Goal: Task Accomplishment & Management: Manage account settings

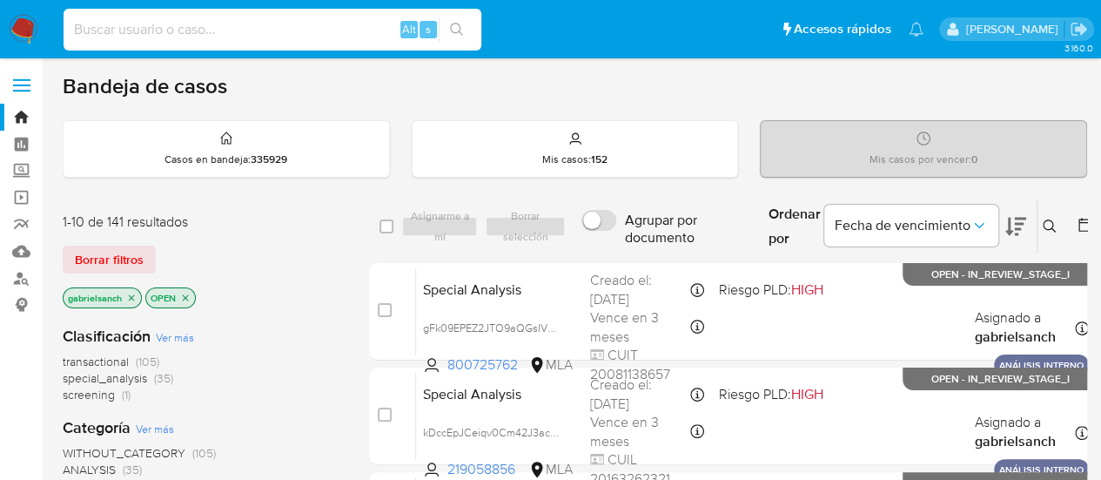
click at [159, 30] on input at bounding box center [273, 29] width 418 height 23
paste input "VHcdOcB4pEt14gMzB0ohfWpB"
type input "VHcdOcB4pEt14gMzB0ohfWpB"
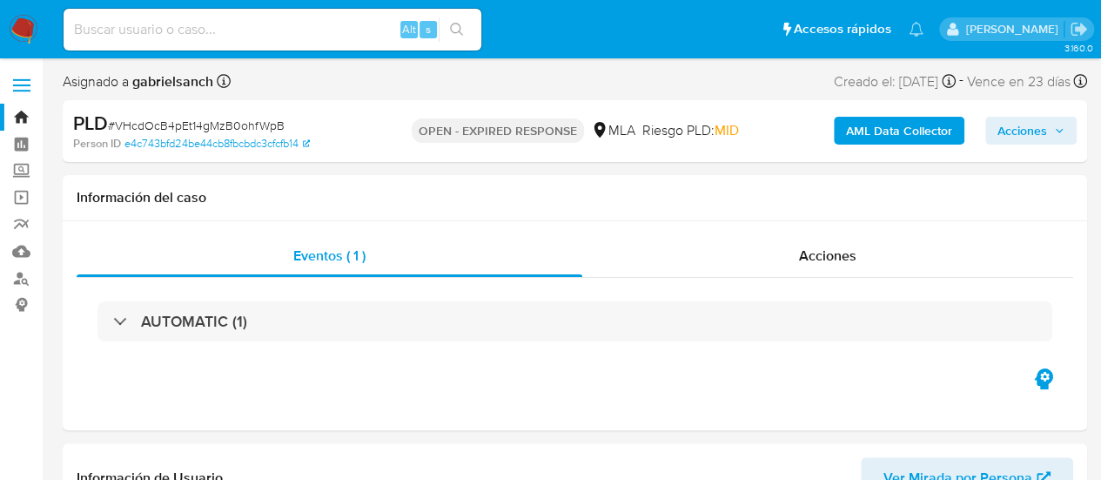
select select "10"
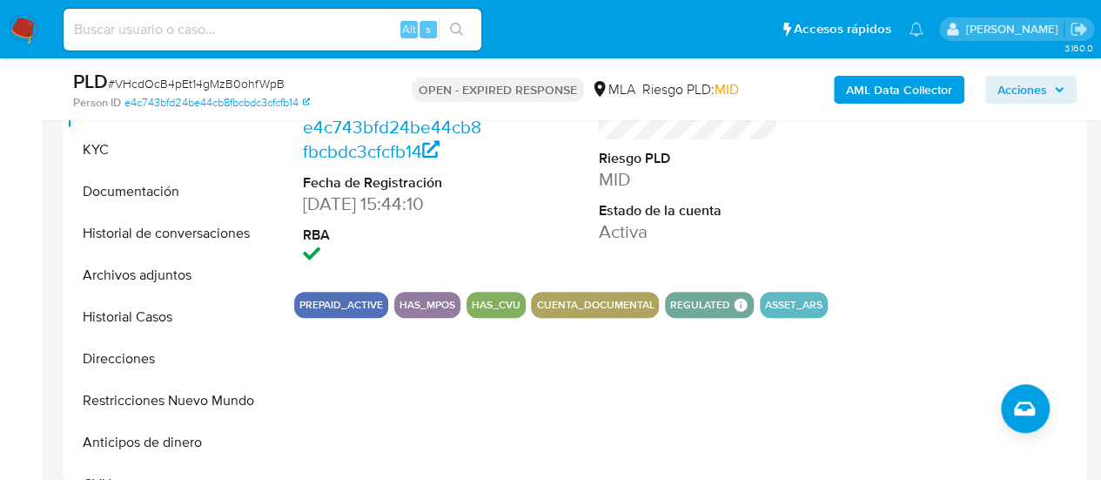
scroll to position [696, 0]
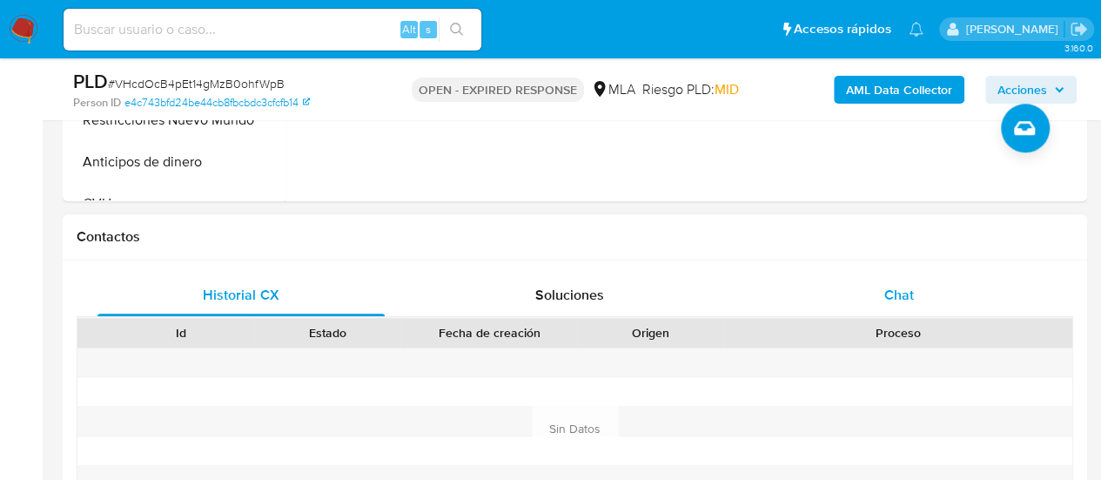
click at [905, 306] on div "Chat" at bounding box center [898, 295] width 287 height 42
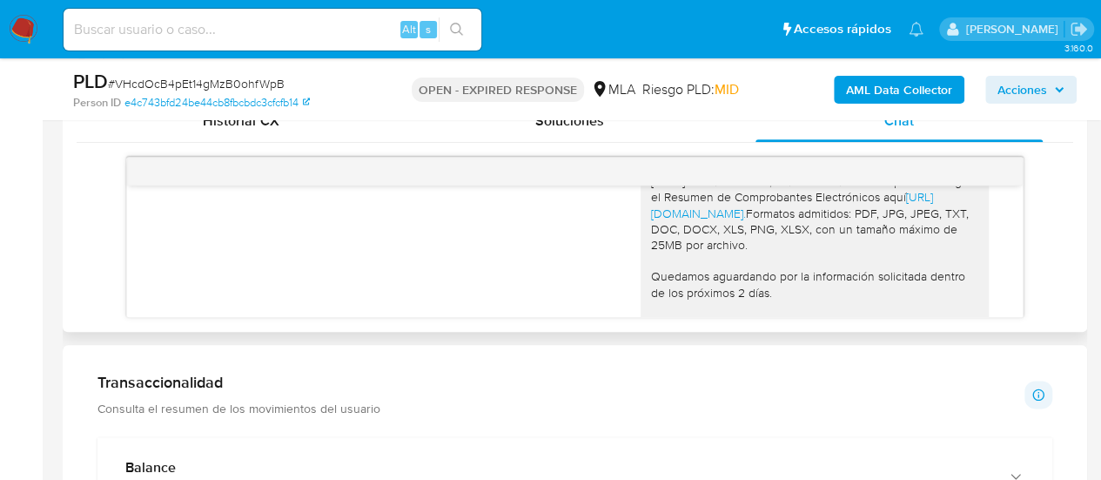
scroll to position [1989, 0]
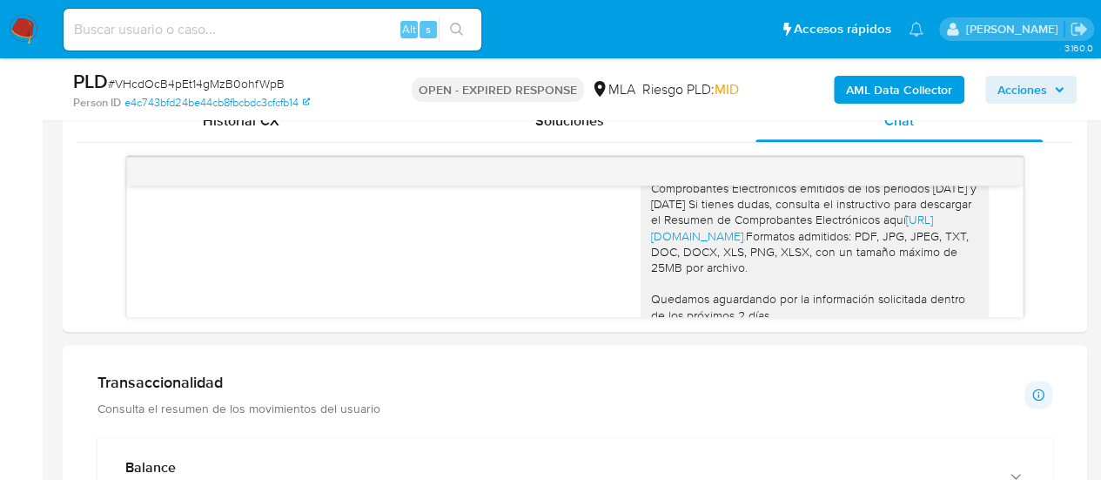
click at [173, 32] on input at bounding box center [273, 29] width 418 height 23
paste input "ZZbVxGQV3HpivGNfwrKc6HJk"
type input "ZZbVxGQV3HpivGNfwrKc6HJk"
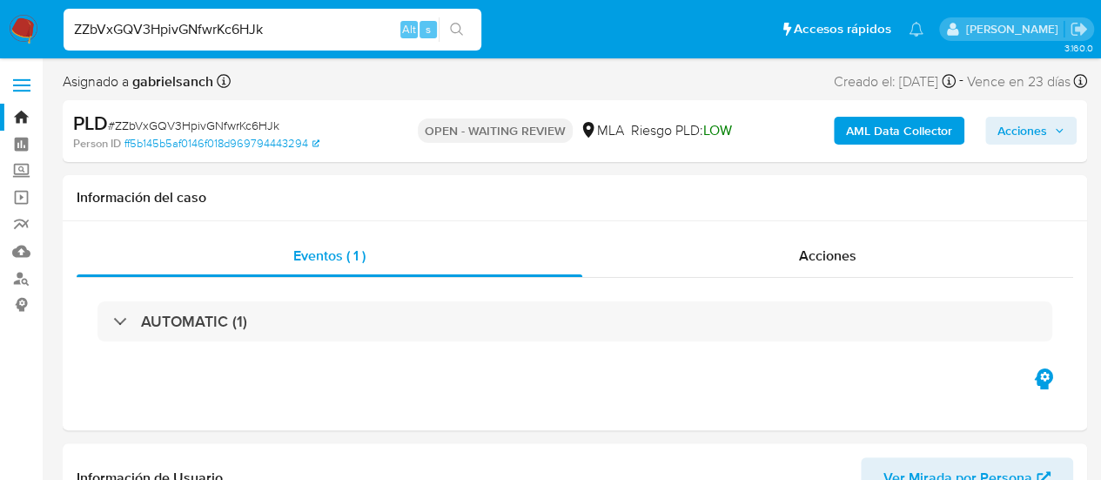
select select "10"
click at [200, 35] on input "ZZbVxGQV3HpivGNfwrKc6HJk" at bounding box center [273, 29] width 418 height 23
paste input "lL6pJFUcGL0jf1LF2ivDo9yt"
type input "lL6pJFUcGL0jf1LF2ivDo9yt"
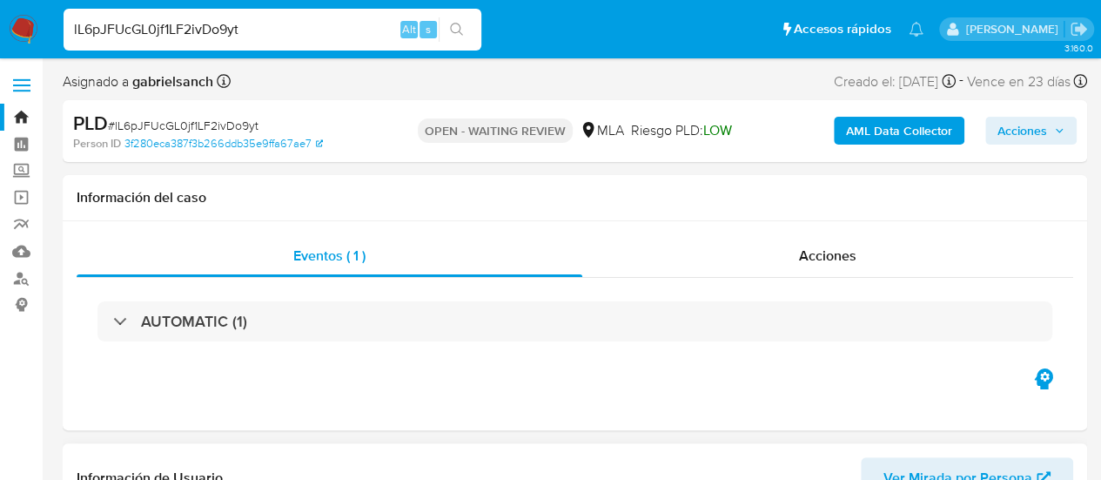
select select "10"
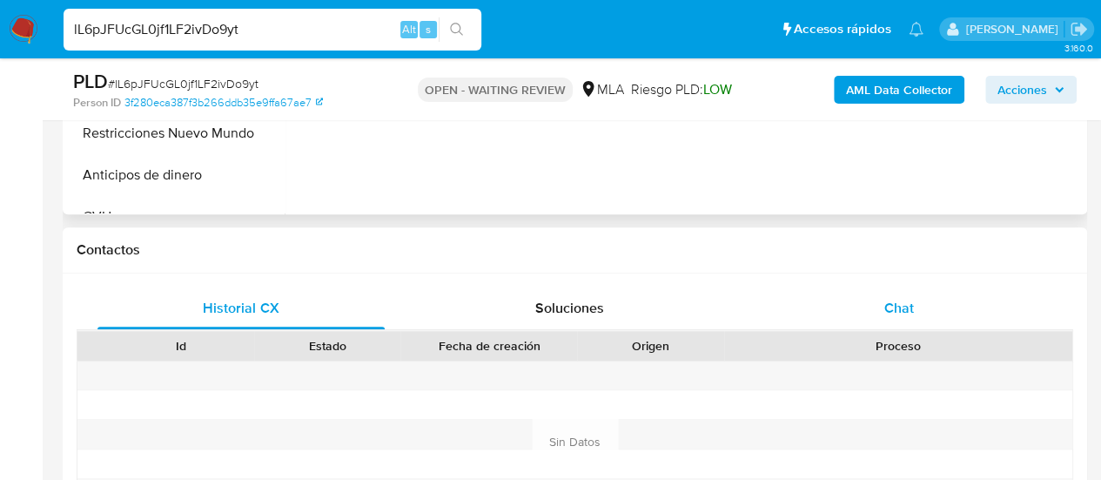
scroll to position [696, 0]
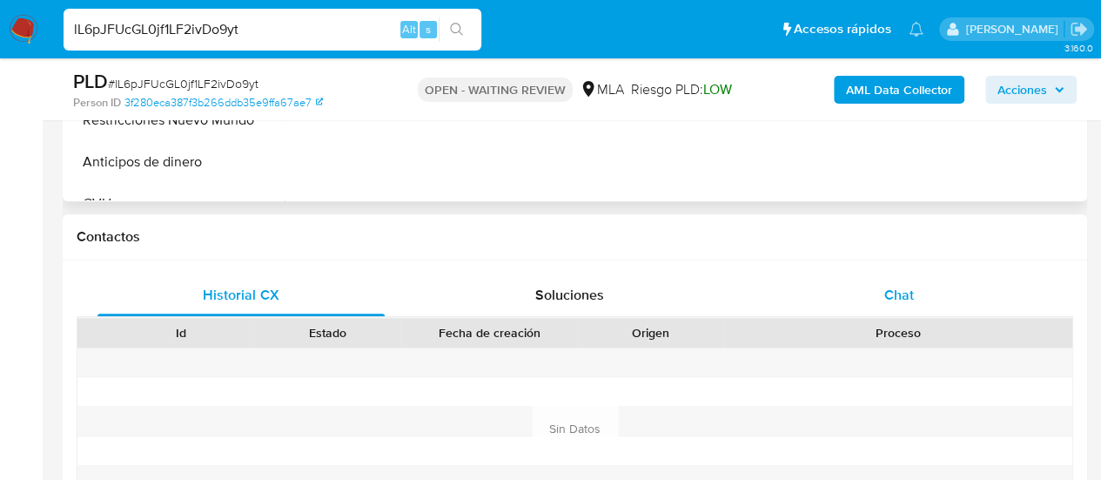
click at [875, 305] on div "Chat" at bounding box center [898, 295] width 287 height 42
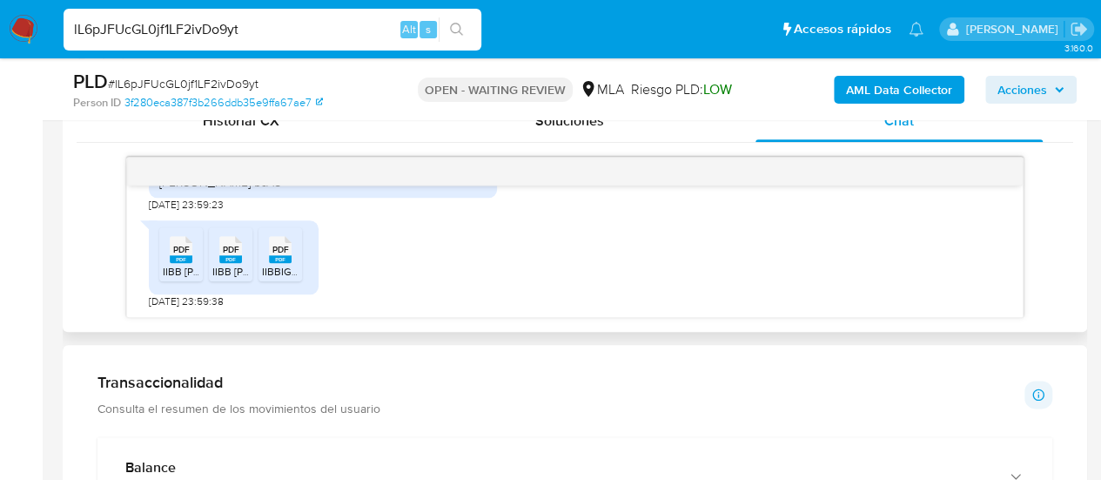
scroll to position [2183, 0]
click at [169, 267] on span "IIBB [PERSON_NAME] 06-2025.pdf" at bounding box center [244, 271] width 163 height 15
click at [237, 251] on span "PDF" at bounding box center [231, 249] width 17 height 11
click at [287, 245] on span "PDF" at bounding box center [280, 249] width 17 height 11
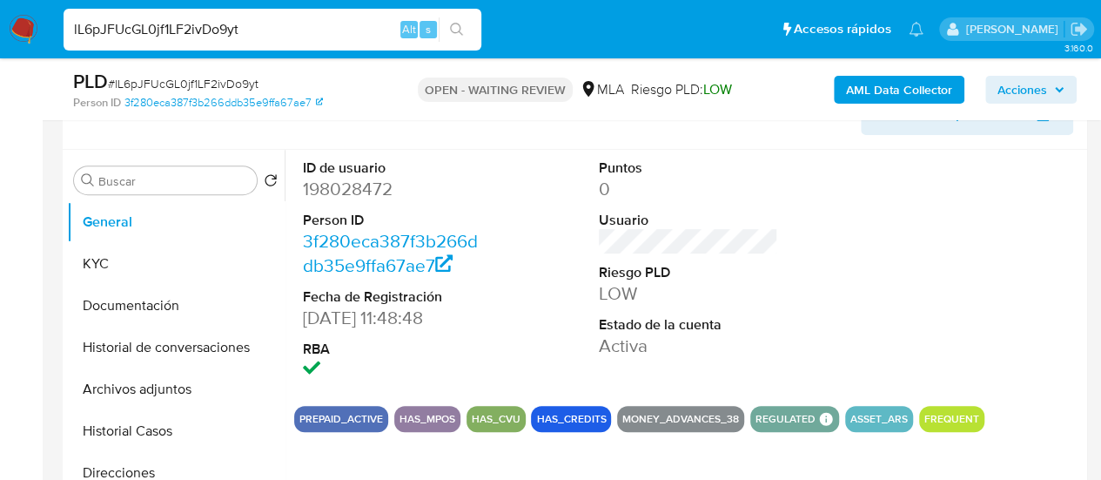
scroll to position [348, 0]
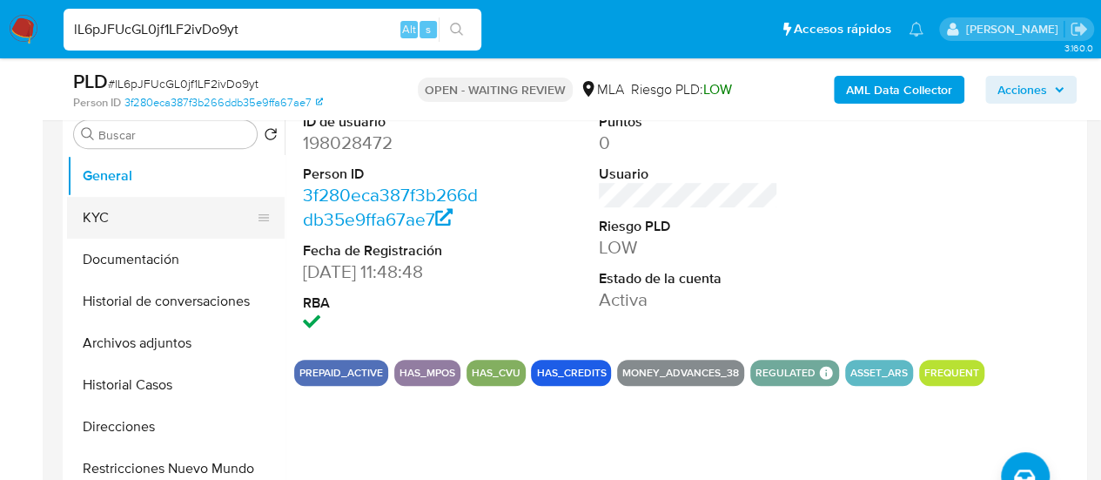
click at [91, 216] on button "KYC" at bounding box center [169, 218] width 204 height 42
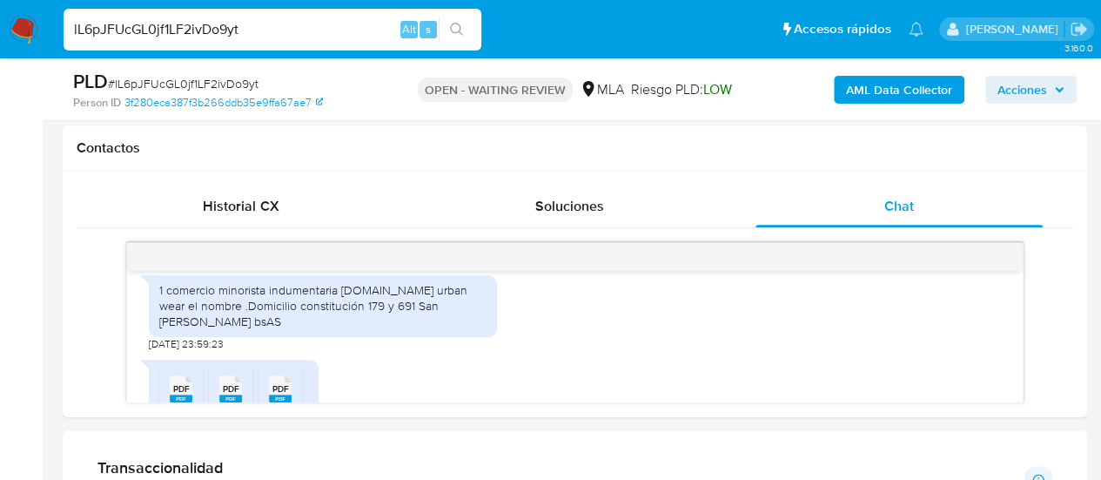
scroll to position [783, 0]
click at [193, 25] on input "lL6pJFUcGL0jf1LF2ivDo9yt" at bounding box center [273, 29] width 418 height 23
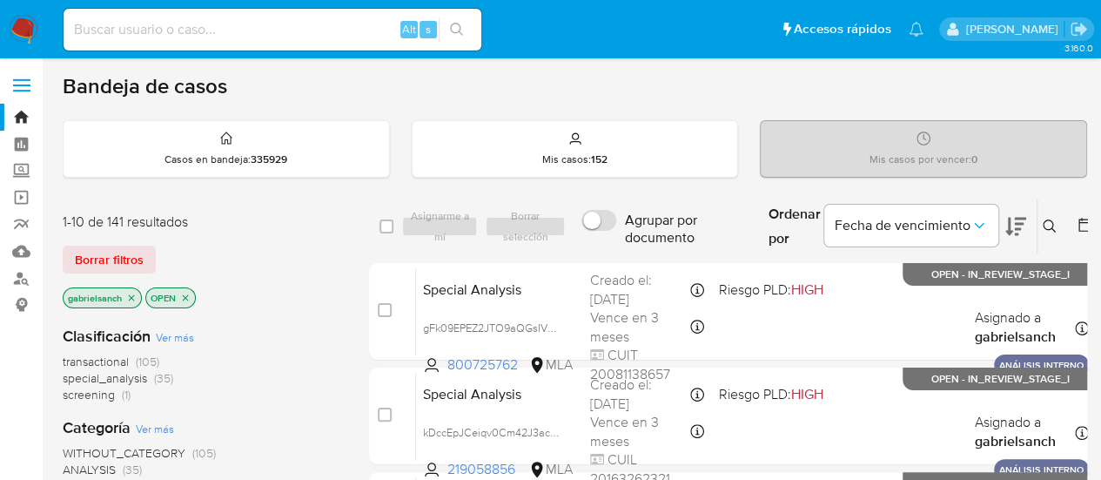
click at [1048, 231] on icon at bounding box center [1050, 226] width 14 height 14
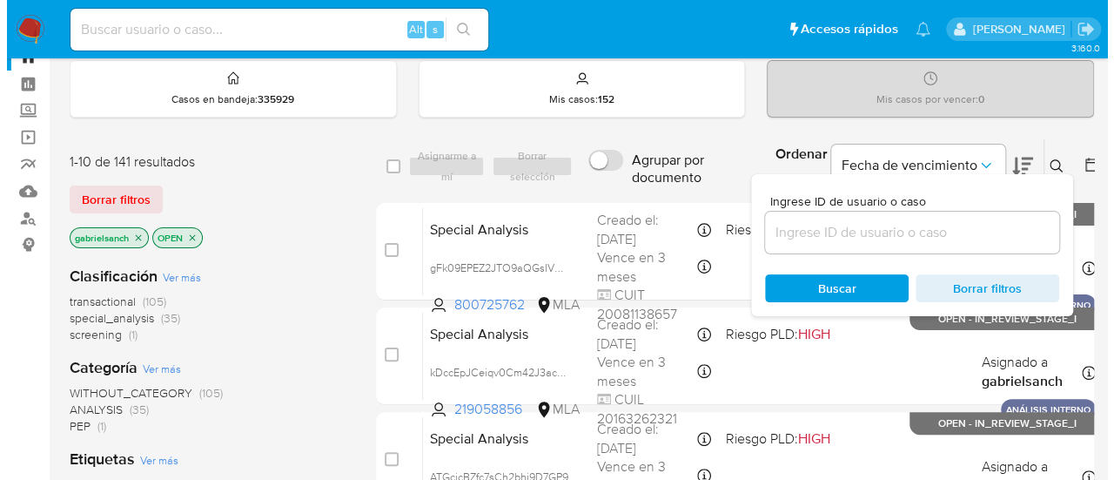
scroll to position [87, 0]
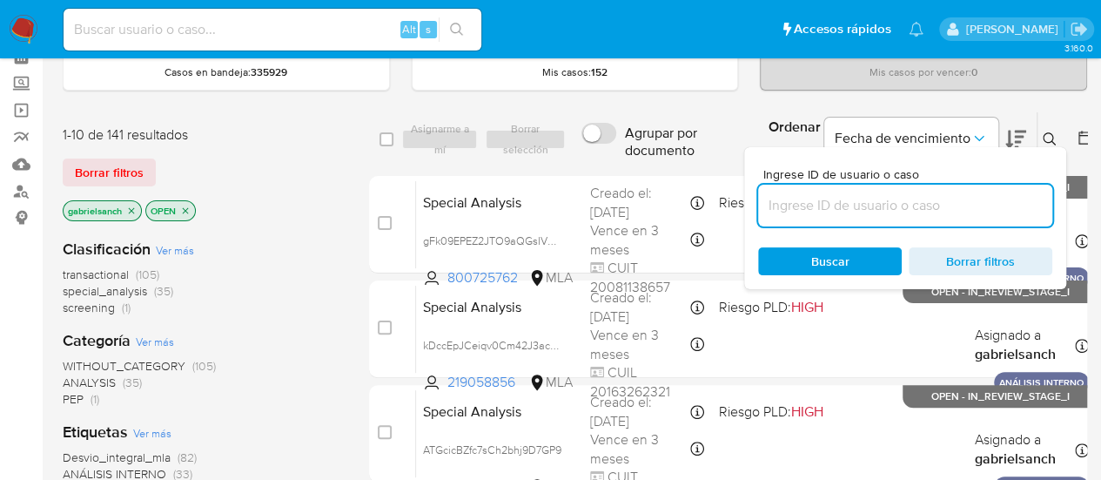
click at [877, 198] on input at bounding box center [905, 205] width 294 height 23
type input "lL6pJFUcGL0jf1LF2ivDo9yt"
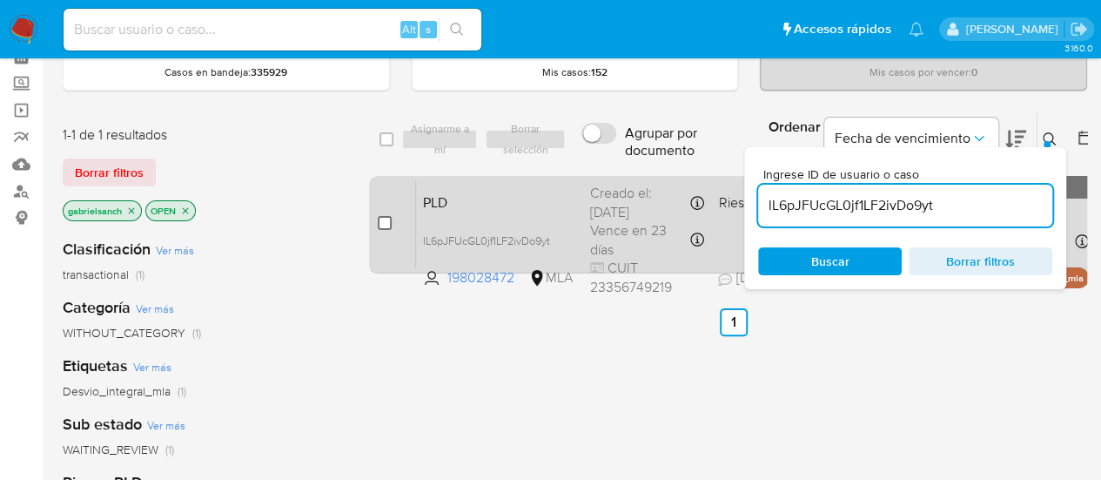
click at [385, 216] on input "checkbox" at bounding box center [385, 223] width 14 height 14
checkbox input "true"
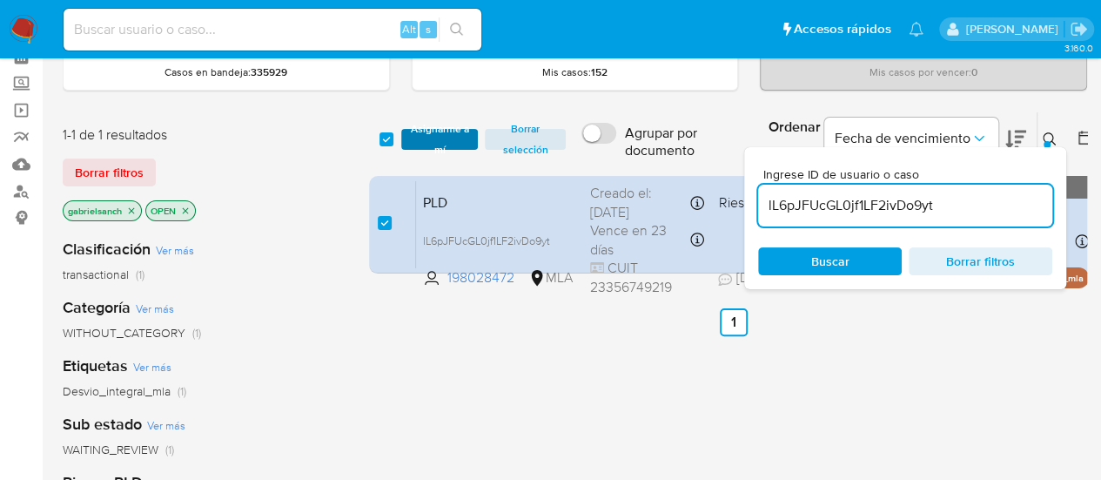
click at [442, 131] on span "Asignarme a mí" at bounding box center [440, 139] width 60 height 17
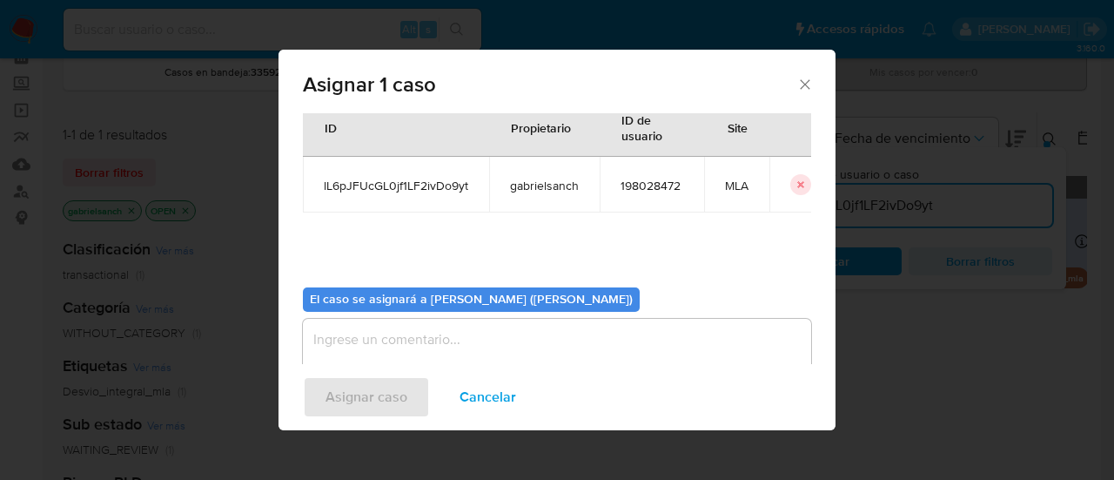
scroll to position [89, 0]
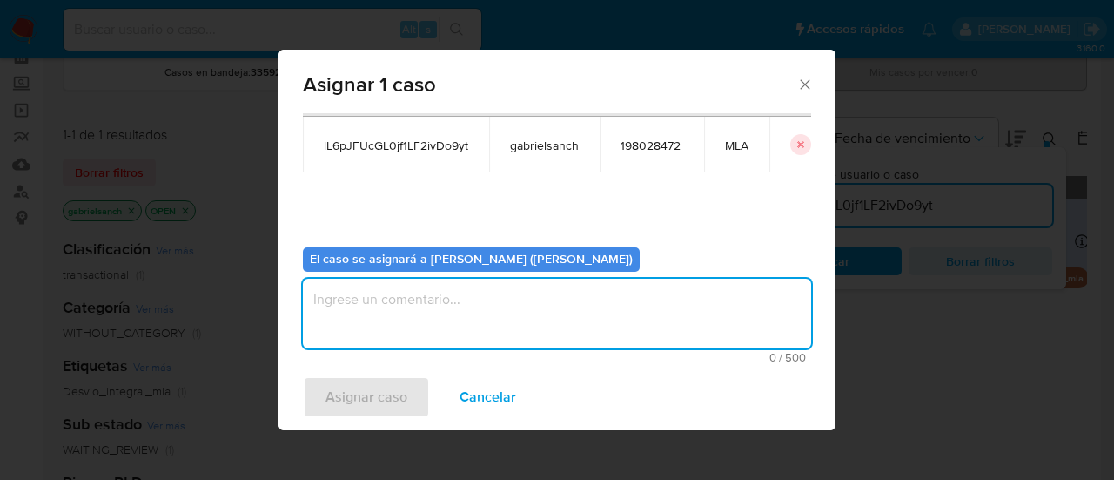
click at [487, 288] on textarea "assign-modal" at bounding box center [557, 313] width 508 height 70
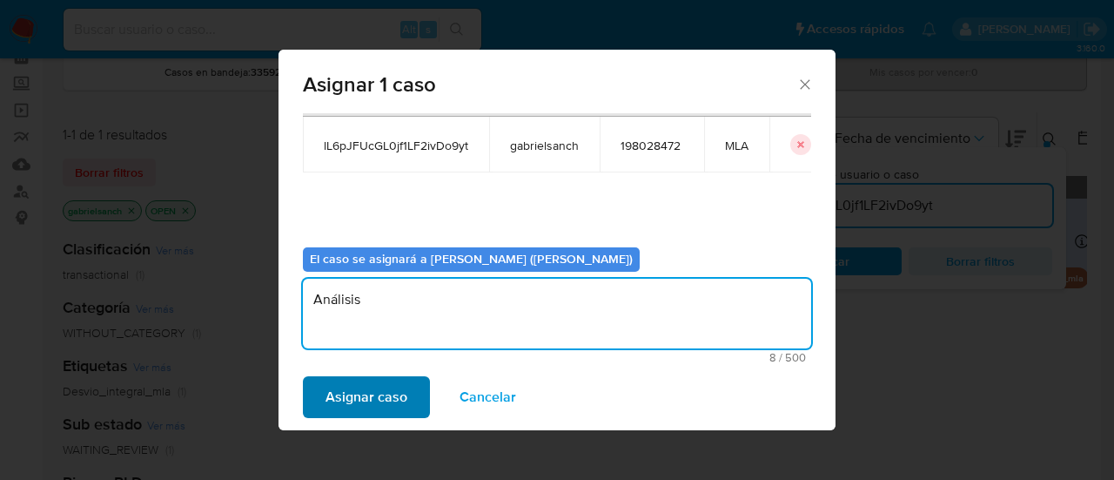
type textarea "Análisis"
click at [341, 396] on span "Asignar caso" at bounding box center [366, 397] width 82 height 38
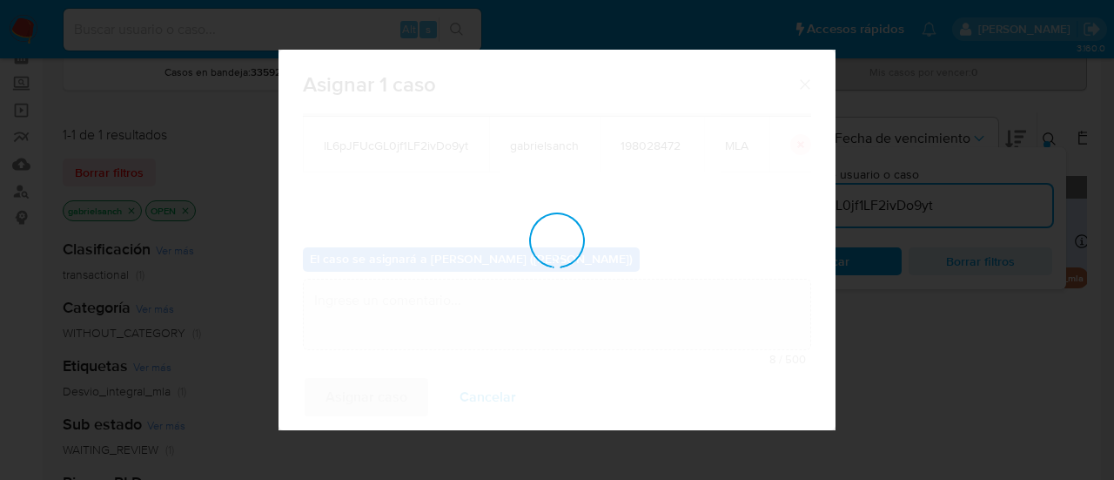
checkbox input "false"
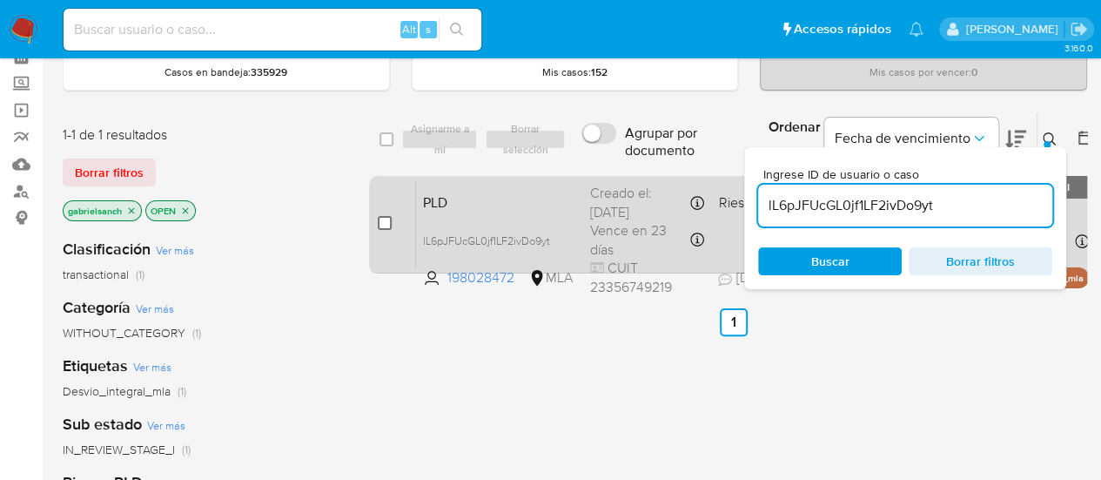
click at [383, 219] on input "checkbox" at bounding box center [385, 223] width 14 height 14
checkbox input "true"
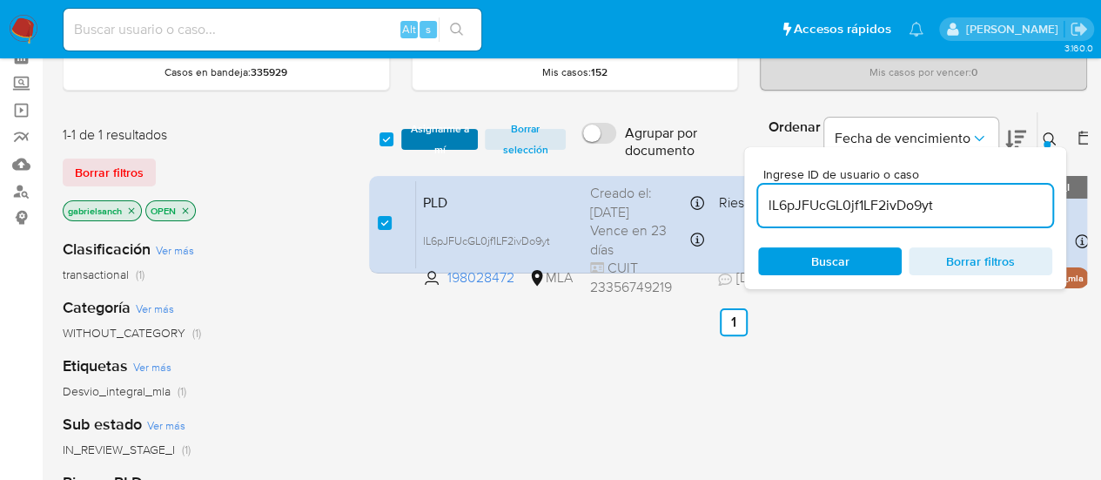
click at [459, 136] on span "Asignarme a mí" at bounding box center [440, 139] width 60 height 17
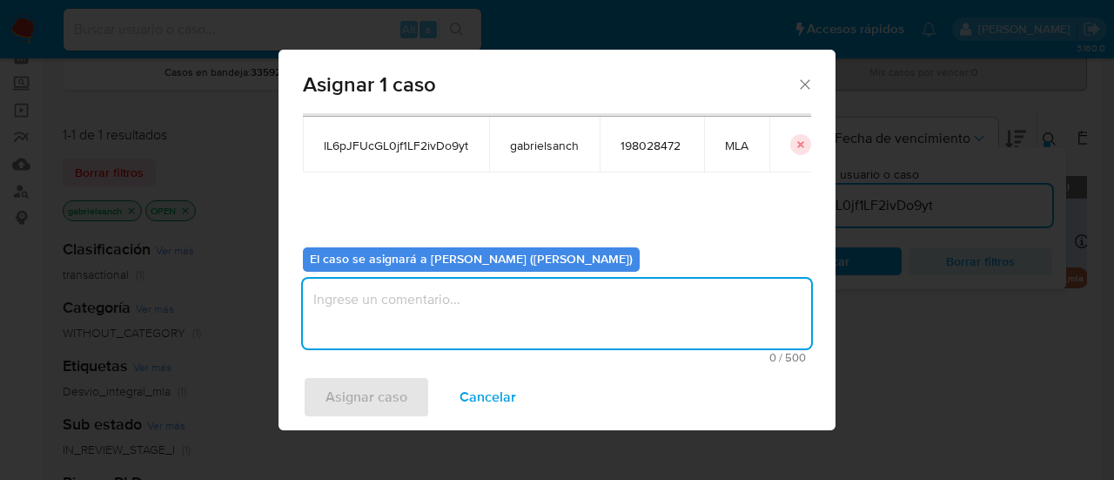
click at [517, 326] on textarea "assign-modal" at bounding box center [557, 313] width 508 height 70
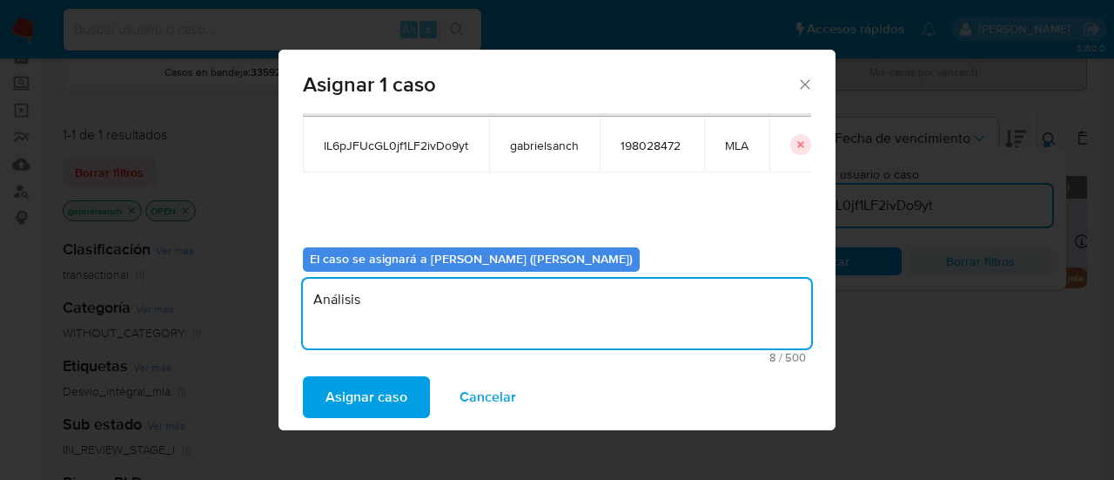
type textarea "Análisis"
click at [346, 415] on span "Asignar caso" at bounding box center [366, 397] width 82 height 38
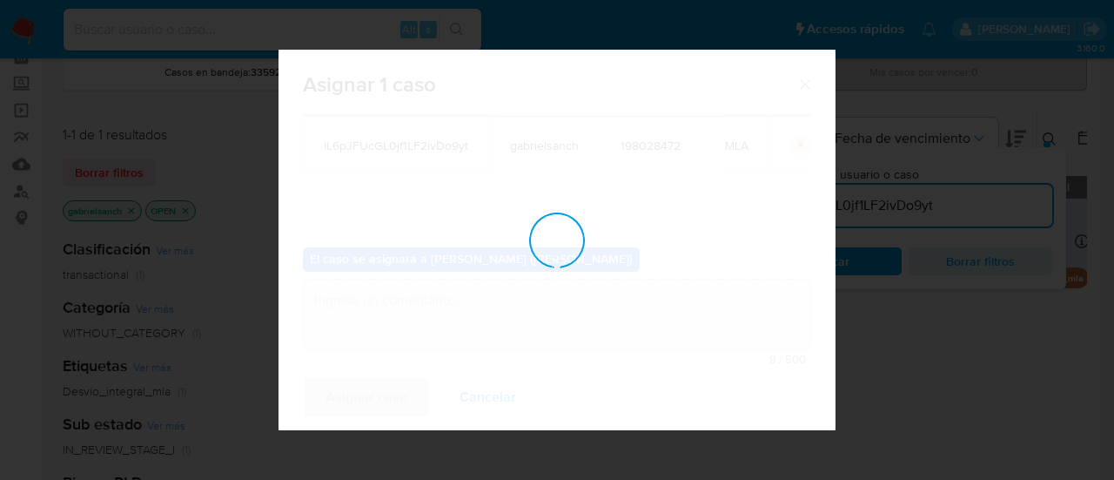
checkbox input "false"
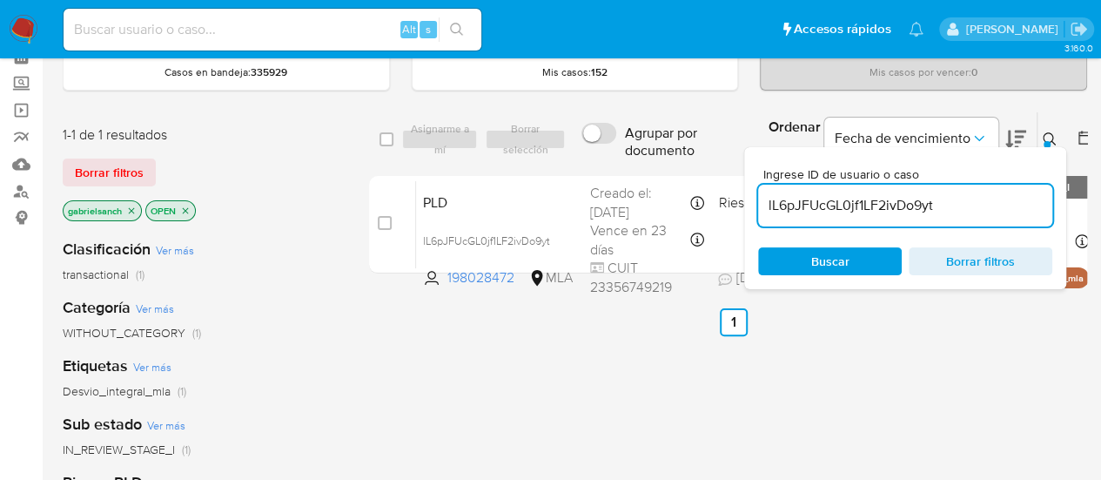
click at [1050, 130] on button at bounding box center [1051, 139] width 29 height 21
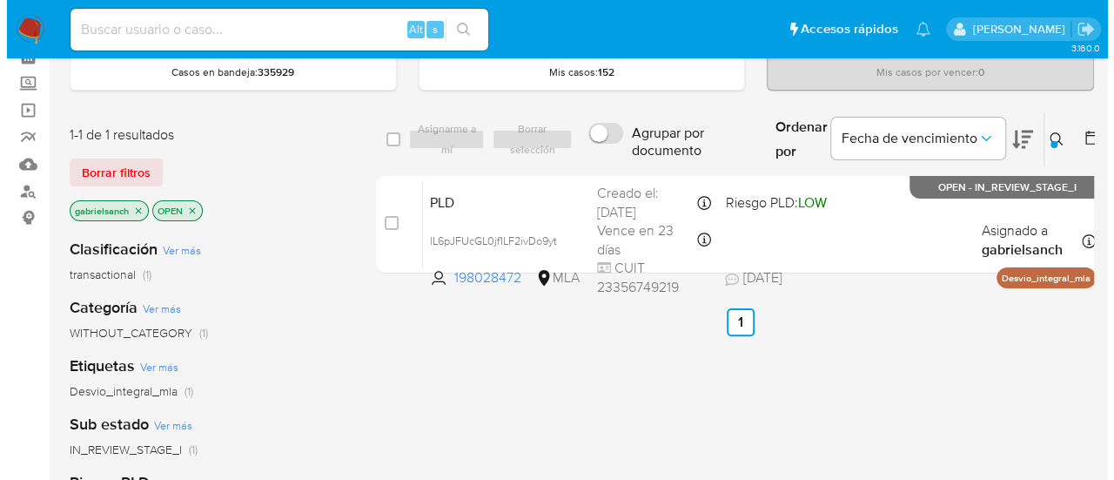
scroll to position [0, 0]
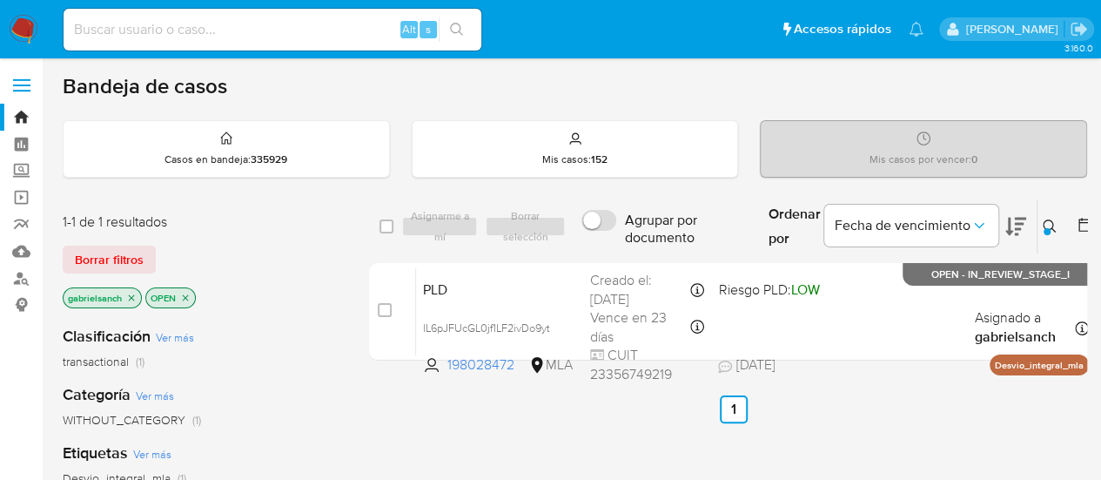
click at [1051, 237] on div "Ingrese ID de usuario o caso lL6pJFUcGL0jf1LF2ivDo9yt Buscar Borrar filtros" at bounding box center [1051, 226] width 30 height 54
click at [1043, 223] on icon at bounding box center [1050, 226] width 14 height 14
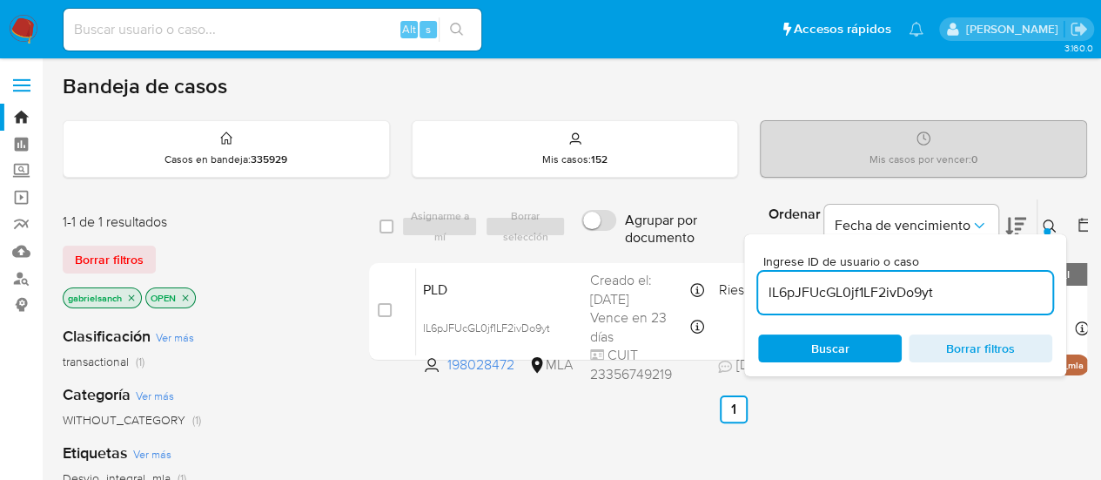
click at [908, 289] on input "lL6pJFUcGL0jf1LF2ivDo9yt" at bounding box center [905, 292] width 294 height 23
type input "ZZbVxGQV3HpivGNfwrKc6HJk"
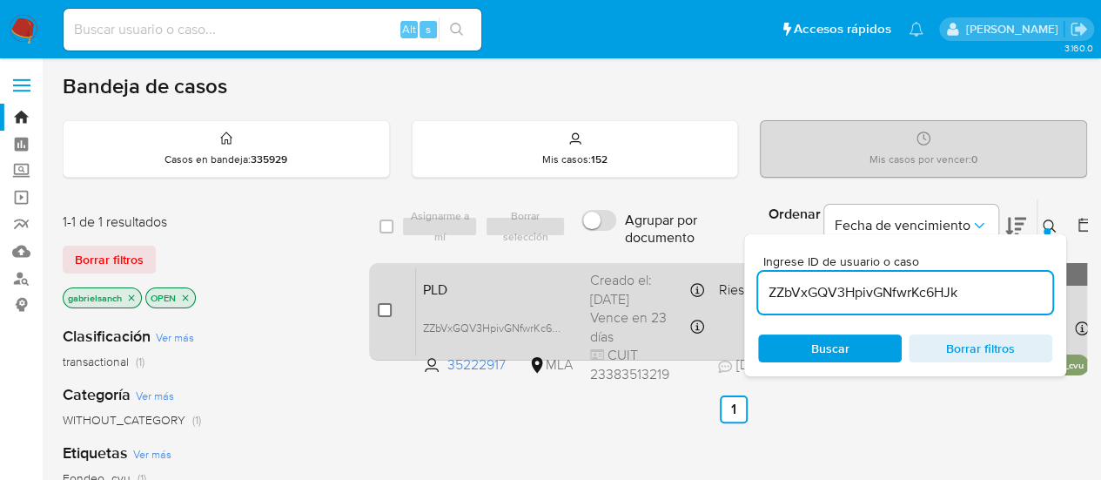
click at [383, 306] on input "checkbox" at bounding box center [385, 310] width 14 height 14
checkbox input "true"
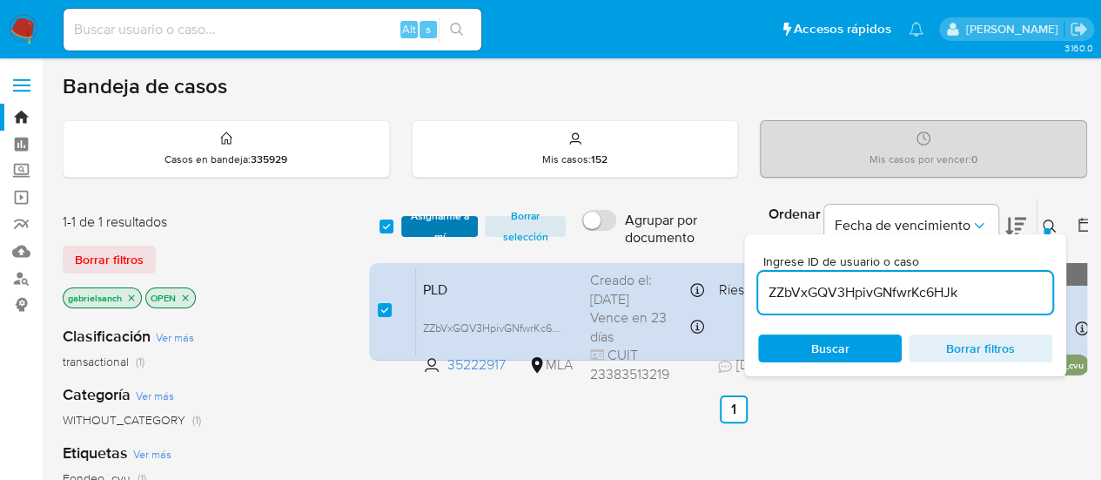
click at [436, 229] on span "Asignarme a mí" at bounding box center [440, 226] width 60 height 17
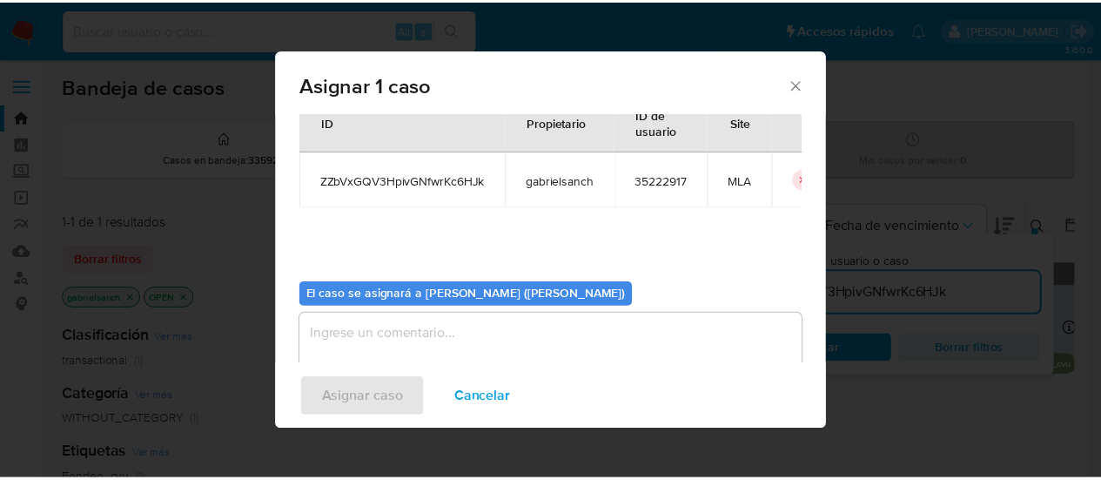
scroll to position [89, 0]
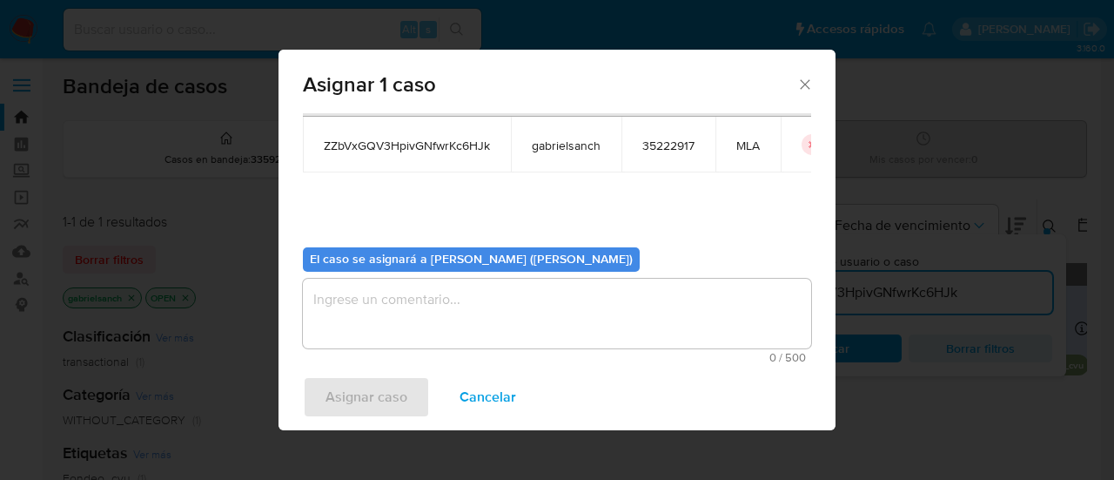
click at [423, 323] on textarea "assign-modal" at bounding box center [557, 313] width 508 height 70
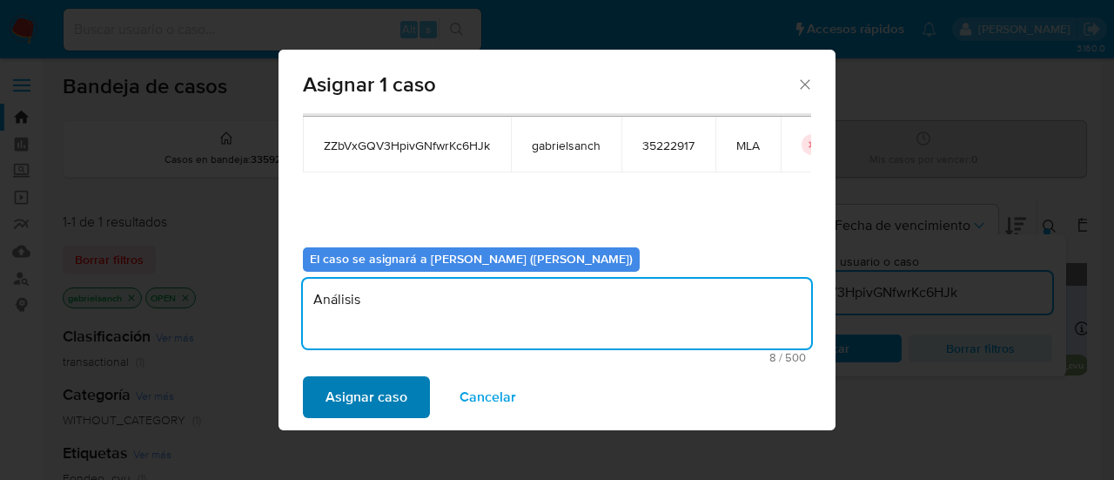
type textarea "Análisis"
click at [402, 405] on span "Asignar caso" at bounding box center [366, 397] width 82 height 38
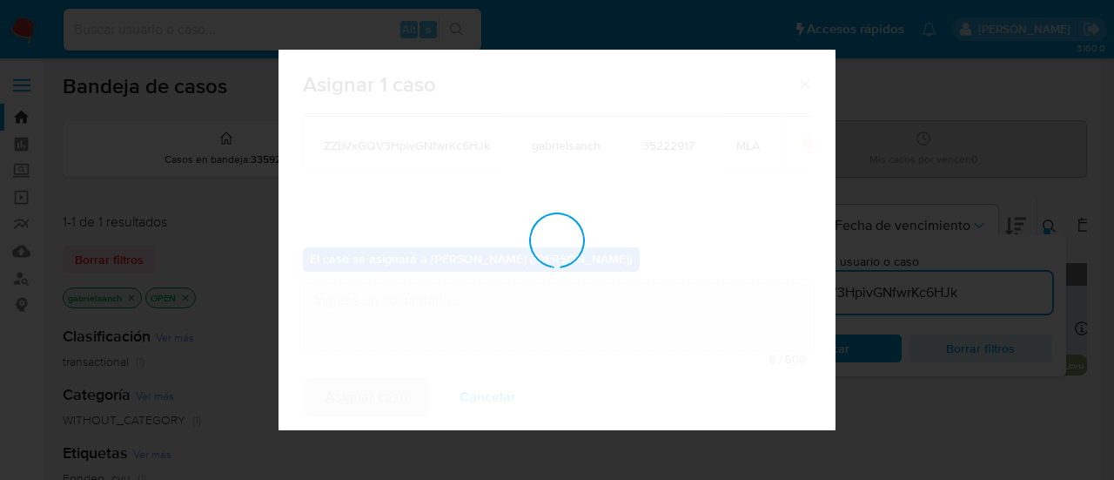
checkbox input "false"
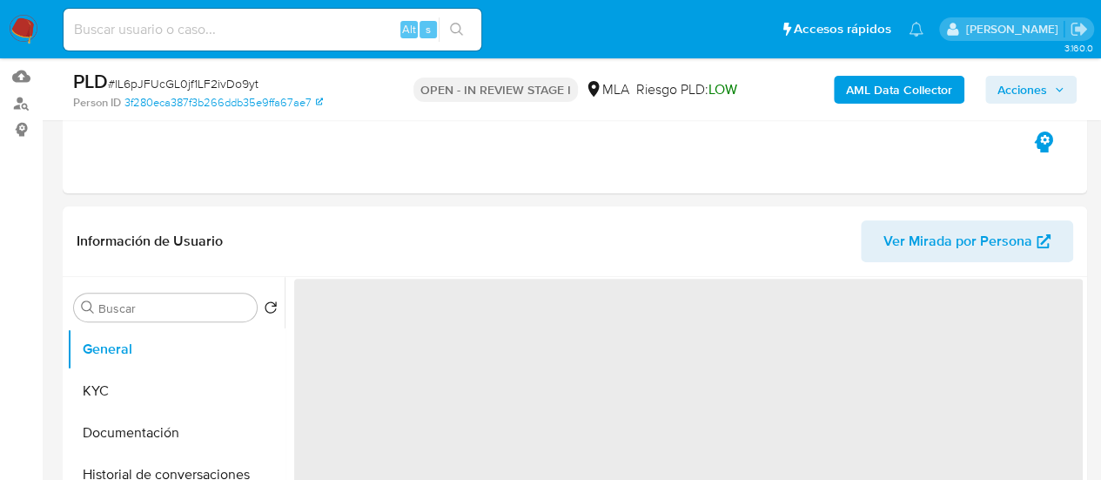
select select "10"
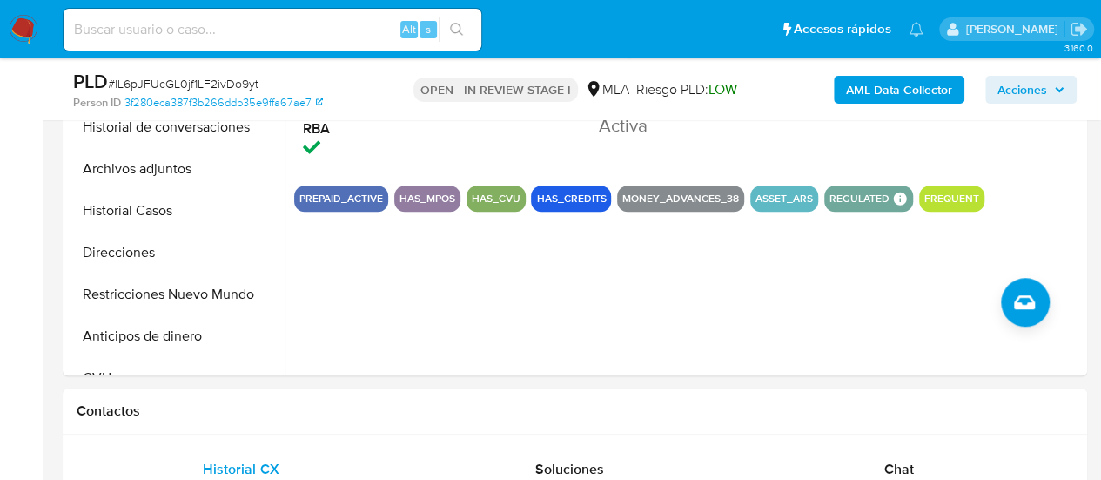
scroll to position [435, 0]
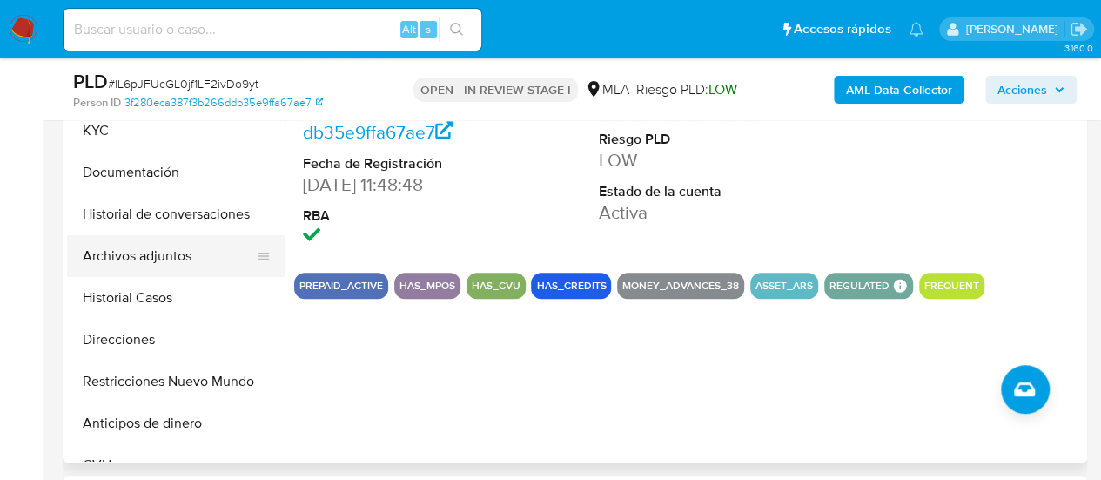
click at [171, 255] on button "Archivos adjuntos" at bounding box center [169, 256] width 204 height 42
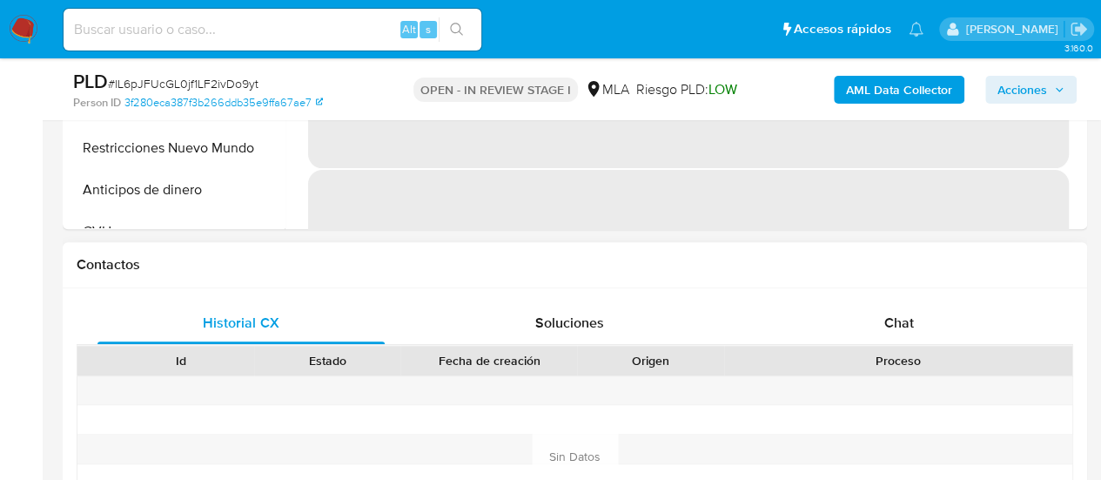
scroll to position [696, 0]
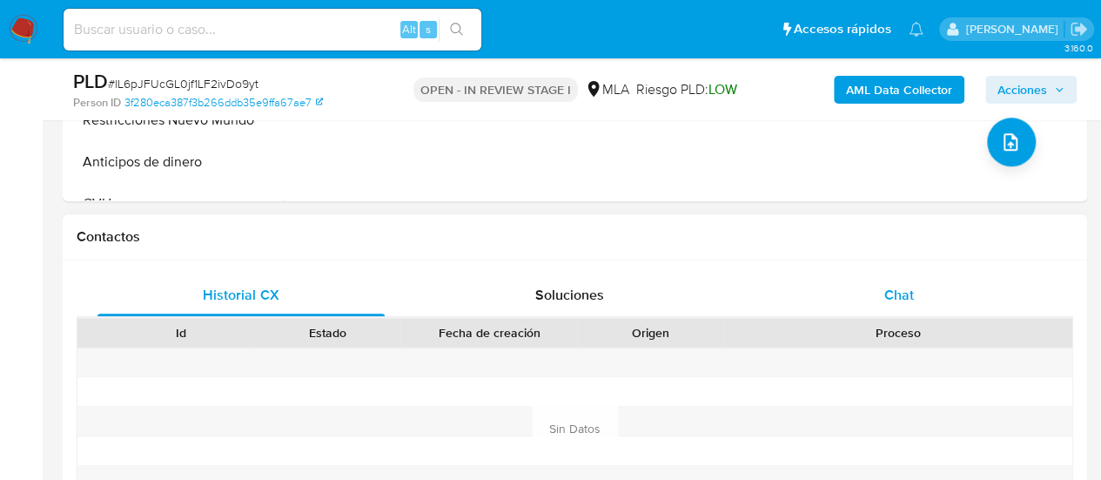
click at [870, 291] on div "Chat" at bounding box center [898, 295] width 287 height 42
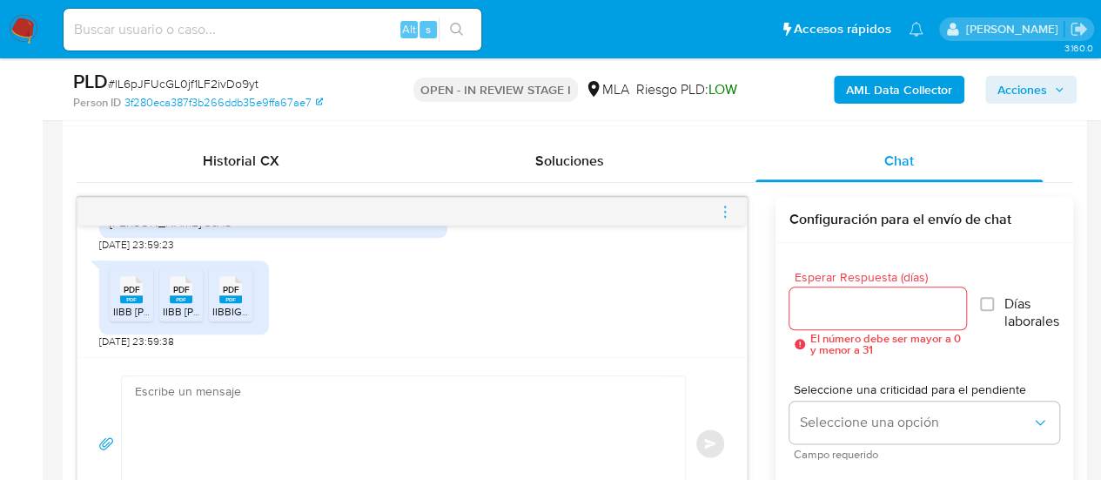
scroll to position [870, 0]
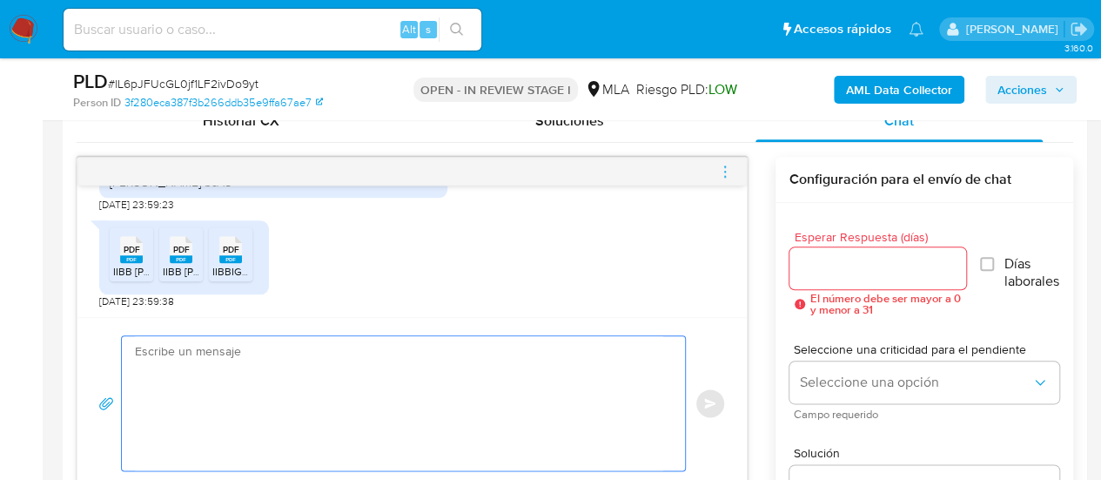
click at [342, 398] on textarea at bounding box center [399, 403] width 528 height 134
paste textarea "Hola, ¡Muchas gracias por tu respuesta! Confirmamos la recepción de la document…"
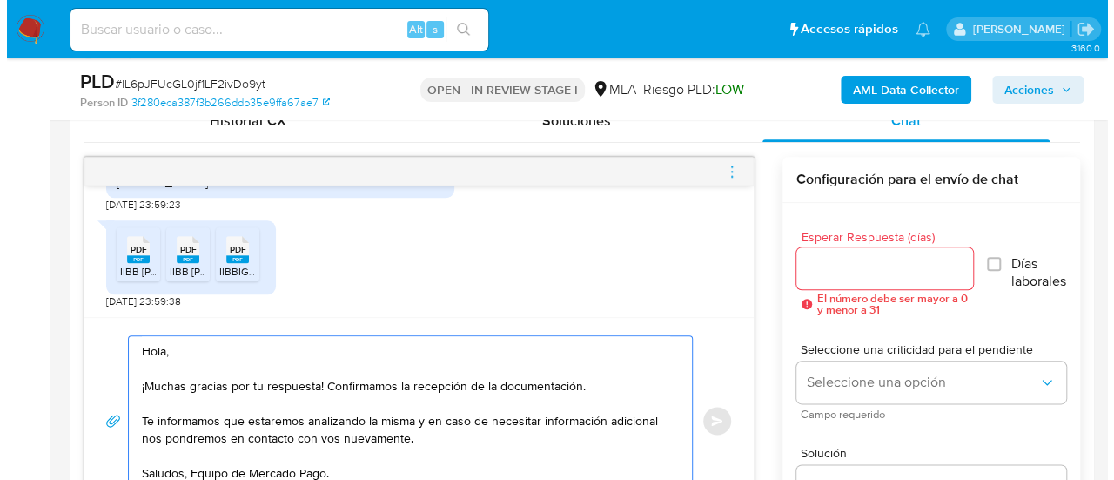
scroll to position [887, 0]
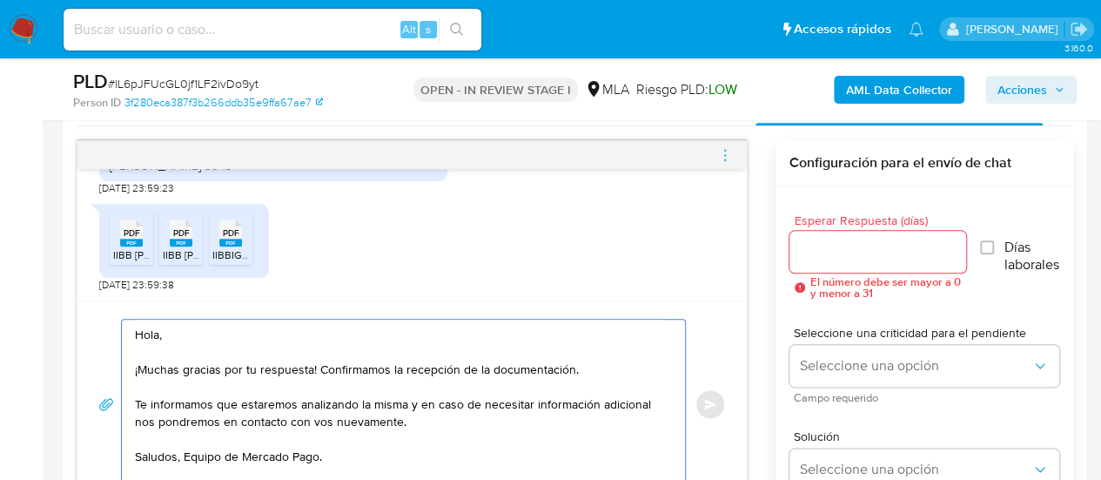
type textarea "Hola, ¡Muchas gracias por tu respuesta! Confirmamos la recepción de la document…"
drag, startPoint x: 814, startPoint y: 262, endPoint x: 805, endPoint y: 256, distance: 10.6
click at [814, 261] on div at bounding box center [877, 252] width 177 height 42
click at [802, 253] on input "Esperar Respuesta (días)" at bounding box center [877, 251] width 177 height 23
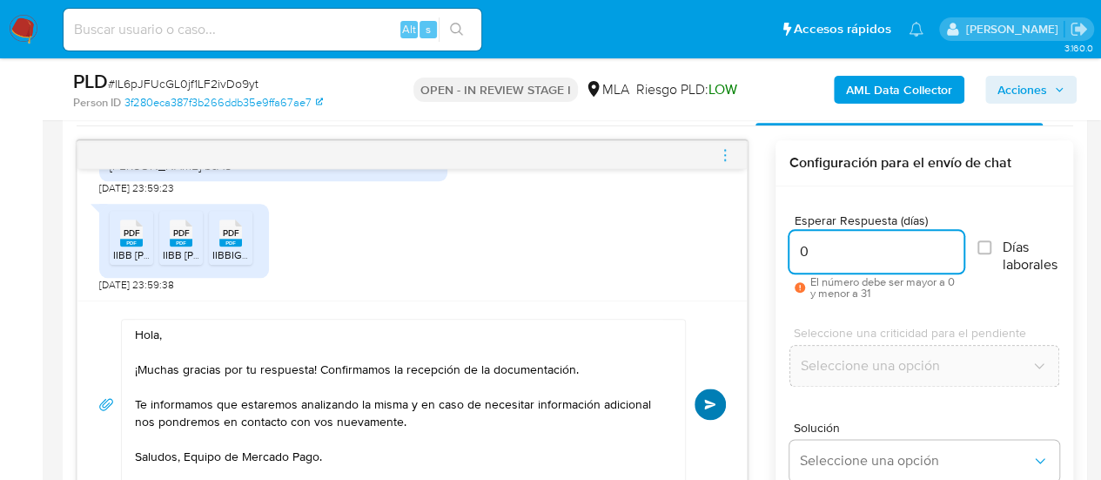
type input "0"
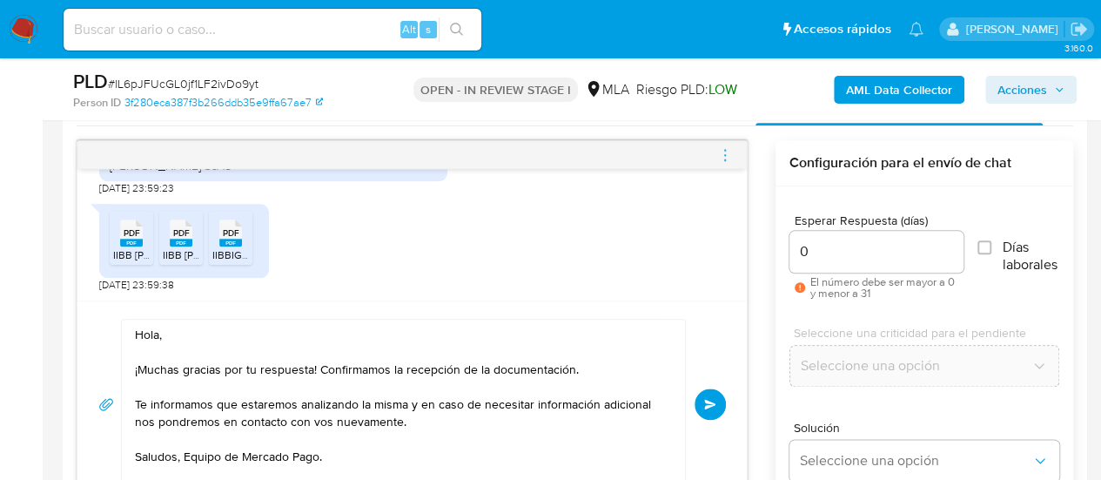
click at [709, 402] on span "Enviar" at bounding box center [710, 404] width 12 height 10
click at [729, 149] on icon "menu-action" at bounding box center [725, 155] width 16 height 16
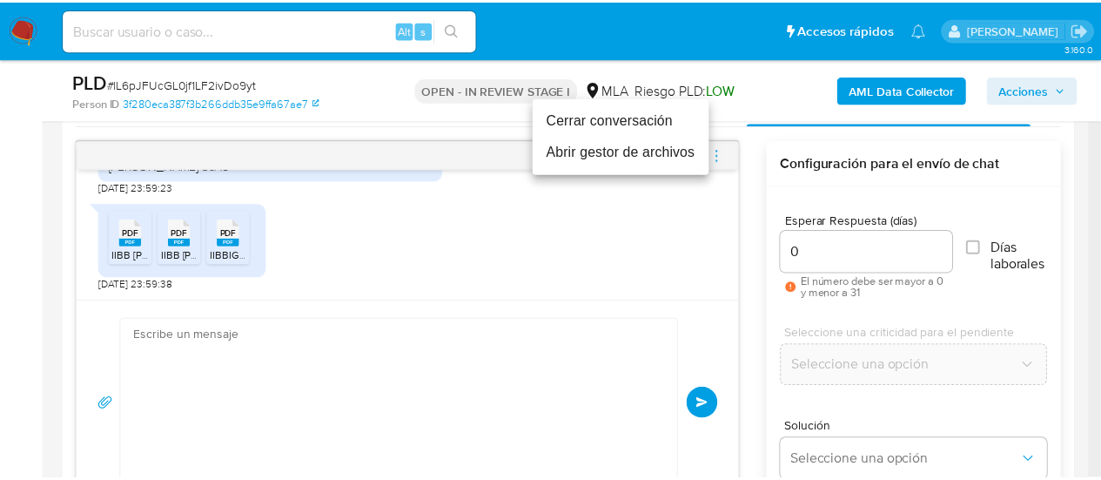
scroll to position [2391, 0]
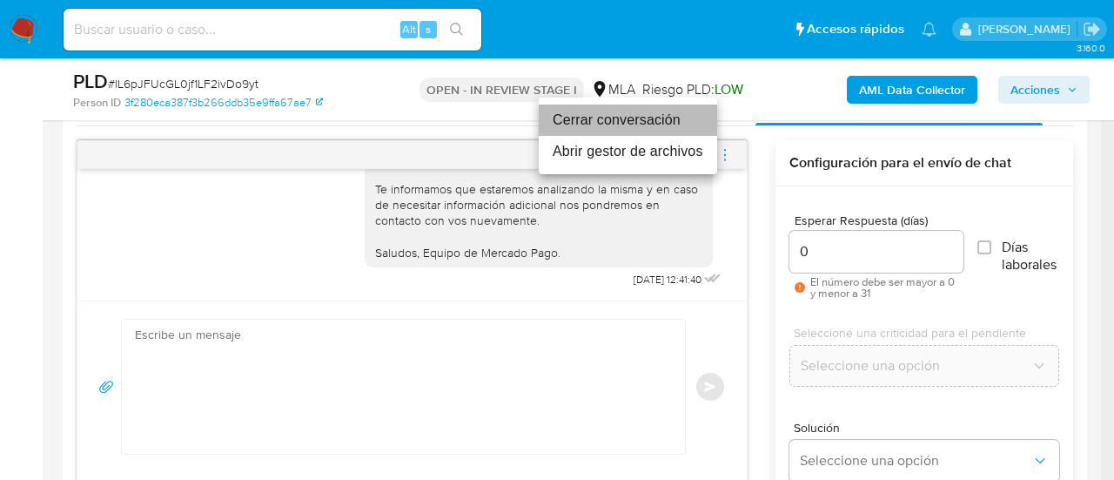
click at [625, 121] on li "Cerrar conversación" at bounding box center [628, 119] width 178 height 31
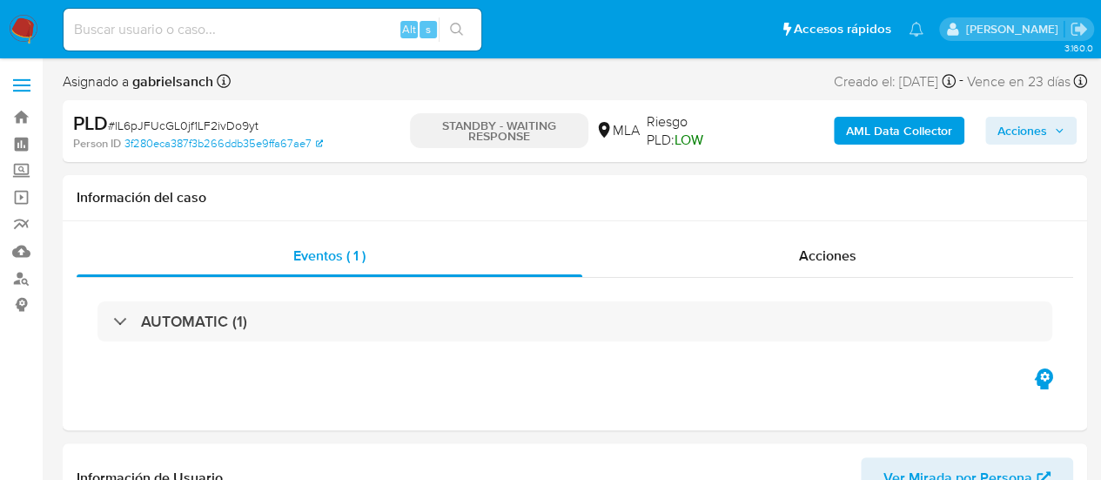
select select "10"
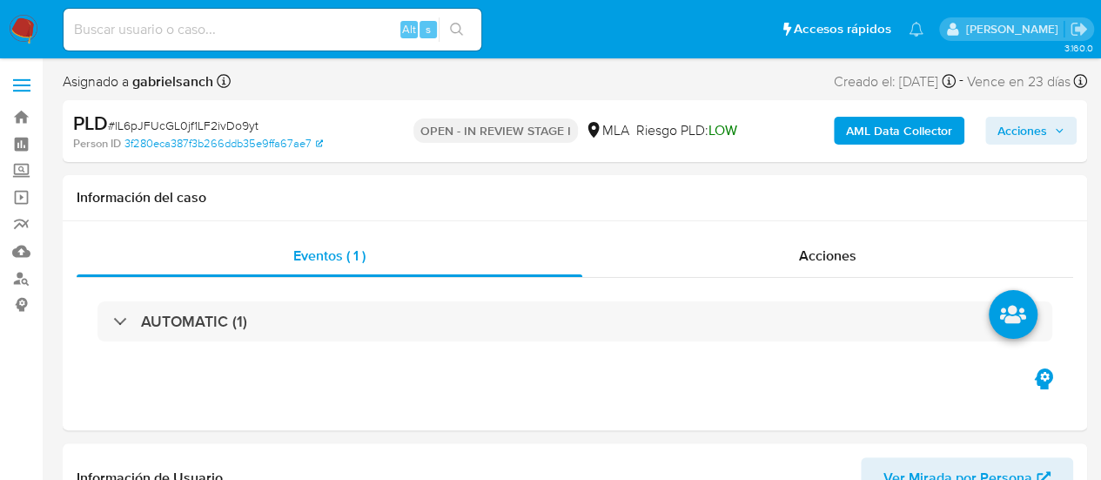
select select "10"
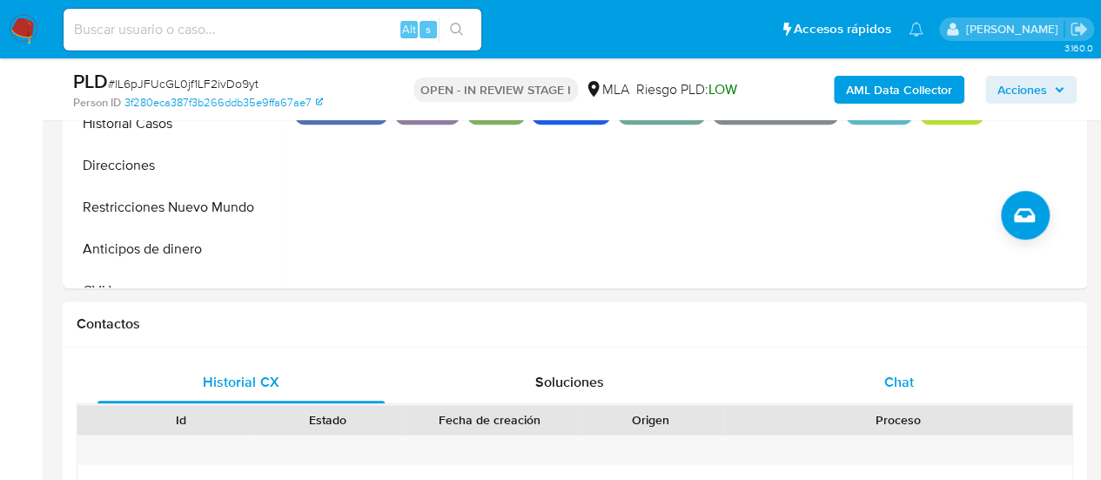
click at [932, 385] on div "Chat" at bounding box center [898, 382] width 287 height 42
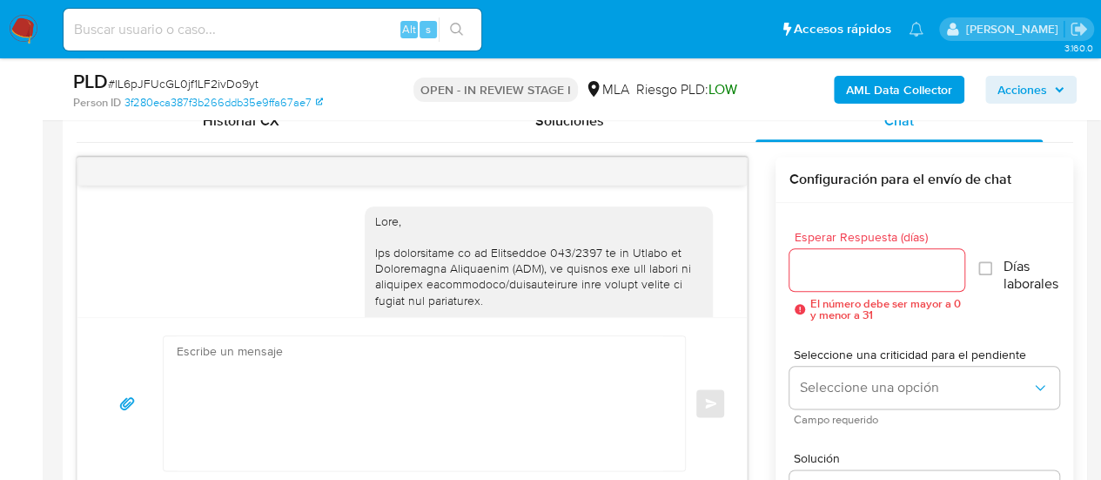
scroll to position [2391, 0]
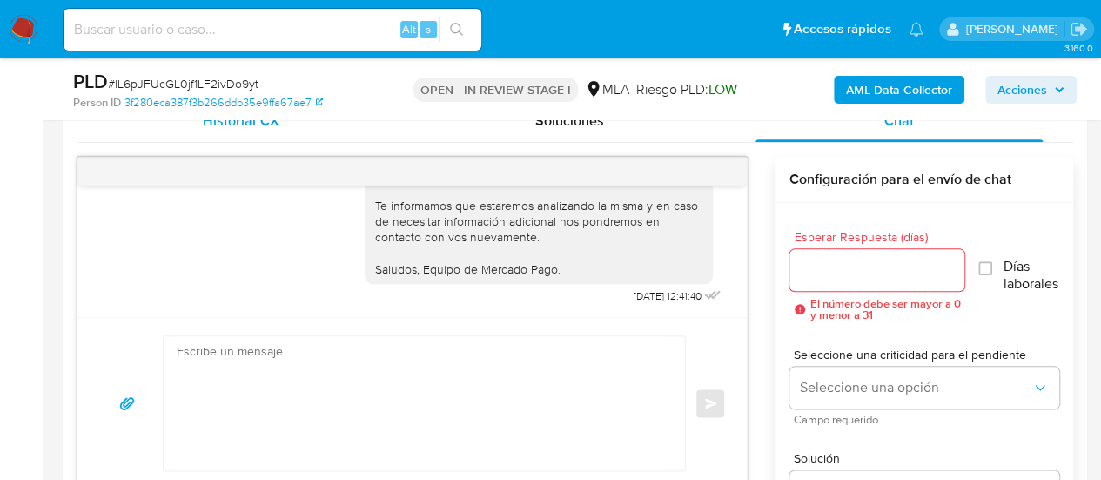
click at [237, 138] on div "Historial CX" at bounding box center [240, 121] width 287 height 42
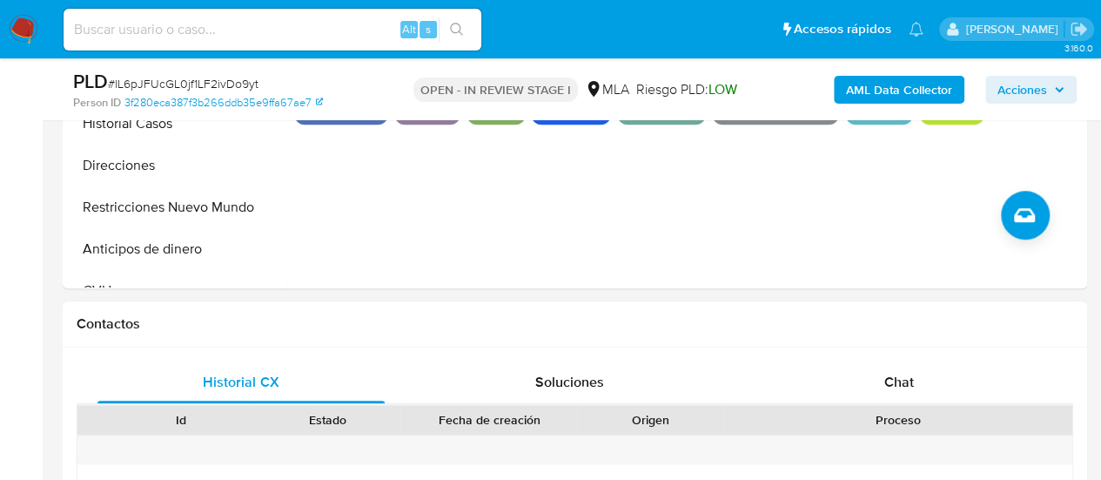
scroll to position [522, 0]
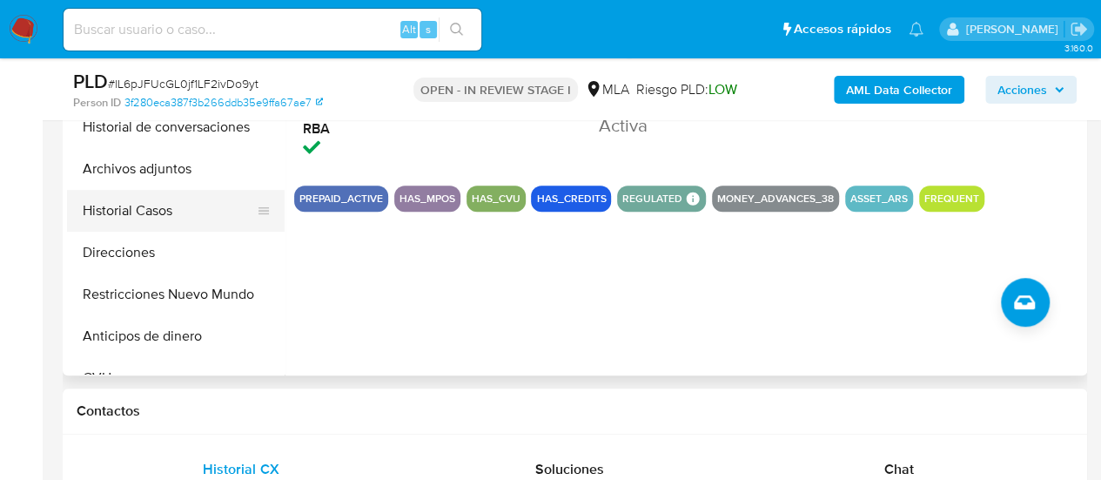
click at [153, 174] on button "Archivos adjuntos" at bounding box center [176, 169] width 218 height 42
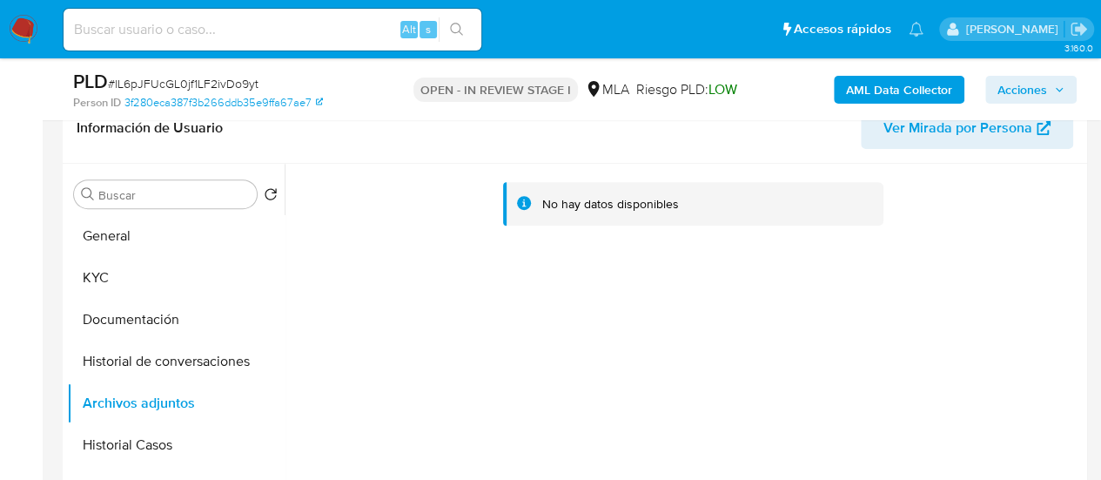
scroll to position [261, 0]
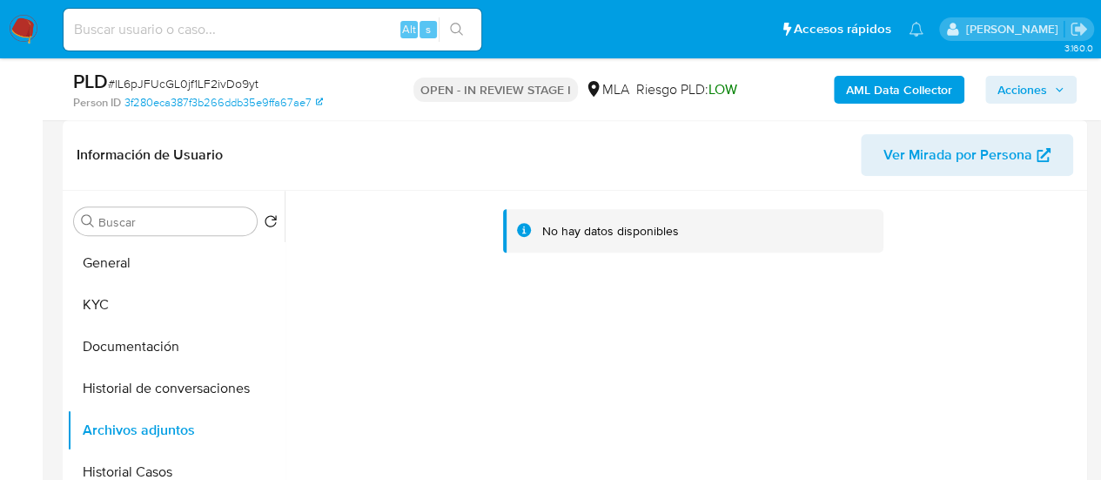
click at [901, 93] on b "AML Data Collector" at bounding box center [899, 90] width 106 height 28
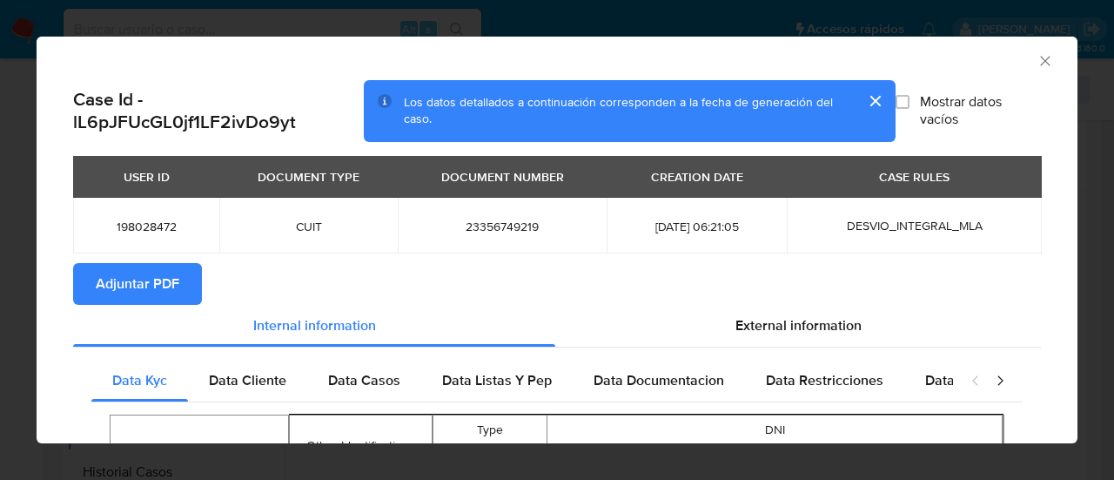
click at [126, 277] on span "Adjuntar PDF" at bounding box center [138, 284] width 84 height 38
click at [866, 102] on button "cerrar" at bounding box center [875, 101] width 42 height 42
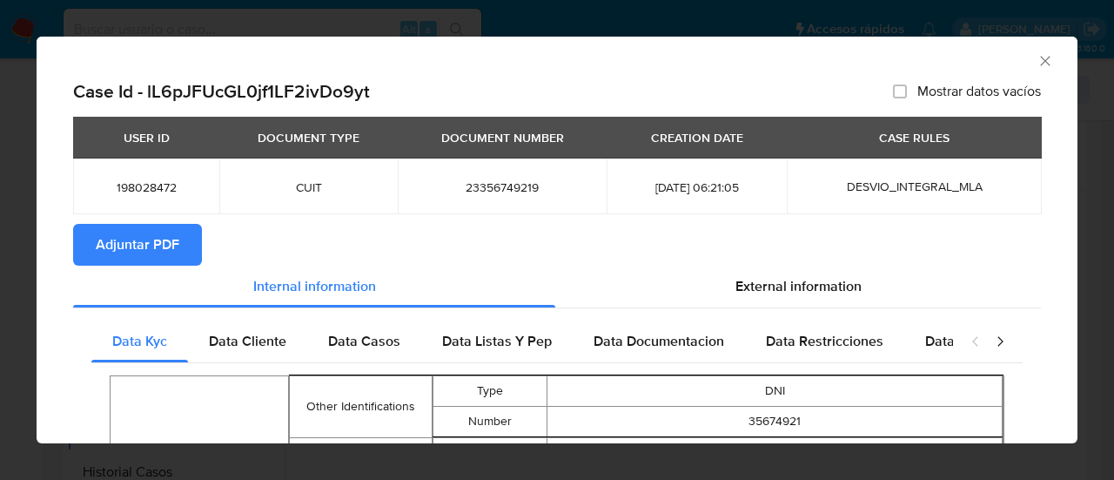
click at [1036, 62] on icon "Cerrar ventana" at bounding box center [1044, 60] width 17 height 17
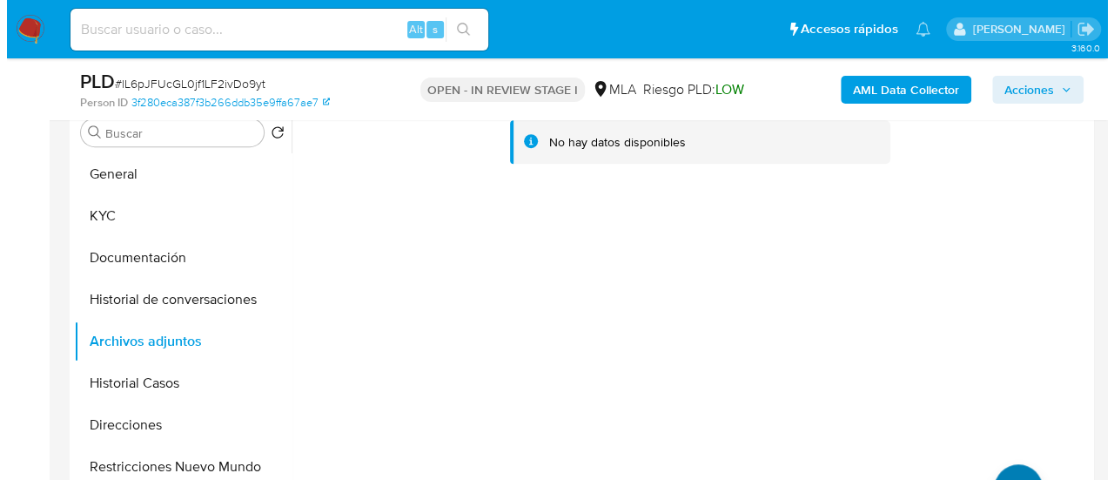
scroll to position [435, 0]
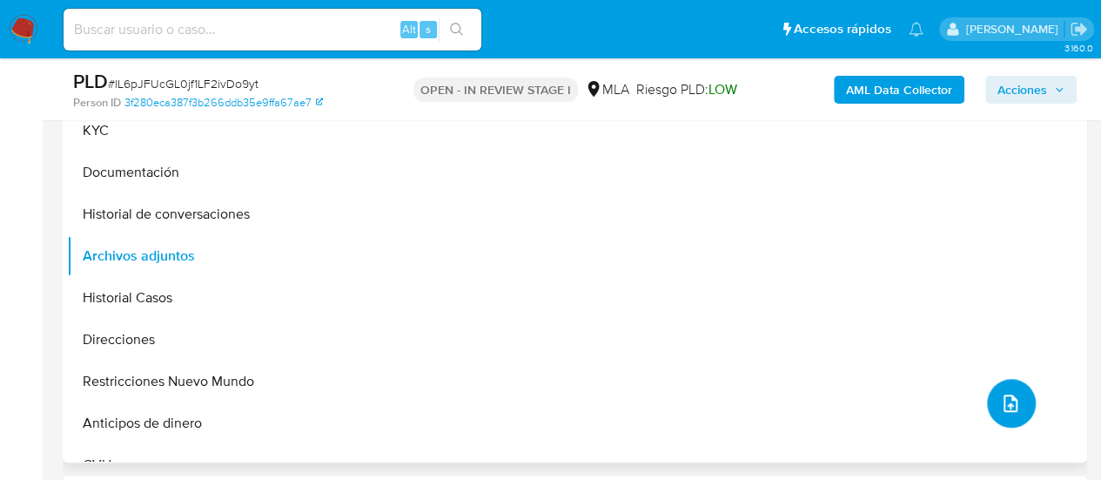
click at [1022, 407] on button "upload-file" at bounding box center [1011, 403] width 49 height 49
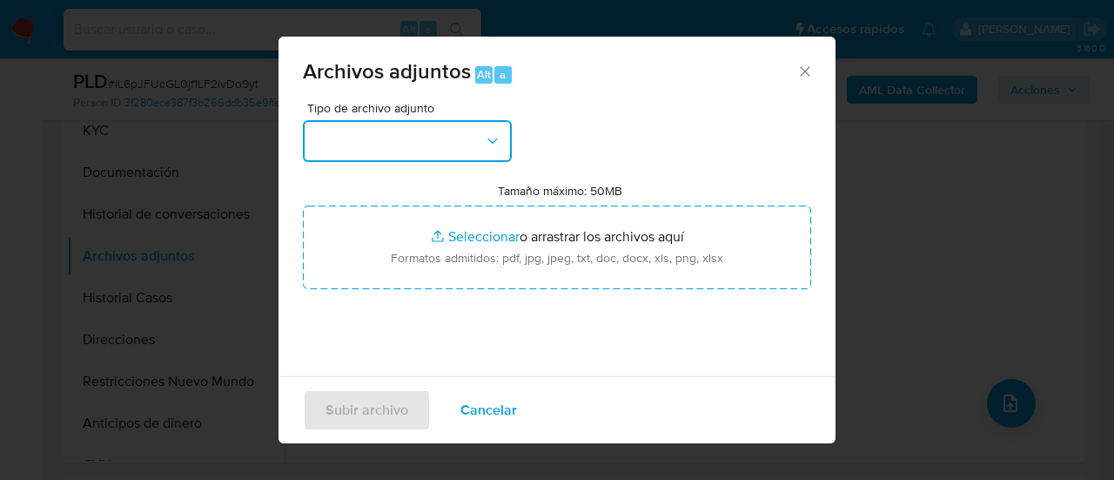
click at [348, 138] on button "button" at bounding box center [407, 141] width 209 height 42
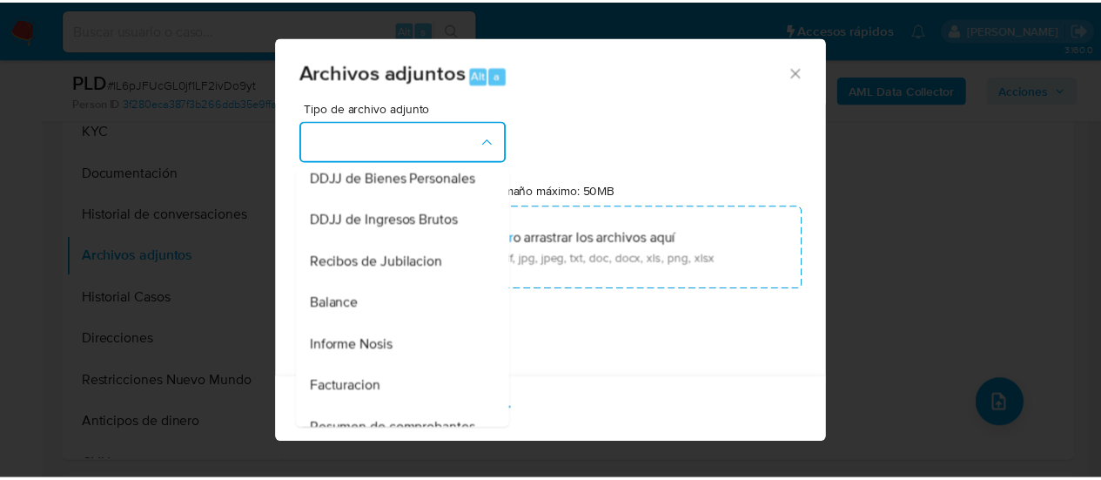
scroll to position [522, 0]
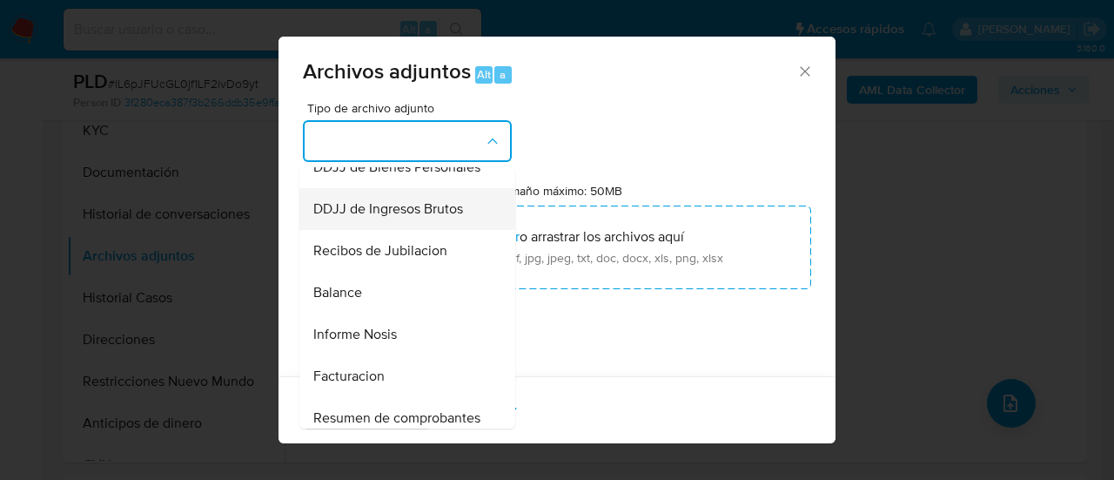
click at [406, 218] on span "DDJJ de Ingresos Brutos" at bounding box center [388, 208] width 150 height 17
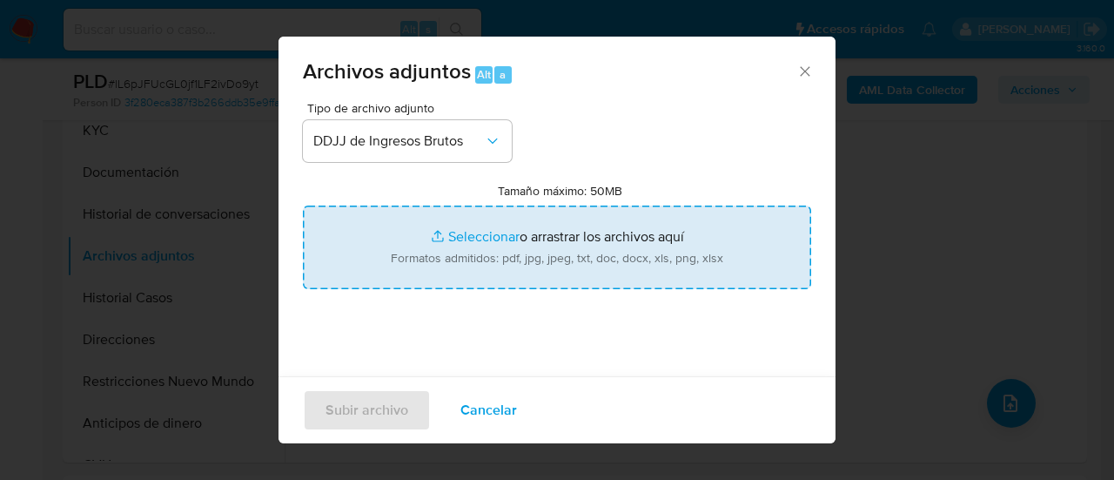
click at [572, 248] on input "Tamaño máximo: 50MB Seleccionar archivos" at bounding box center [557, 247] width 508 height 84
type input "C:\fakepath\Ingresos [PERSON_NAME].pdf"
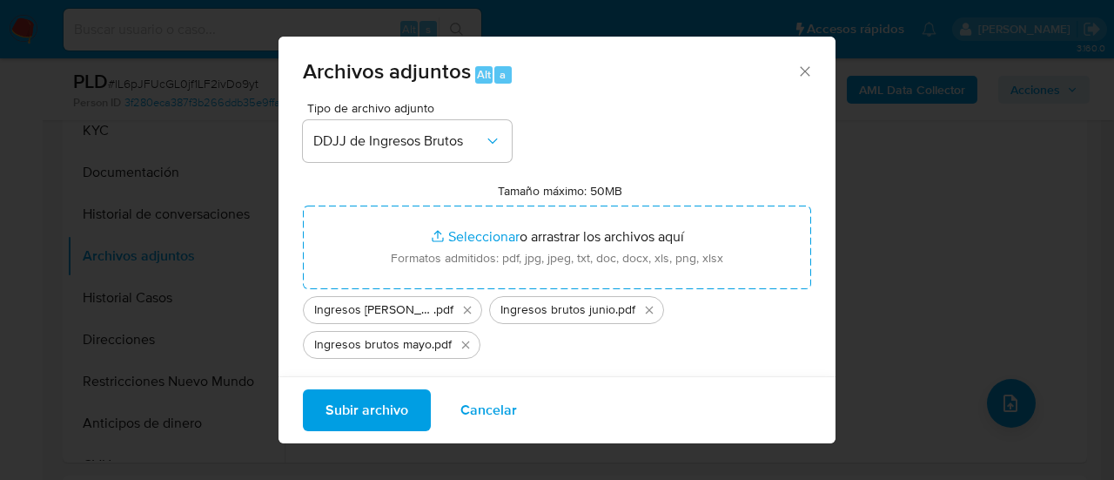
drag, startPoint x: 572, startPoint y: 248, endPoint x: 362, endPoint y: 410, distance: 264.9
click at [362, 410] on span "Subir archivo" at bounding box center [366, 410] width 83 height 38
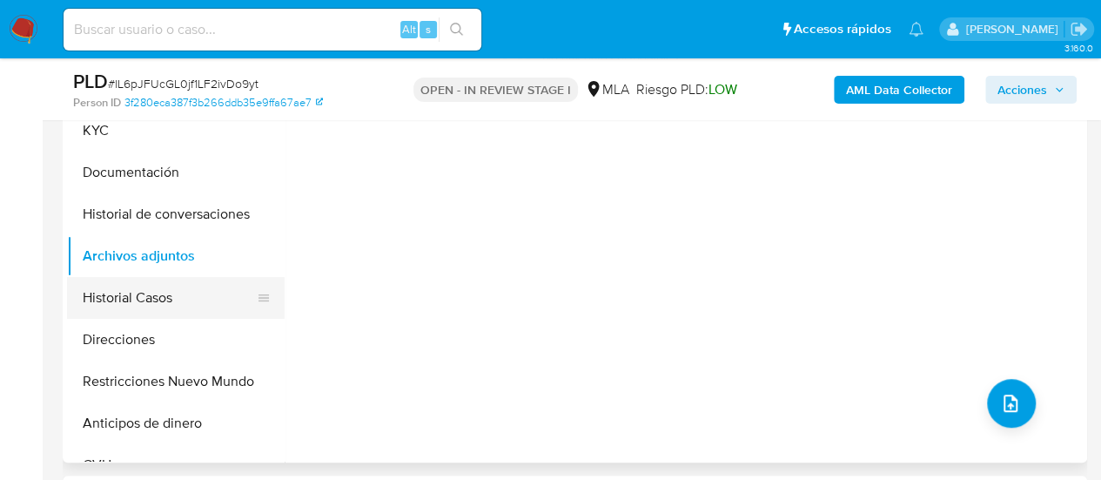
click at [97, 304] on button "Historial Casos" at bounding box center [169, 298] width 204 height 42
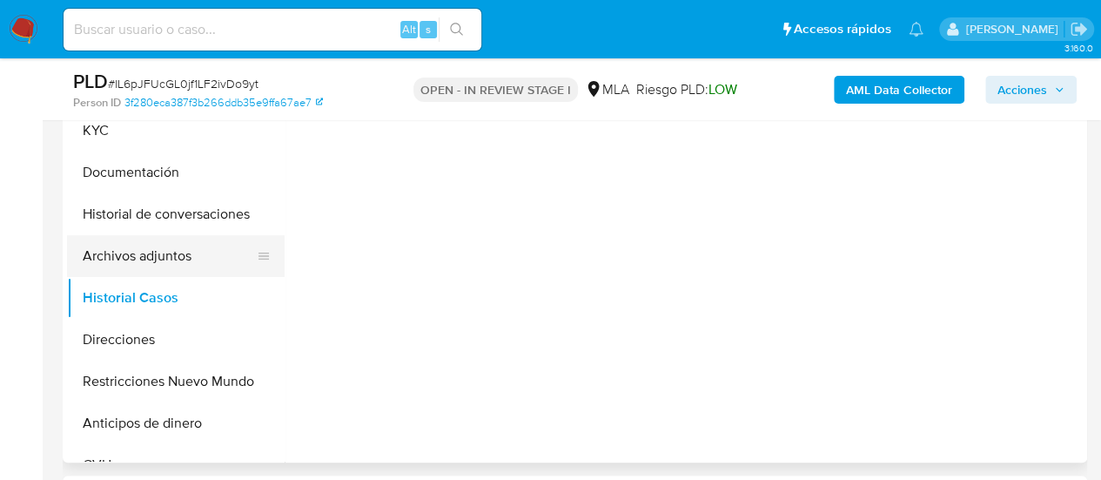
click at [91, 269] on button "Archivos adjuntos" at bounding box center [169, 256] width 204 height 42
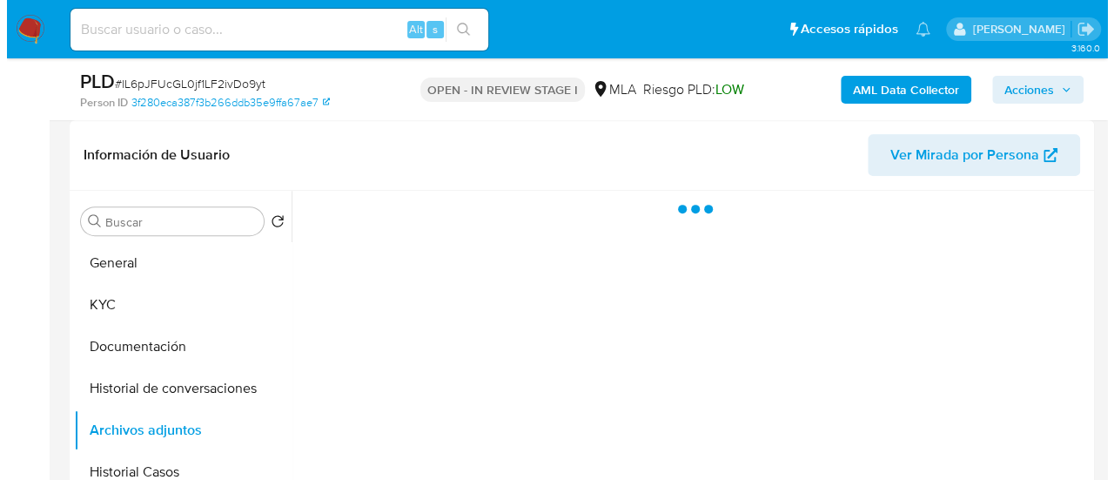
scroll to position [348, 0]
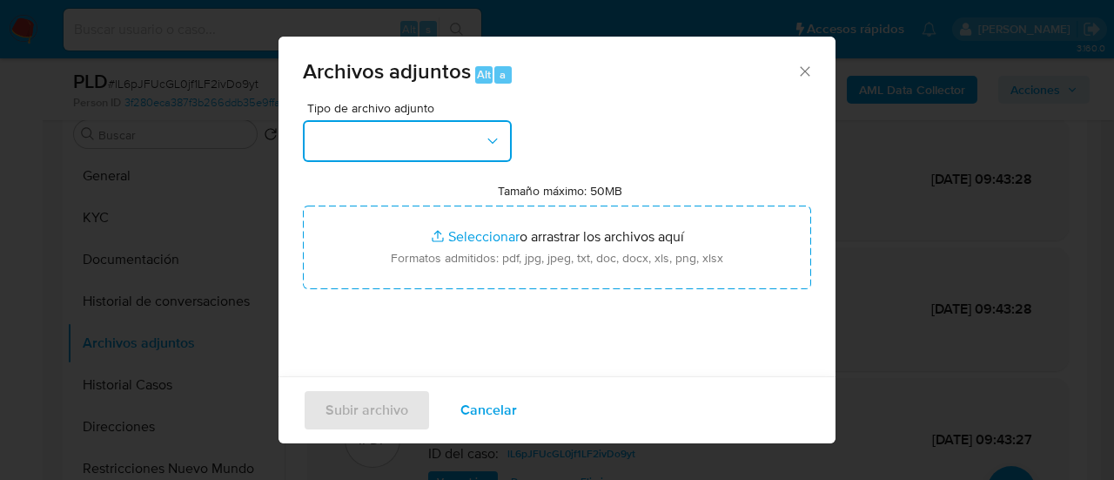
click at [391, 147] on button "button" at bounding box center [407, 141] width 209 height 42
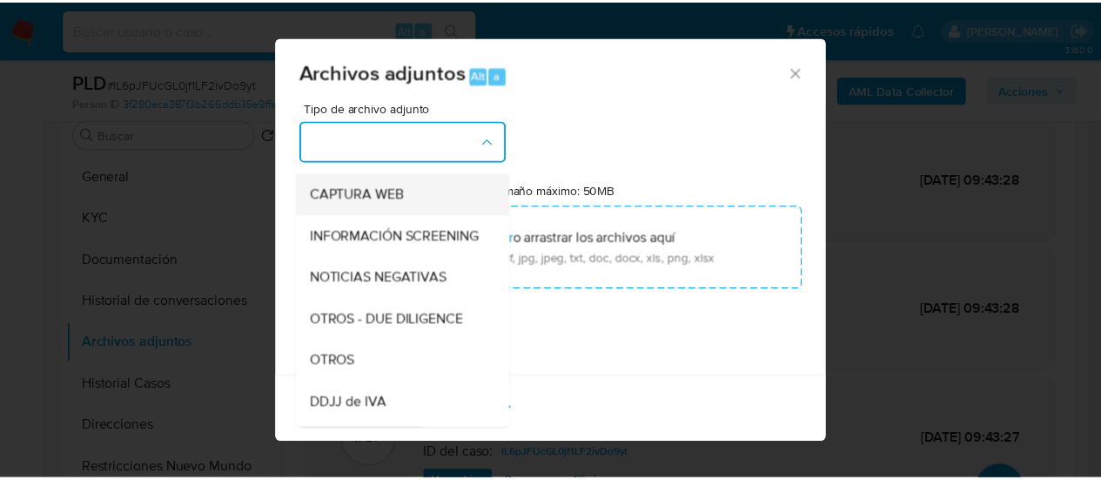
scroll to position [174, 0]
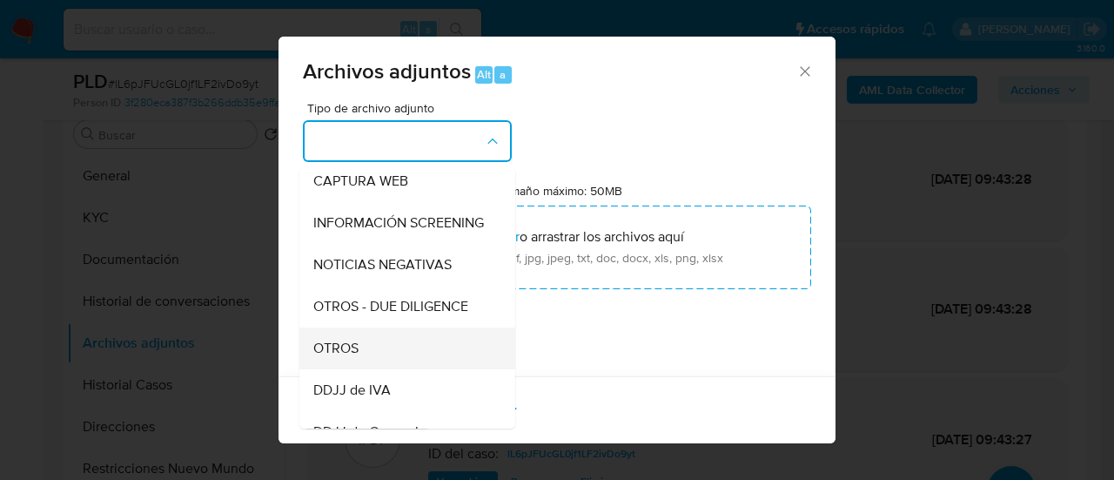
click at [346, 357] on span "OTROS" at bounding box center [335, 347] width 45 height 17
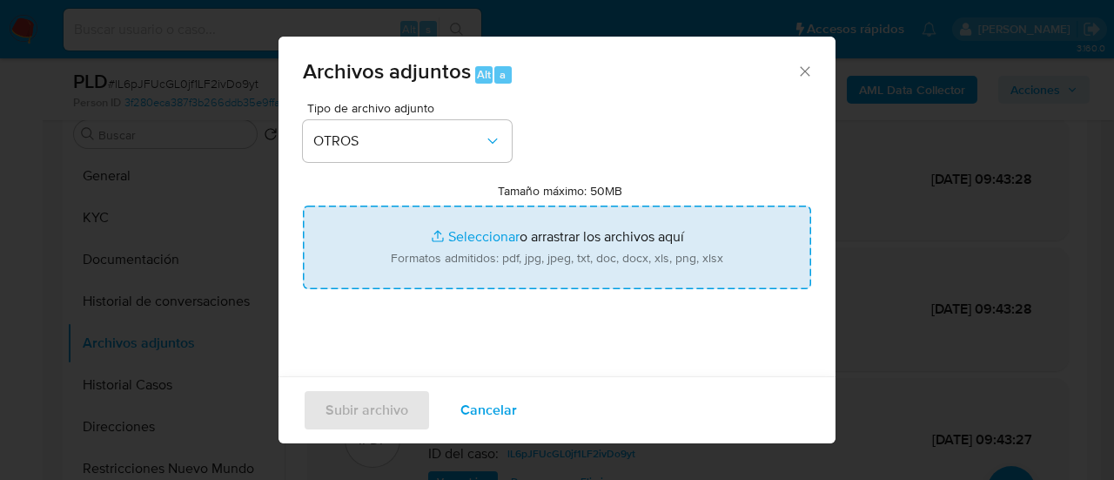
click at [466, 242] on input "Tamaño máximo: 50MB Seleccionar archivos" at bounding box center [557, 247] width 508 height 84
type input "C:\fakepath\Movimientos-lL6pJFUcGL0jf1LF2ivDo9yt.xlsx"
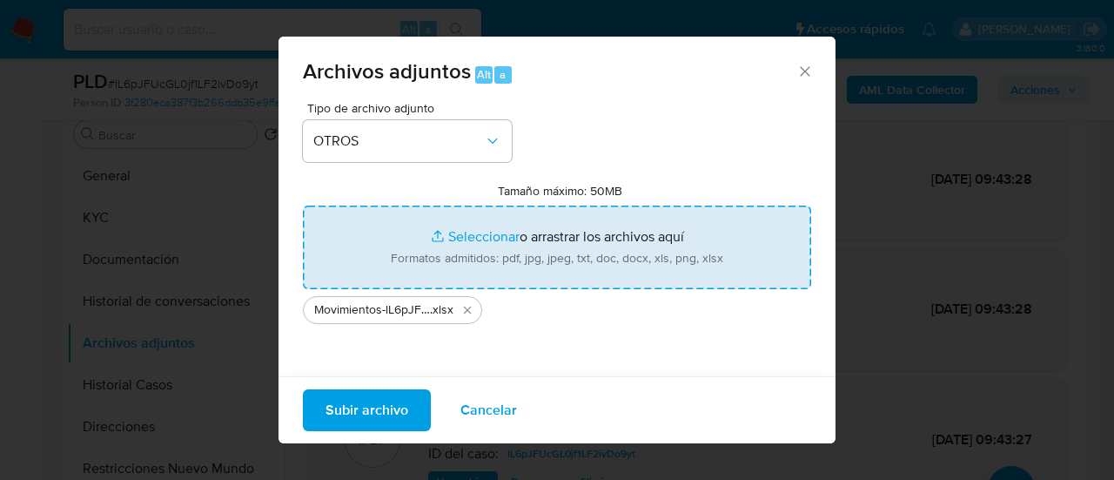
click at [547, 263] on input "Tamaño máximo: 50MB Seleccionar archivos" at bounding box center [557, 247] width 508 height 84
type input "C:\fakepath\Calculador-lL6pJFUcGL0jf1LF2ivDo9yt.xlsx"
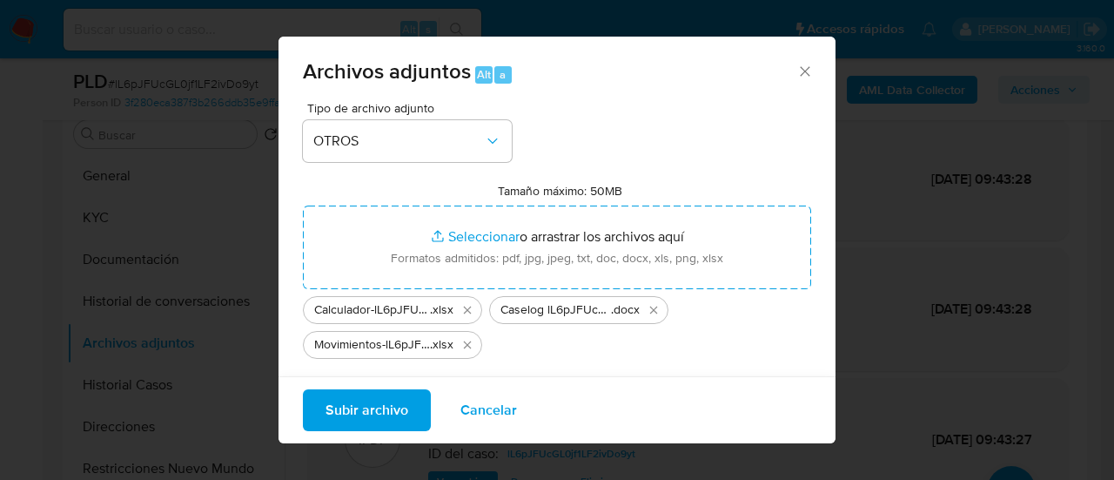
drag, startPoint x: 547, startPoint y: 263, endPoint x: 365, endPoint y: 403, distance: 229.6
click at [365, 403] on span "Subir archivo" at bounding box center [366, 410] width 83 height 38
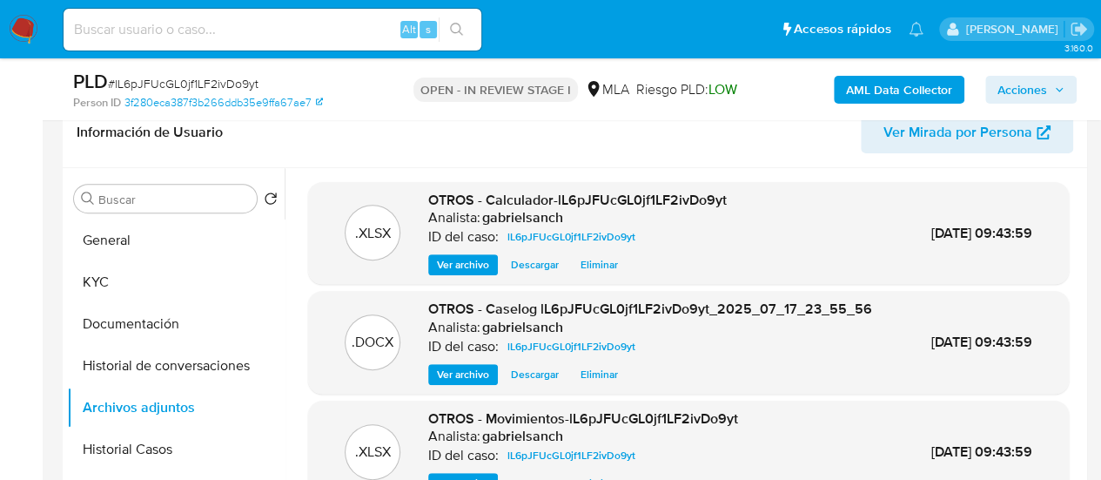
scroll to position [261, 0]
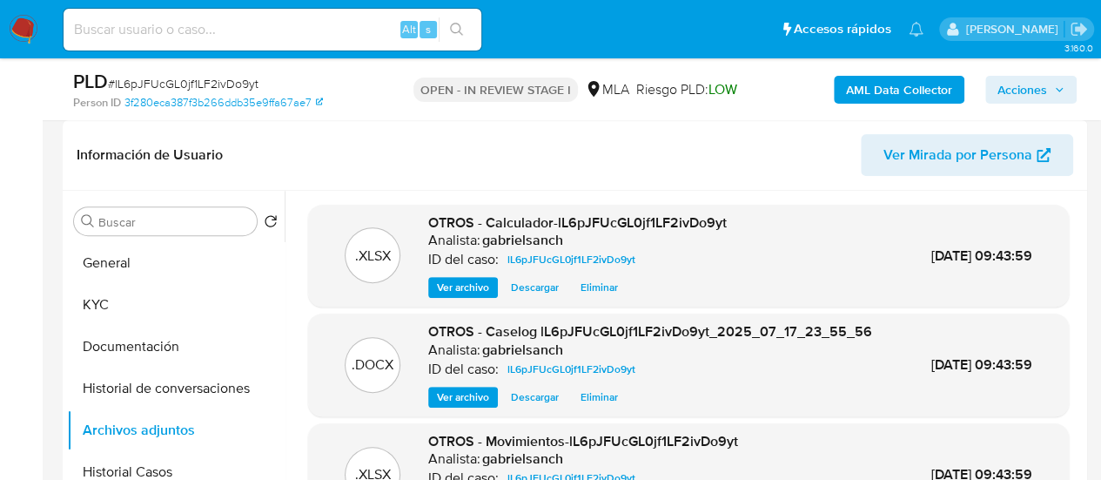
click at [1012, 72] on div "AML Data Collector Acciones" at bounding box center [912, 89] width 330 height 41
click at [1015, 72] on div "AML Data Collector Acciones" at bounding box center [912, 89] width 330 height 41
click at [1027, 88] on span "Acciones" at bounding box center [1022, 90] width 50 height 28
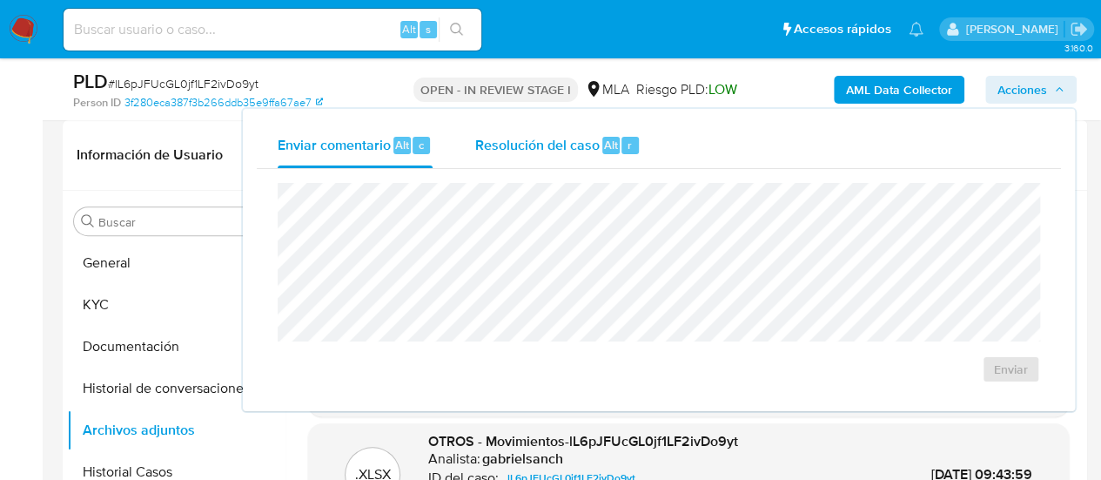
click at [555, 146] on span "Resolución del caso" at bounding box center [536, 144] width 124 height 20
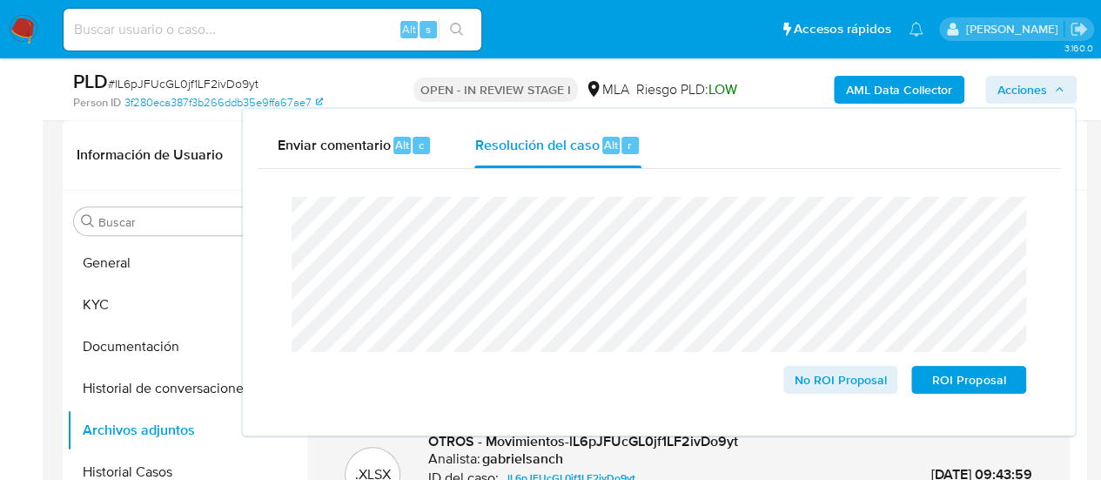
click at [1025, 99] on span "Acciones" at bounding box center [1022, 90] width 50 height 28
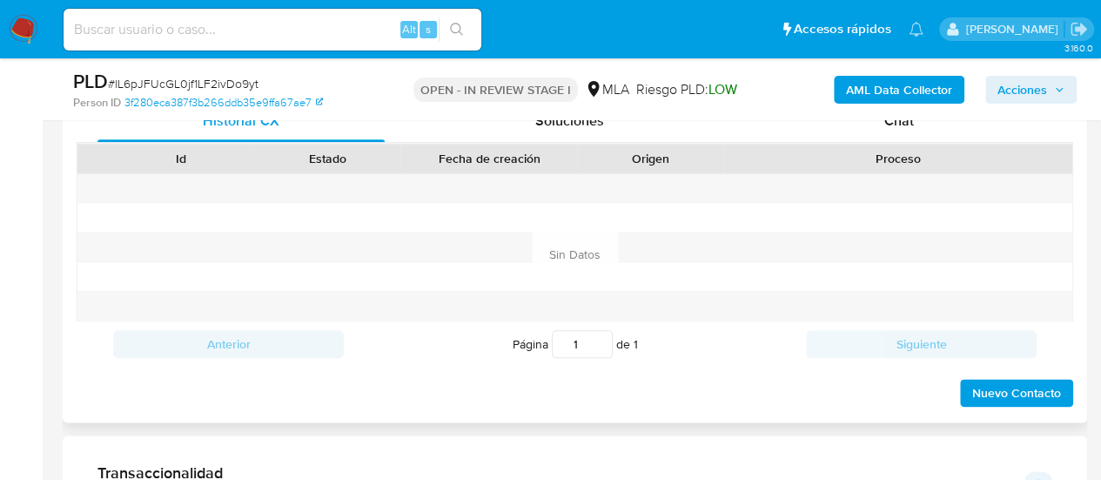
scroll to position [783, 0]
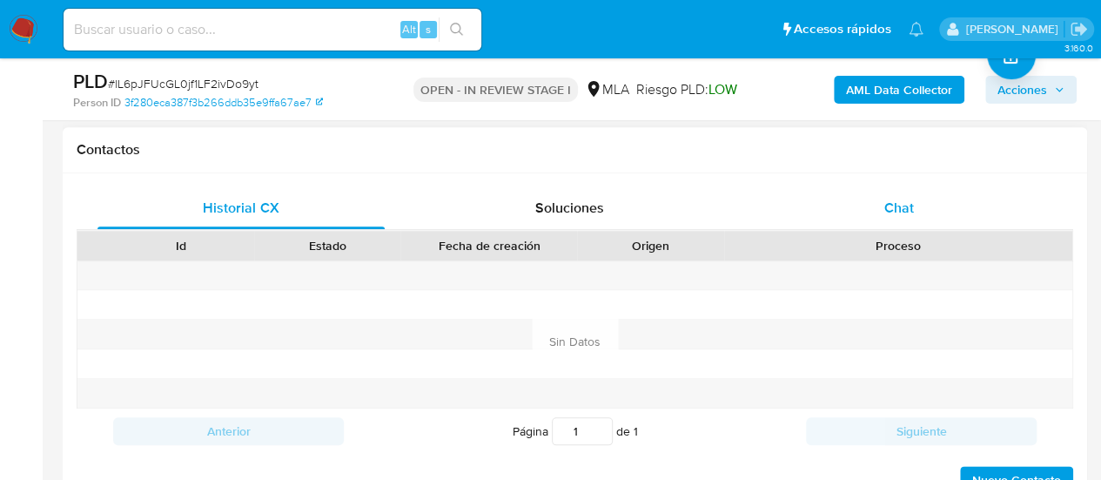
click at [916, 206] on div "Chat" at bounding box center [898, 208] width 287 height 42
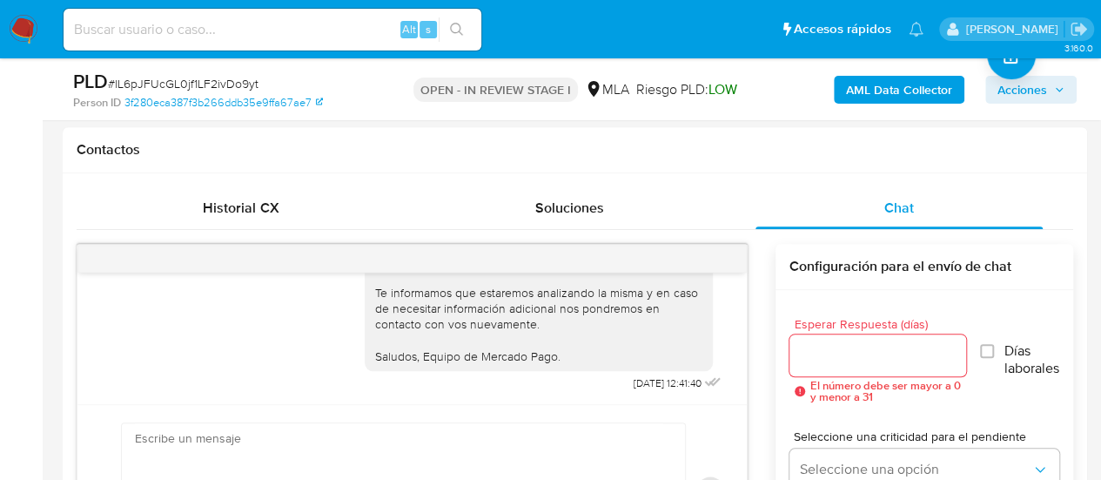
click at [1004, 84] on span "Acciones" at bounding box center [1022, 90] width 50 height 28
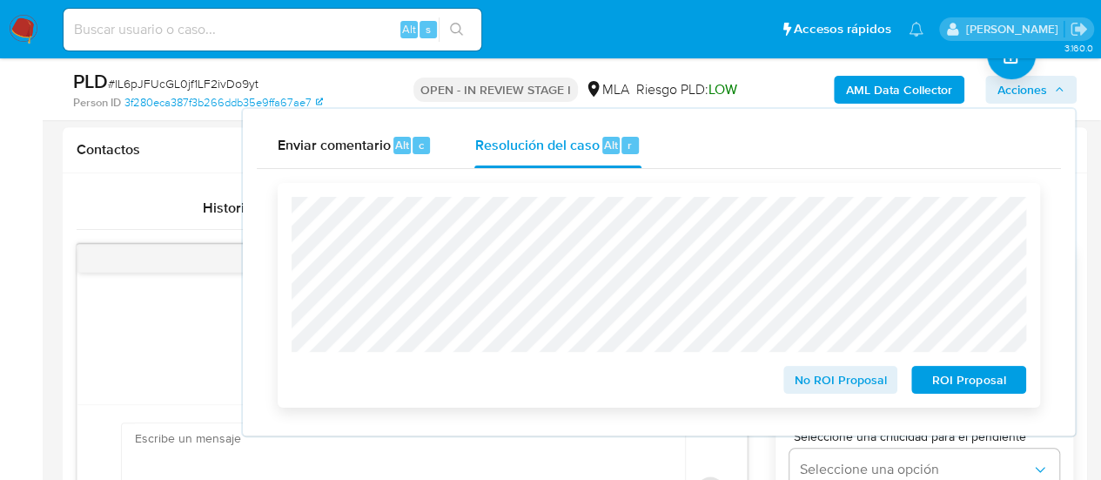
click at [852, 382] on span "No ROI Proposal" at bounding box center [840, 379] width 91 height 24
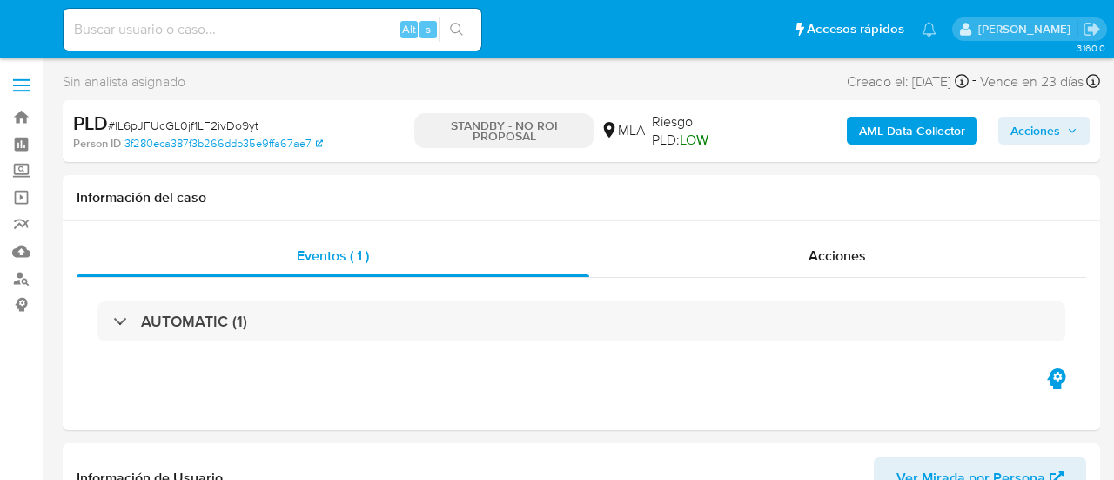
select select "10"
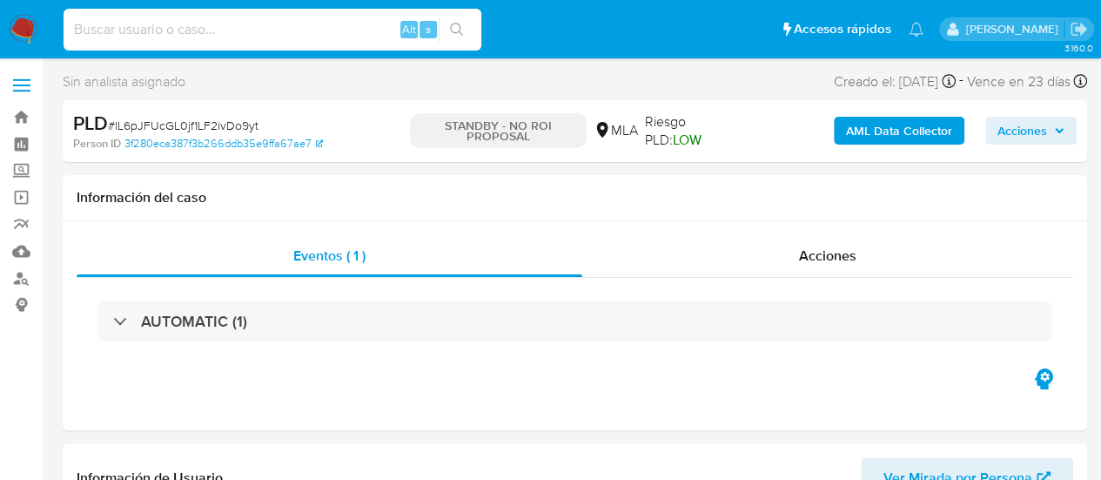
click at [146, 27] on input at bounding box center [273, 29] width 418 height 23
paste input "b11raPID3Ekchml34CXWNoad"
type input "b11raPID3Ekchml34CXWNoad"
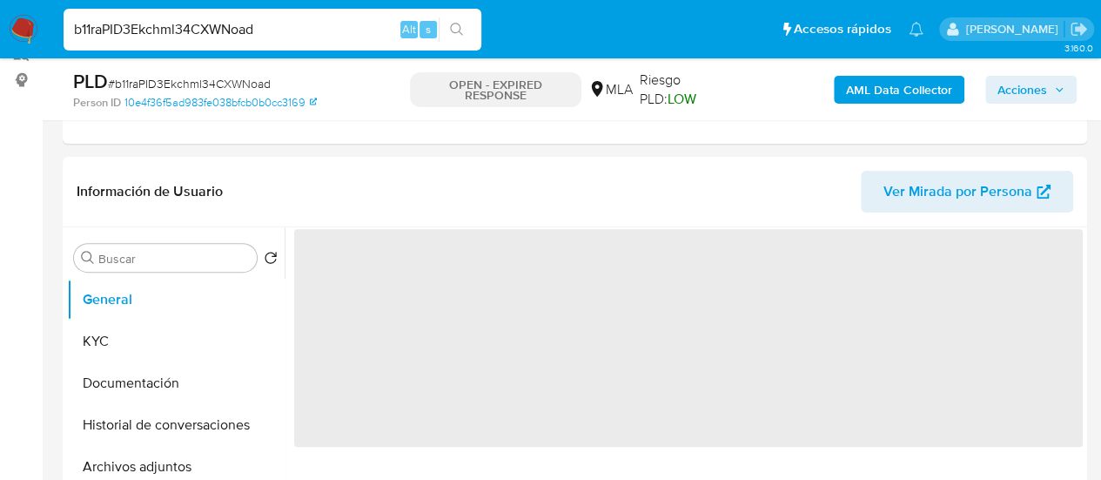
select select "10"
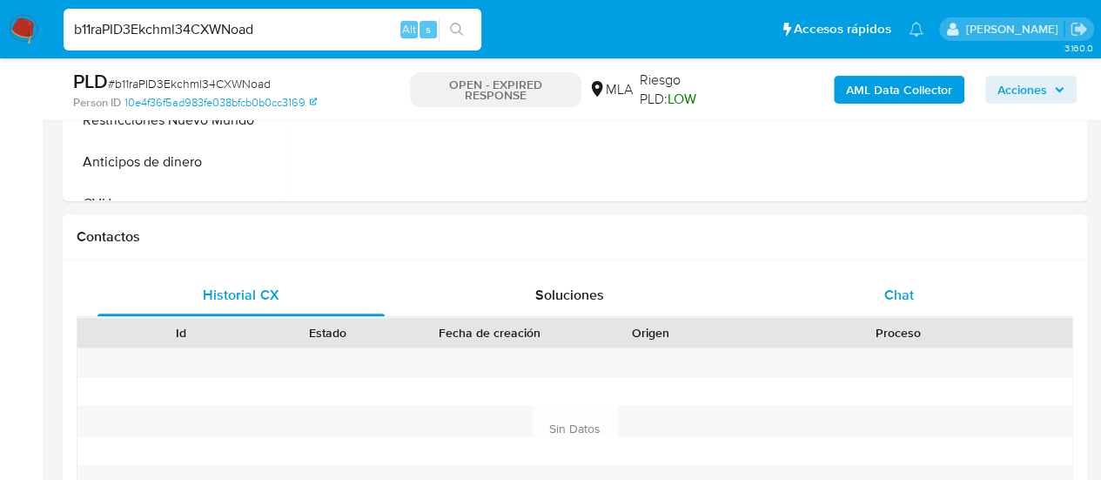
click at [823, 280] on div "Chat" at bounding box center [898, 295] width 287 height 42
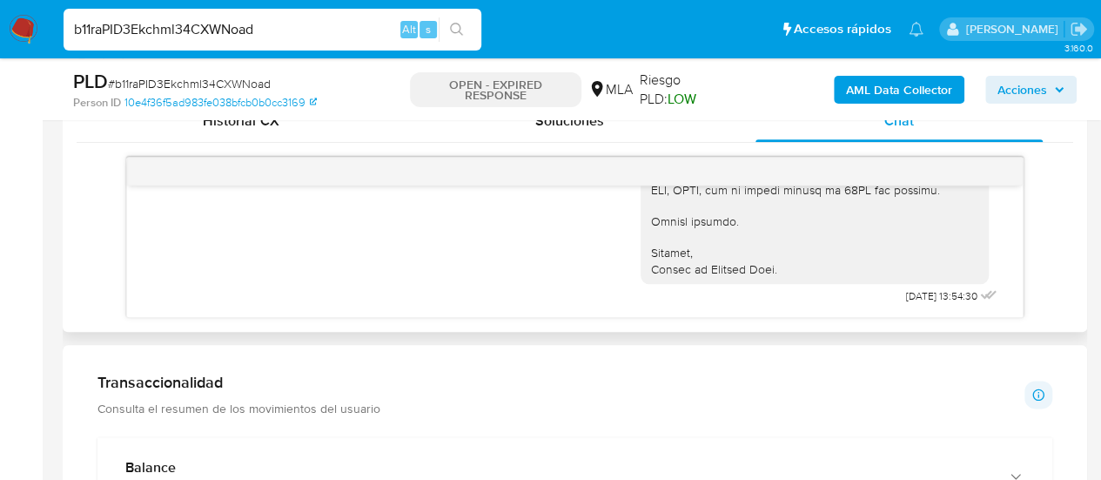
scroll to position [3086, 0]
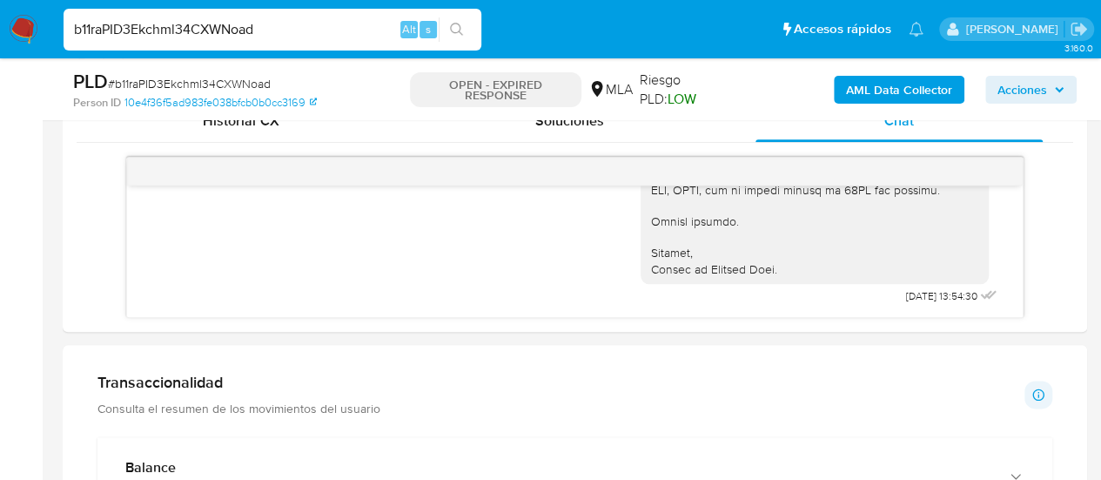
click at [228, 29] on input "b11raPID3Ekchml34CXWNoad" at bounding box center [273, 29] width 418 height 23
paste input "ZZbVxGQV3HpivGNfwrKc6HJk"
type input "ZZbVxGQV3HpivGNfwrKc6HJk"
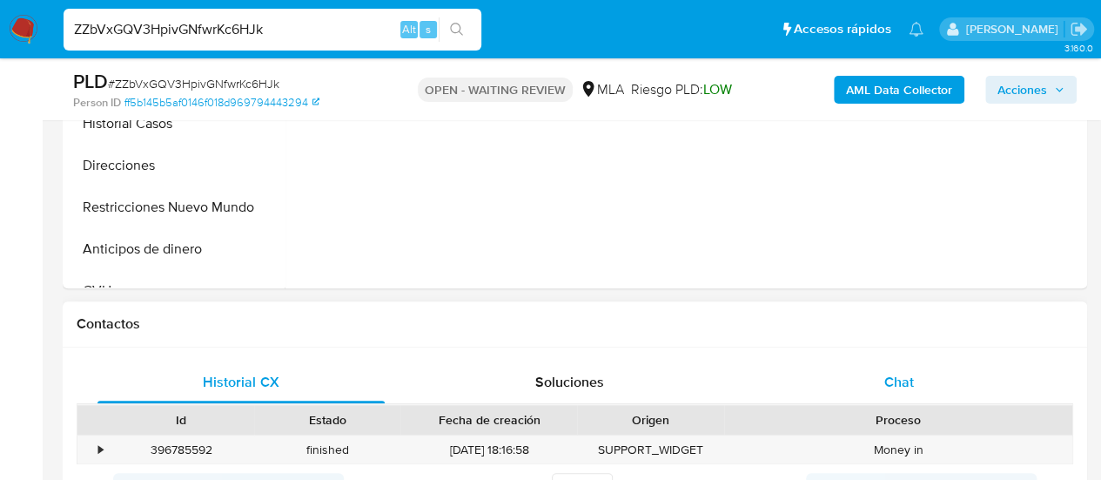
select select "10"
click at [822, 394] on div "Chat" at bounding box center [898, 382] width 287 height 42
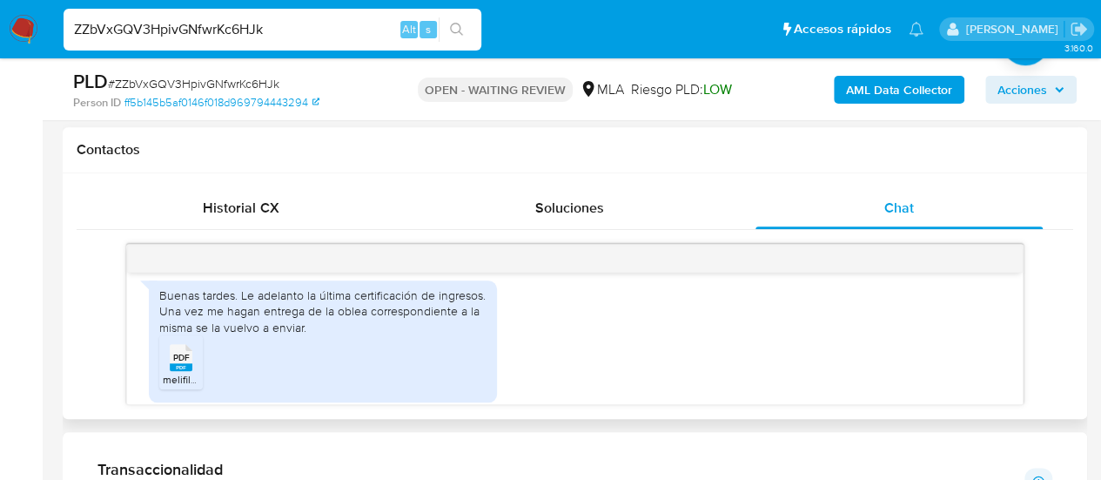
scroll to position [2693, 0]
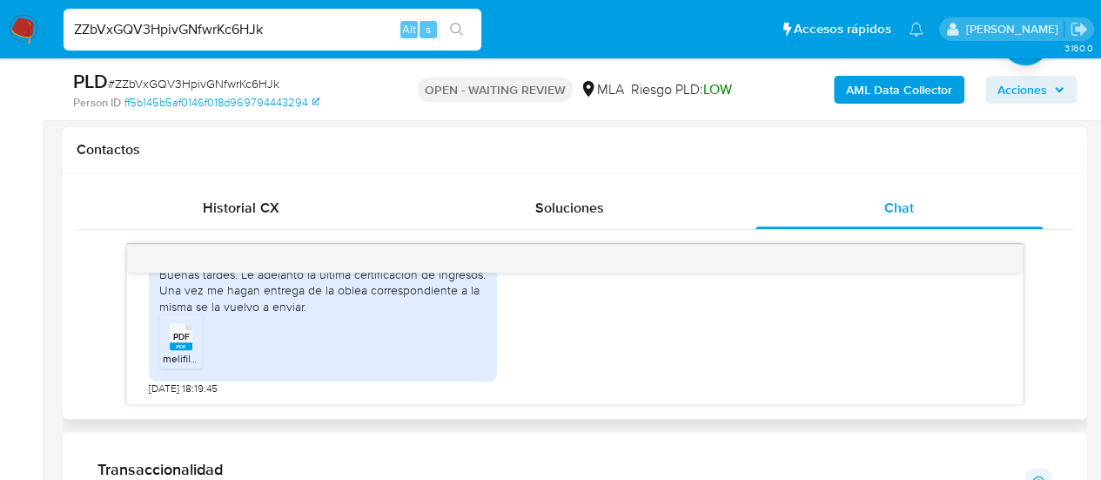
click at [802, 333] on div "Buenas tardes. Le adelanto la última certificación de ingresos. Una vez me haga…" at bounding box center [575, 323] width 852 height 144
click at [171, 350] on rect at bounding box center [181, 346] width 23 height 8
click at [180, 25] on input "ZZbVxGQV3HpivGNfwrKc6HJk" at bounding box center [273, 29] width 418 height 23
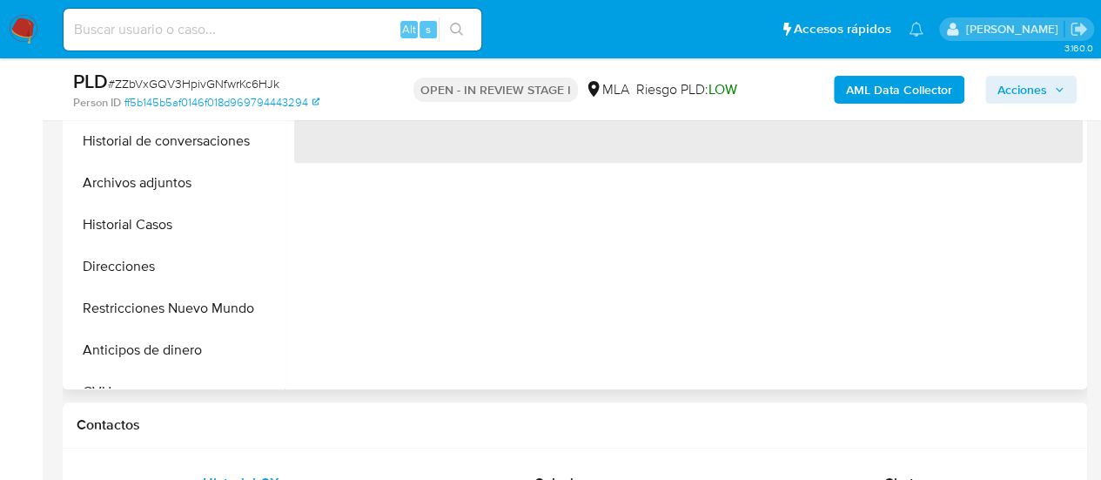
scroll to position [522, 0]
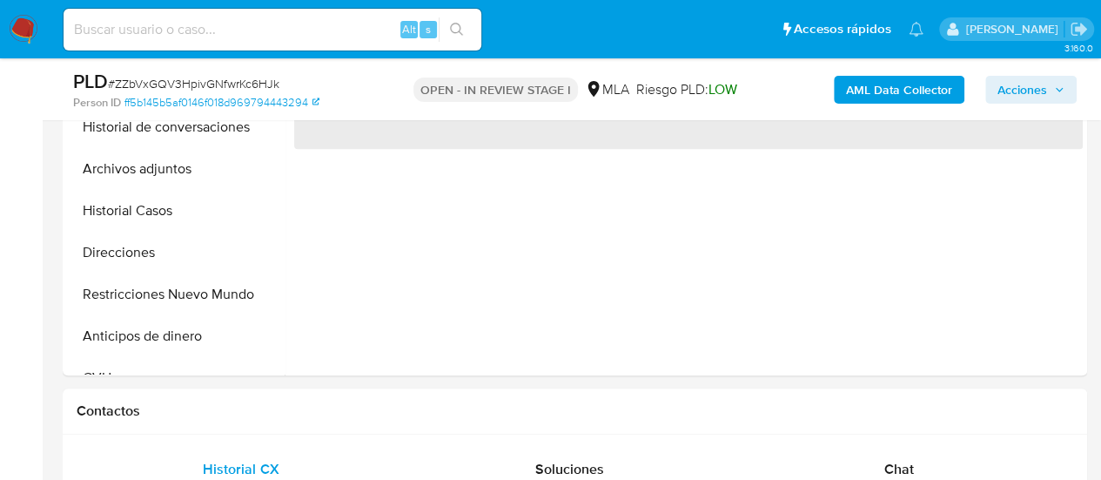
select select "10"
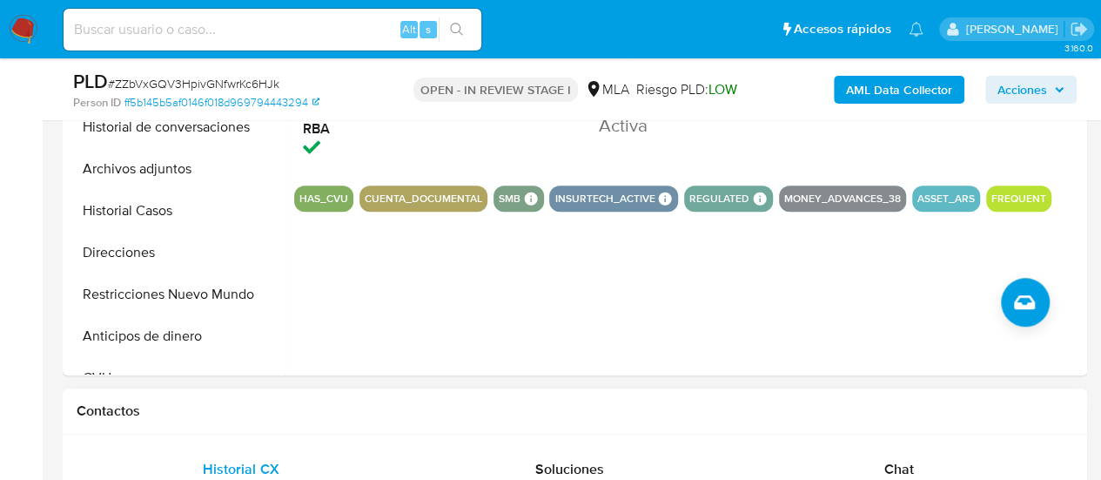
scroll to position [696, 0]
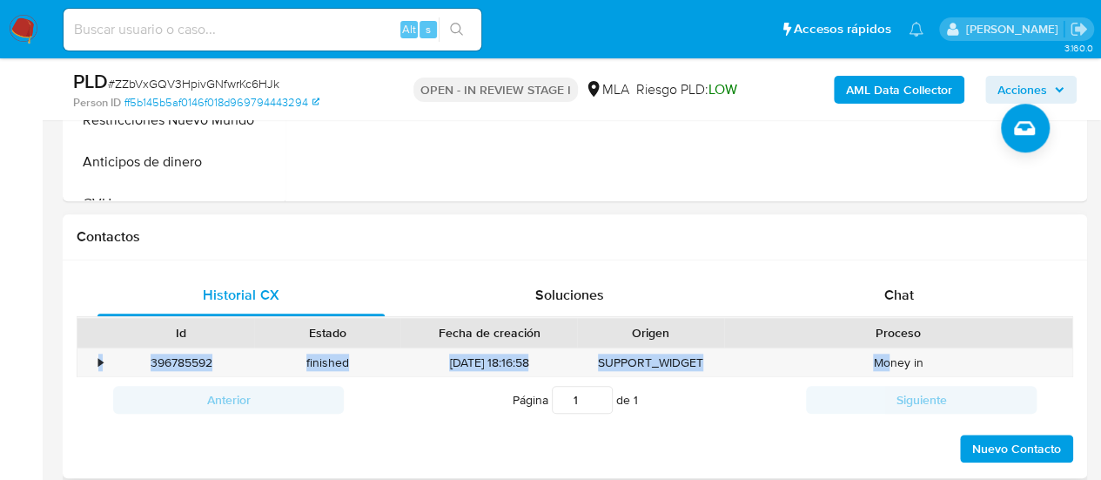
click at [891, 345] on div "Id Estado Fecha de creación Origen Proceso • 396785592 finished 23/07/2025 18:1…" at bounding box center [575, 347] width 996 height 61
click at [880, 295] on div "Chat" at bounding box center [898, 295] width 287 height 42
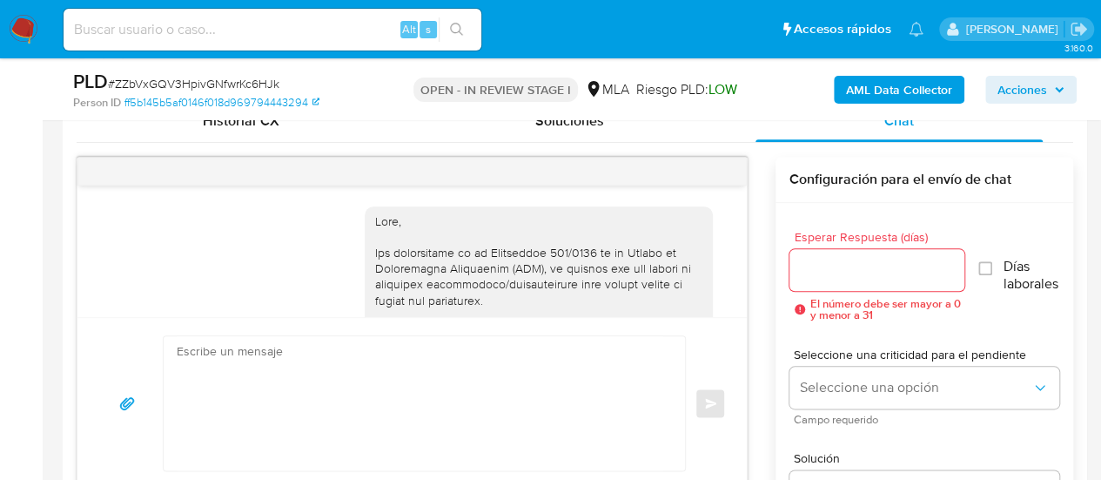
scroll to position [2727, 0]
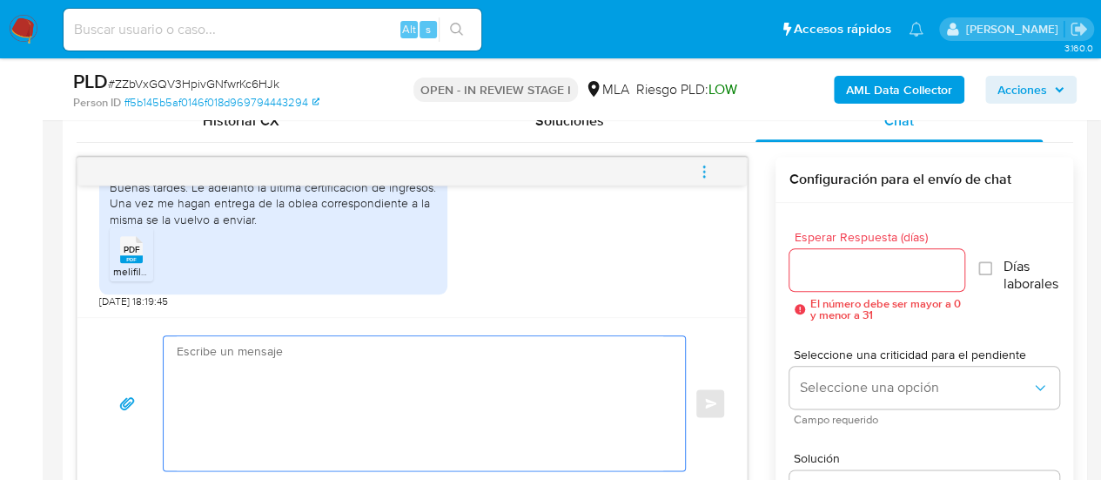
click at [242, 352] on textarea at bounding box center [420, 403] width 486 height 134
paste textarea "Hola, muchas gracias por tu respuesta. En este caso, necesitamos que nos brinde…"
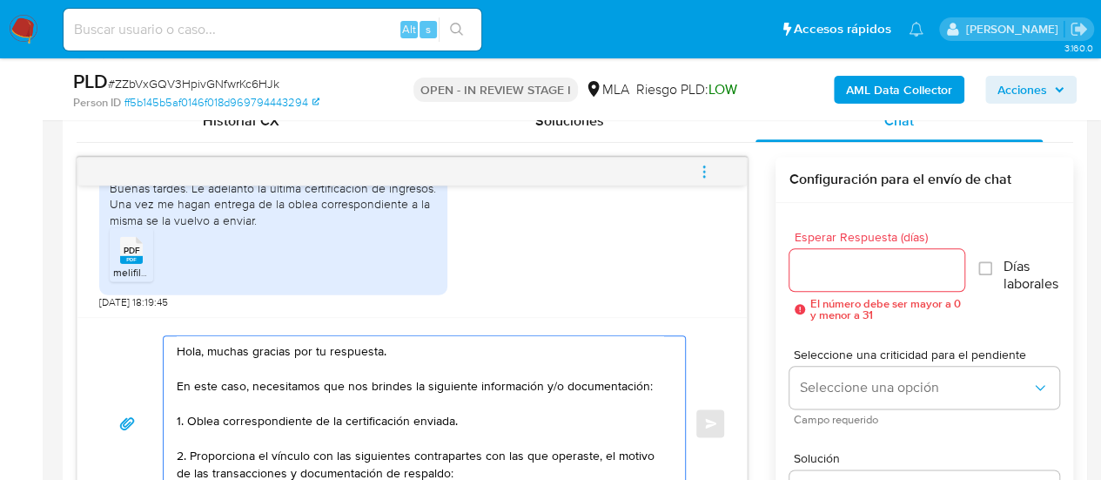
scroll to position [337, 0]
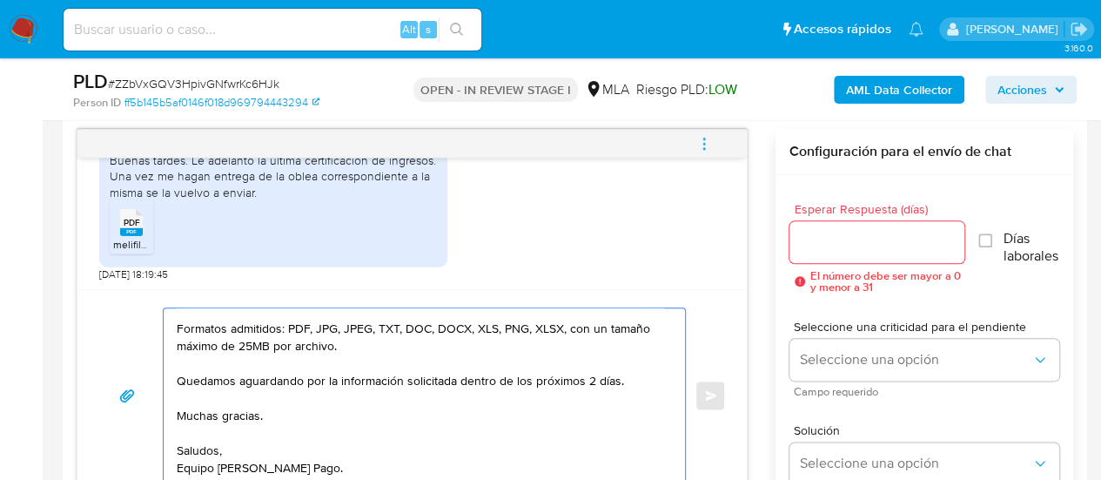
type textarea "Hola, muchas gracias por tu respuesta. En este caso, necesitamos que nos brinde…"
click at [859, 239] on input "Esperar Respuesta (días)" at bounding box center [877, 242] width 176 height 23
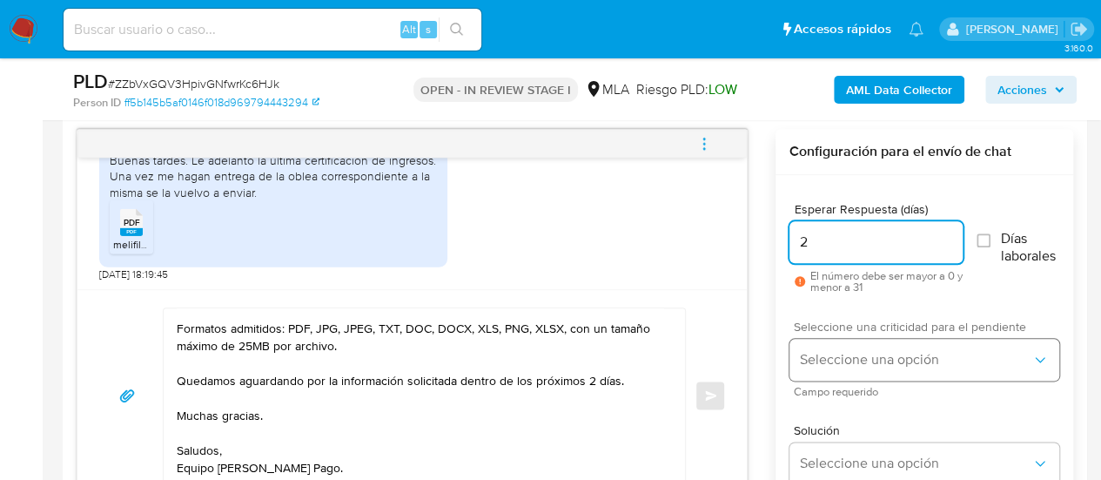
type input "2"
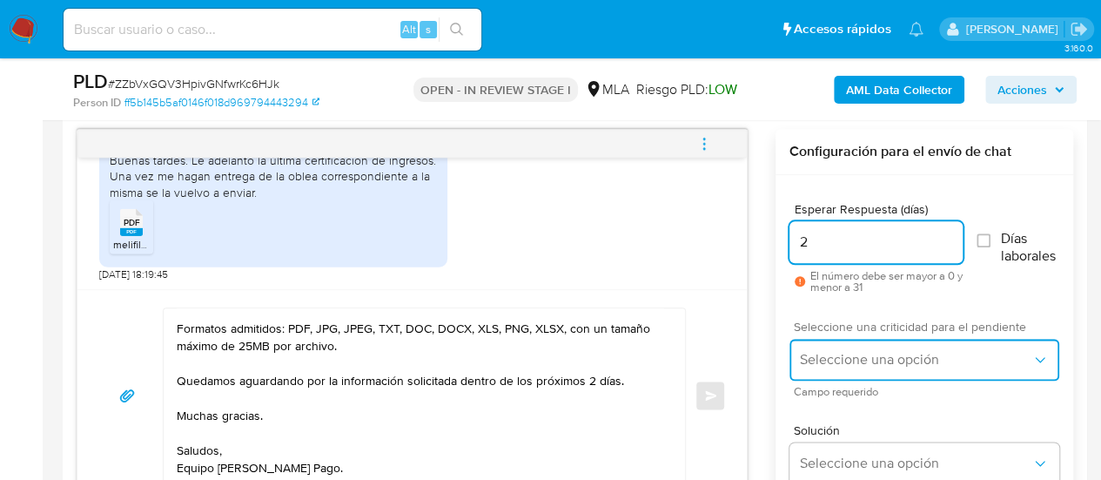
click at [836, 347] on button "Seleccione una opción" at bounding box center [924, 360] width 270 height 42
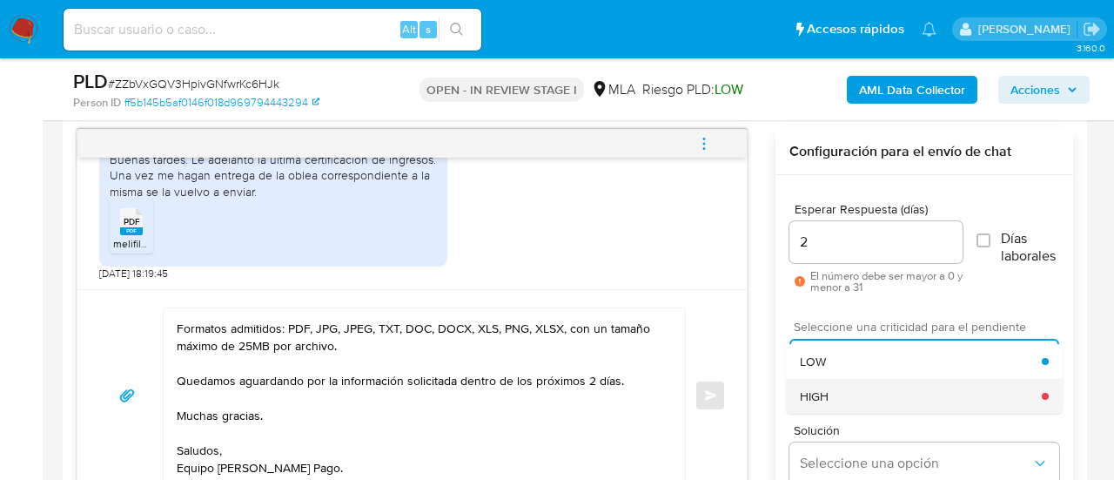
click at [842, 394] on div "HIGH" at bounding box center [921, 396] width 242 height 35
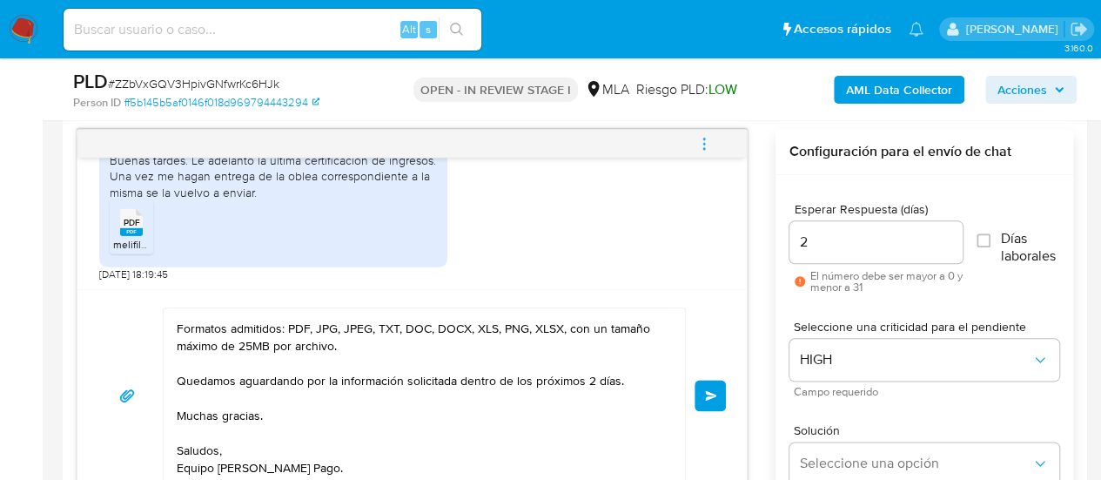
click at [716, 399] on button "Enviar" at bounding box center [709, 394] width 31 height 31
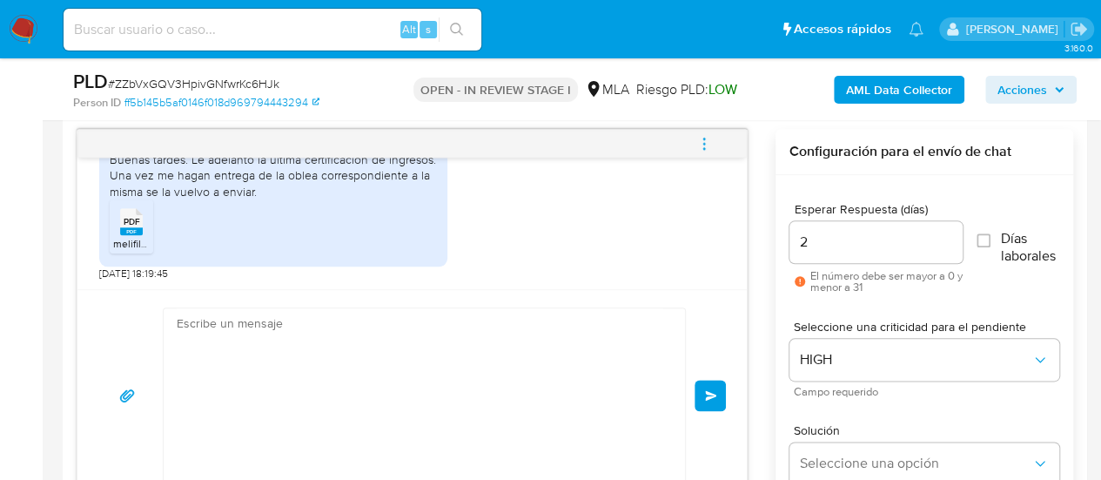
scroll to position [3284, 0]
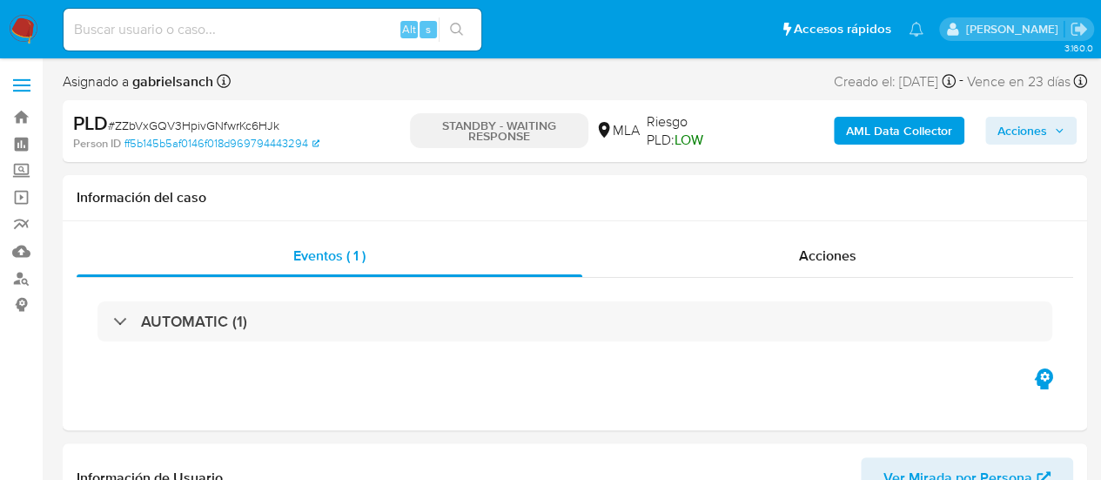
select select "10"
click at [239, 27] on input at bounding box center [273, 29] width 418 height 23
paste input "b11raPID3Ekchml34CXWNoad"
type input "b11raPID3Ekchml34CXWNoad"
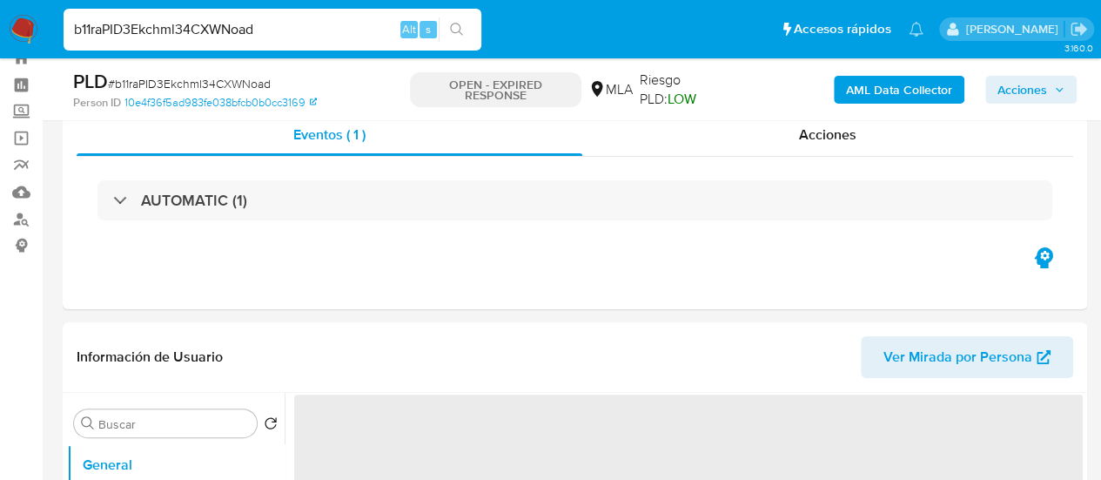
scroll to position [87, 0]
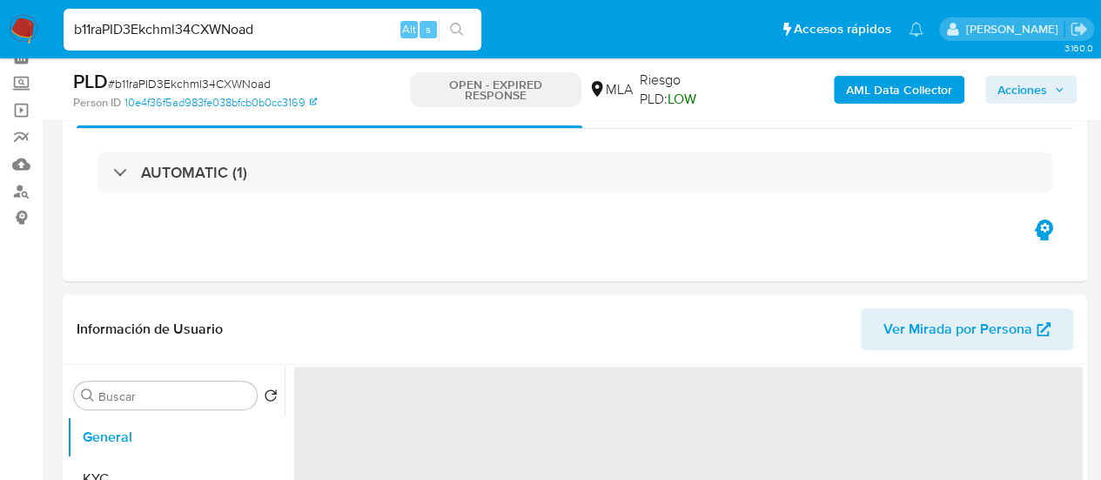
select select "10"
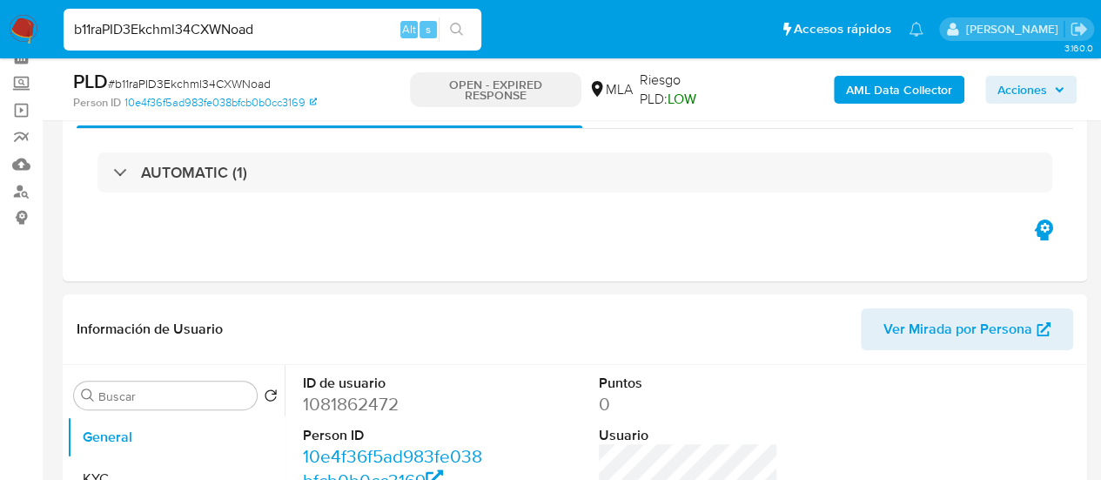
click at [244, 22] on input "b11raPID3Ekchml34CXWNoad" at bounding box center [273, 29] width 418 height 23
paste input "VHcdOcB4pEt14gMzB0ohfWpB"
type input "VHcdOcB4pEt14gMzB0ohfWpB"
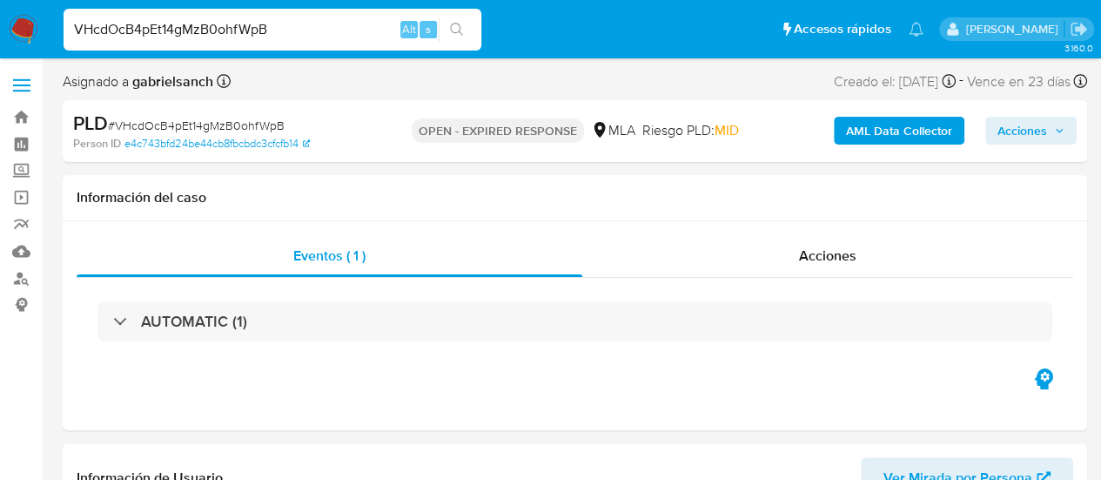
select select "10"
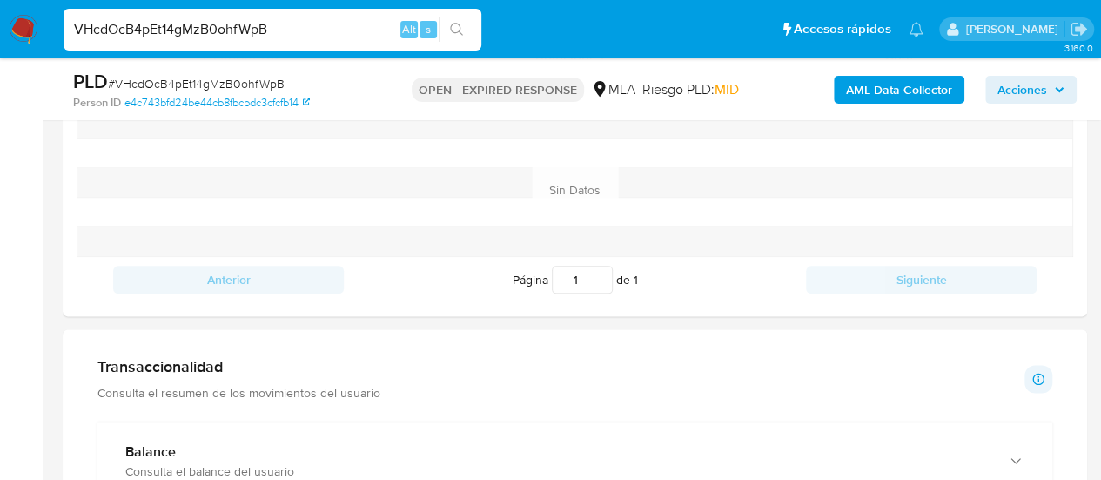
scroll to position [870, 0]
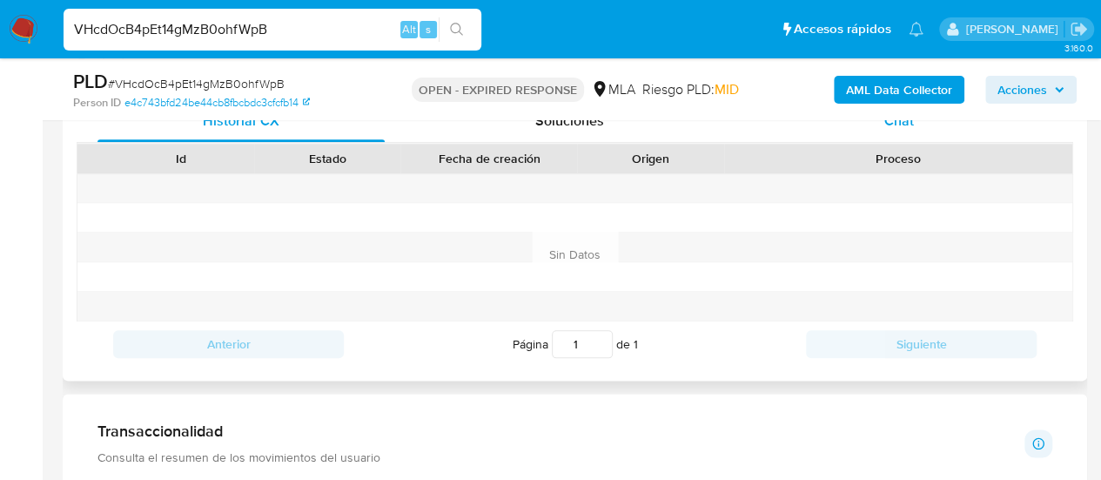
click at [868, 123] on div "Chat" at bounding box center [898, 121] width 287 height 42
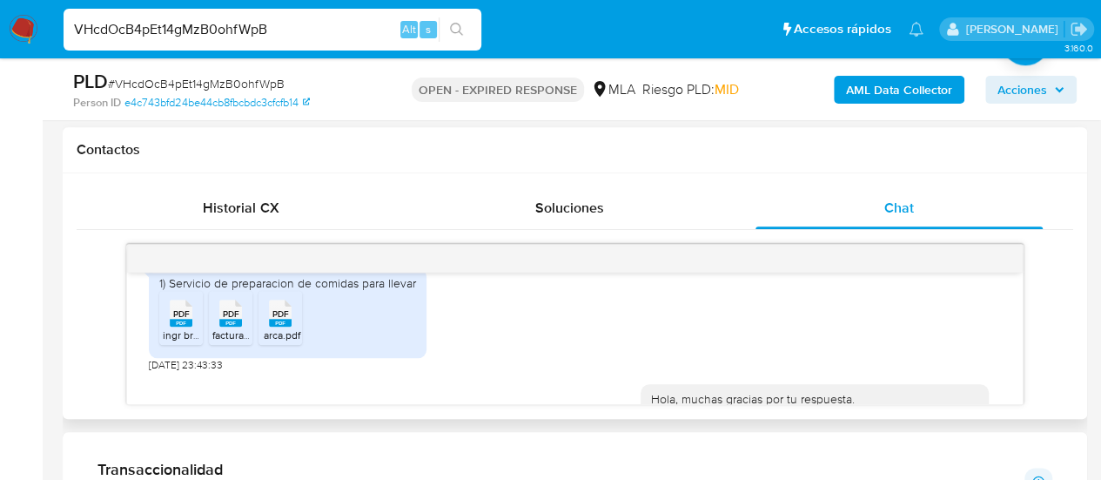
scroll to position [1815, 0]
click at [178, 345] on span "ingr brut.pdf" at bounding box center [191, 337] width 57 height 15
click at [233, 26] on input "VHcdOcB4pEt14gMzB0ohfWpB" at bounding box center [273, 29] width 418 height 23
paste input "sLwXUqO2FaJAXJNNp0mSSLU2"
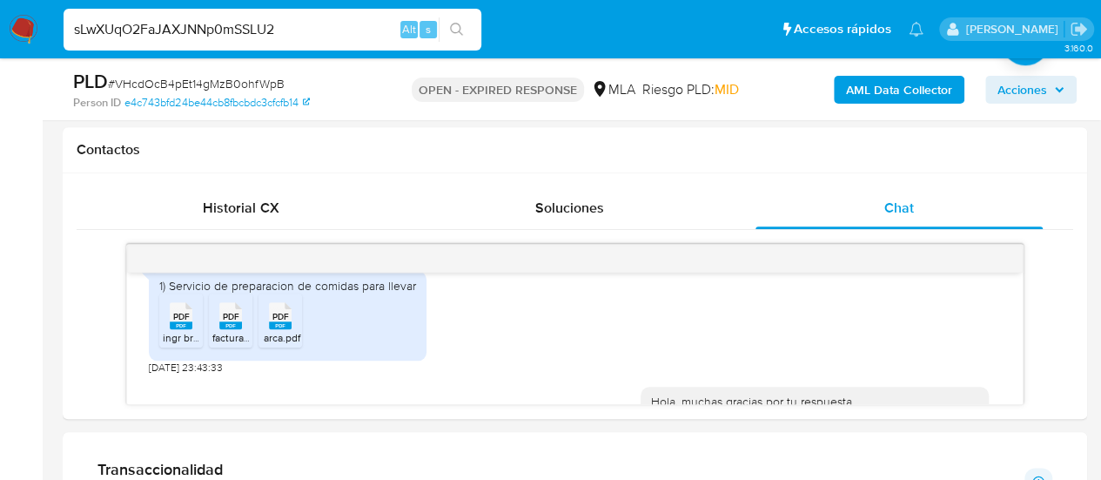
type input "sLwXUqO2FaJAXJNNp0mSSLU2"
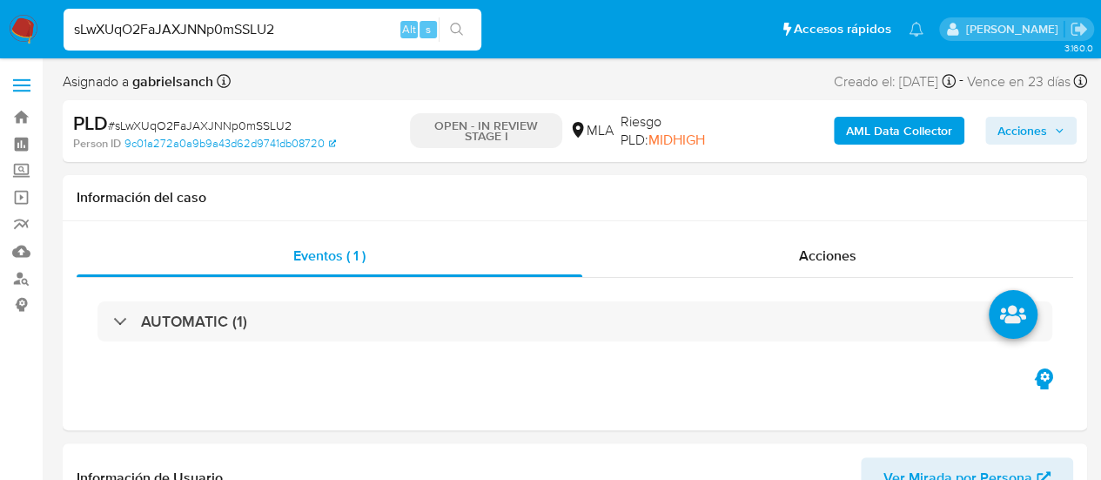
select select "10"
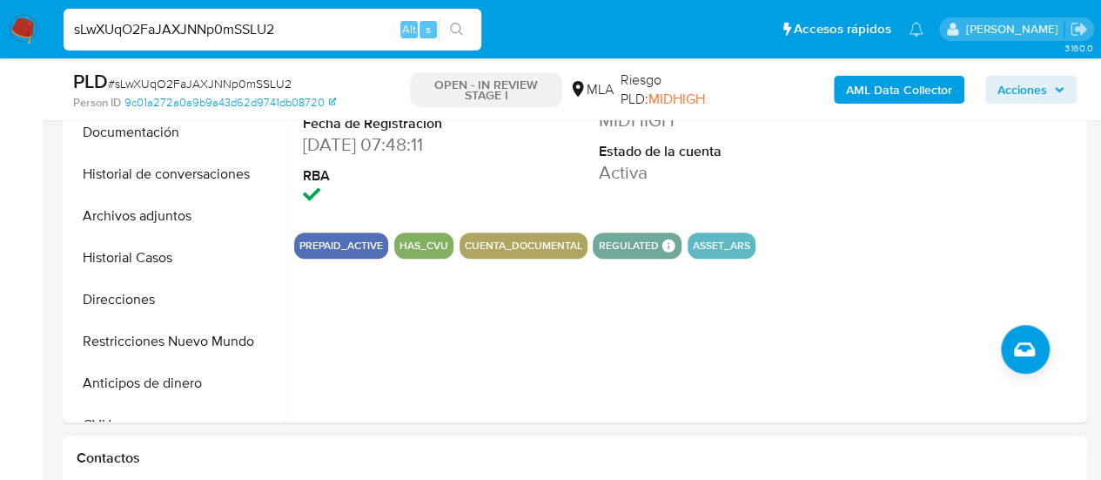
scroll to position [696, 0]
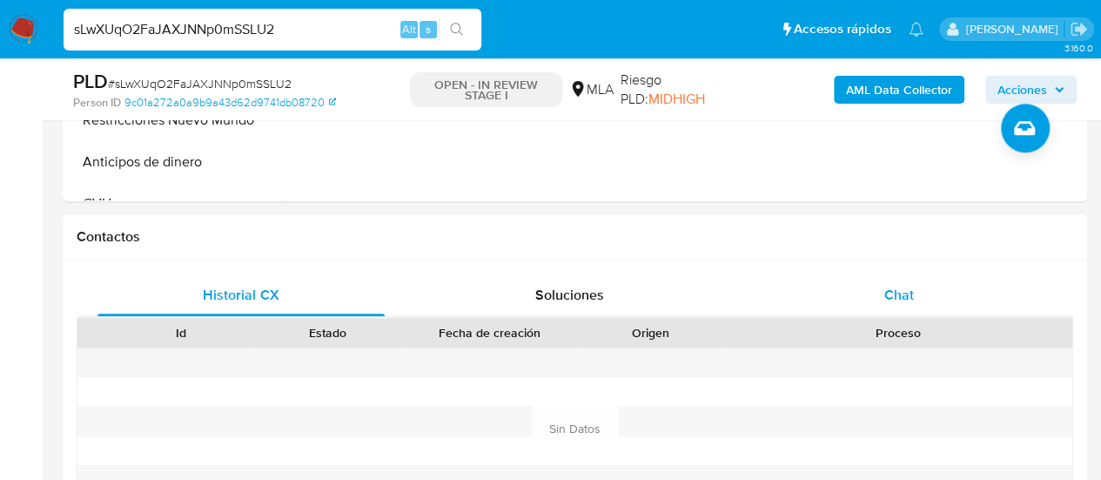
click at [860, 281] on div "Chat" at bounding box center [898, 295] width 287 height 42
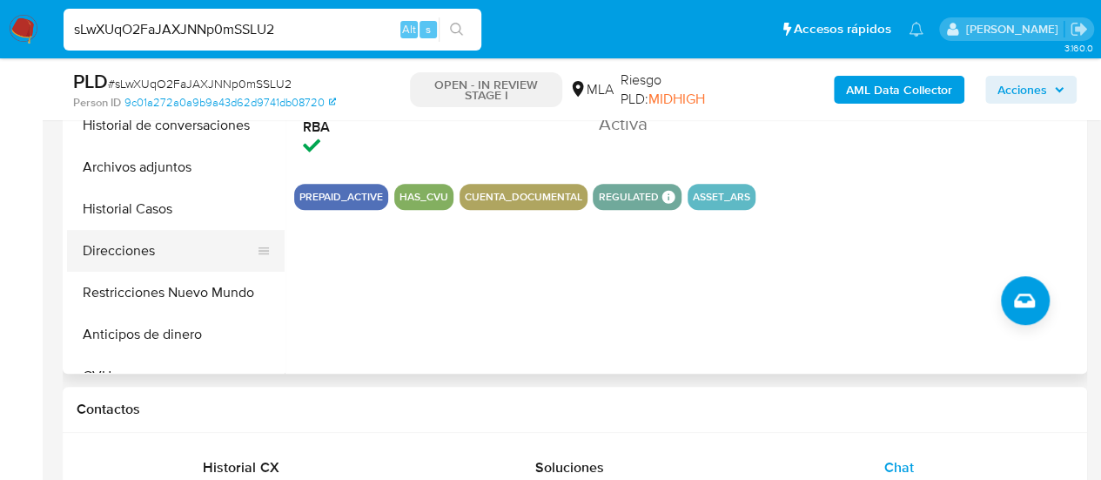
scroll to position [522, 0]
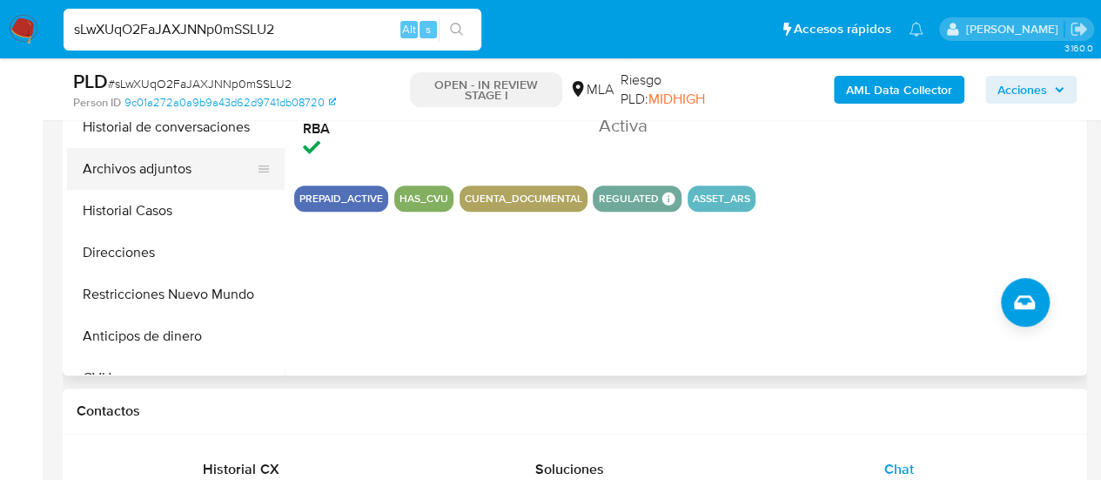
click at [155, 158] on button "Archivos adjuntos" at bounding box center [169, 169] width 204 height 42
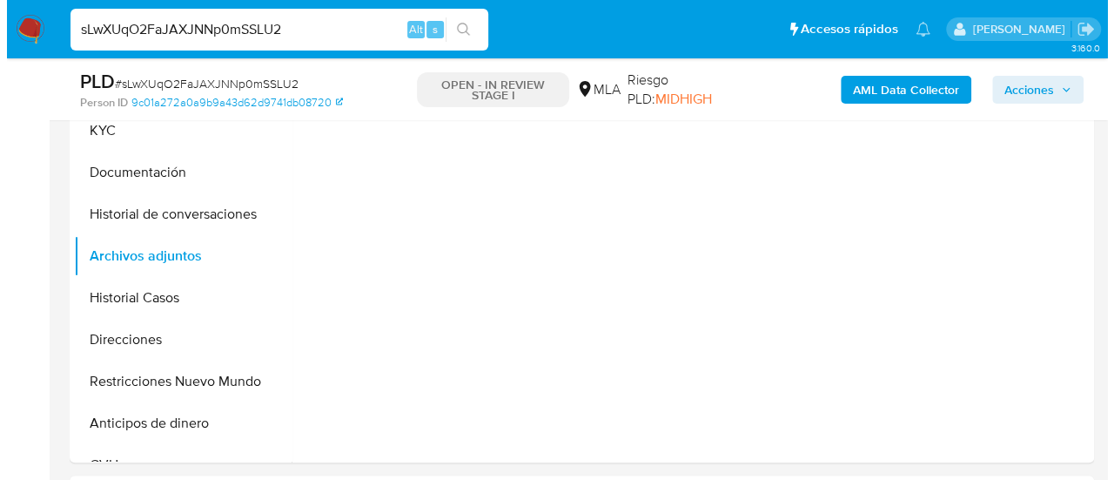
scroll to position [348, 0]
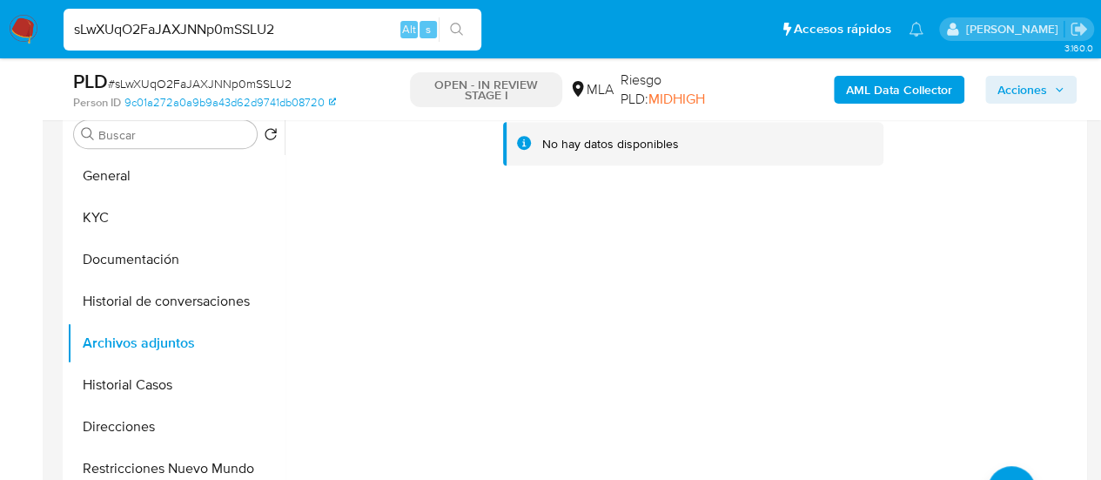
click at [902, 88] on b "AML Data Collector" at bounding box center [899, 90] width 106 height 28
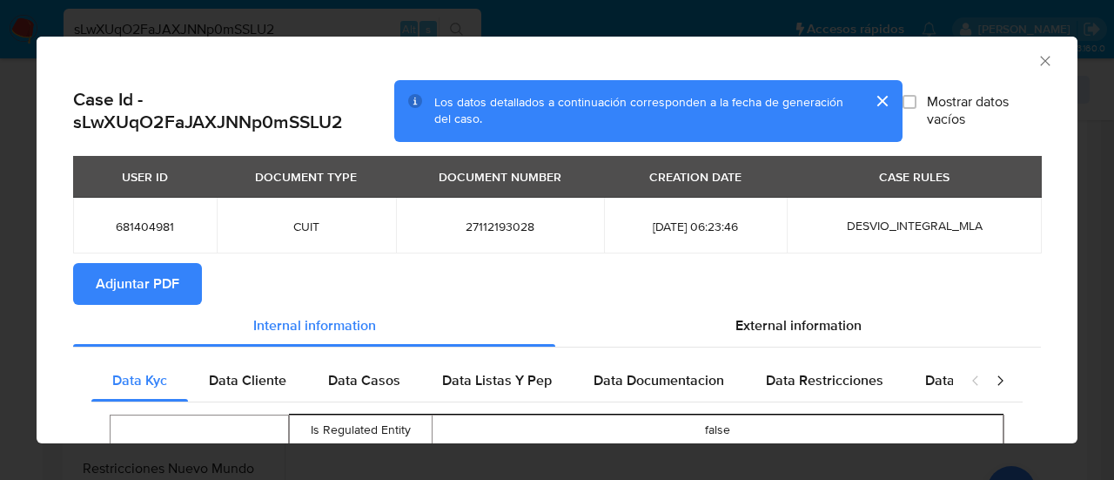
click at [114, 265] on span "Adjuntar PDF" at bounding box center [138, 284] width 84 height 38
click at [1036, 61] on icon "Cerrar ventana" at bounding box center [1044, 60] width 17 height 17
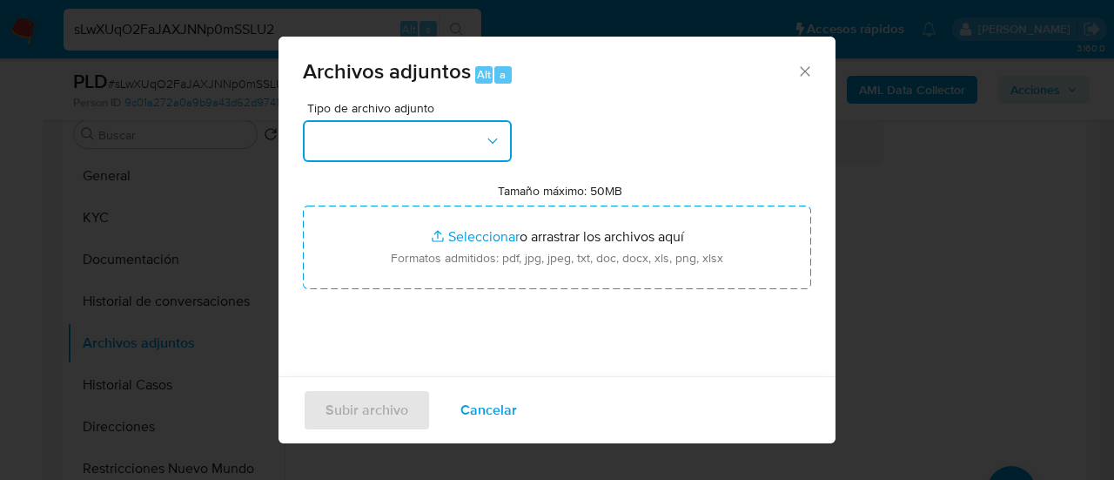
click at [385, 156] on button "button" at bounding box center [407, 141] width 209 height 42
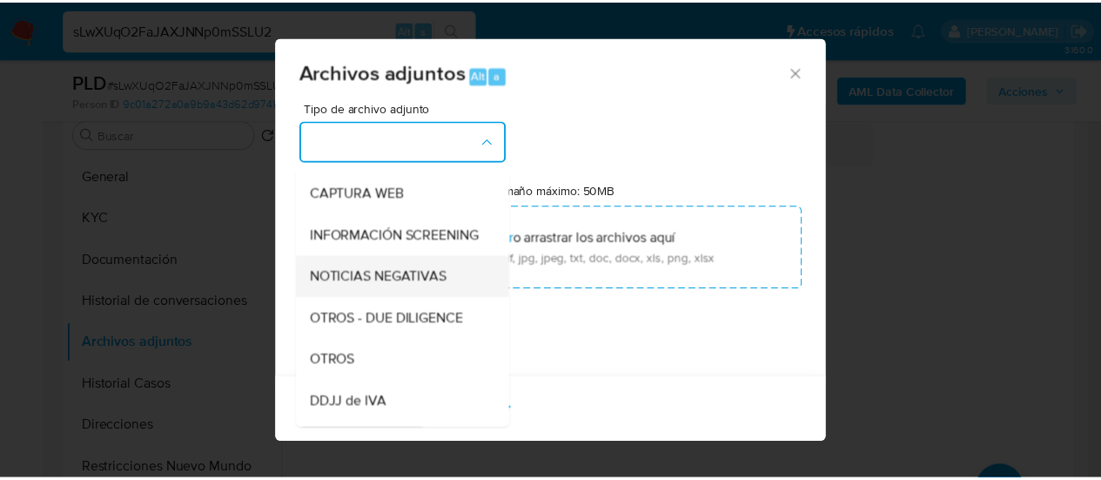
scroll to position [174, 0]
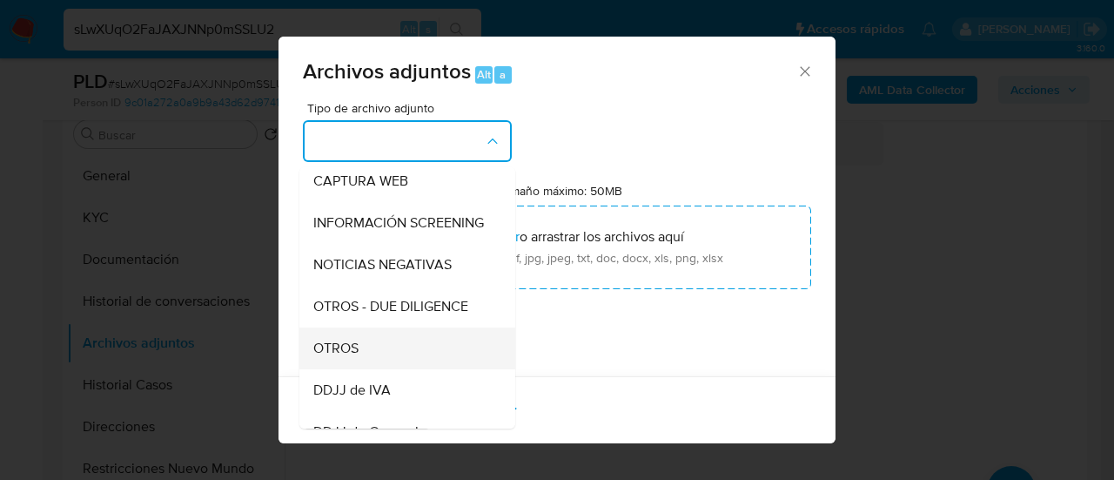
click at [369, 366] on div "OTROS" at bounding box center [402, 348] width 178 height 42
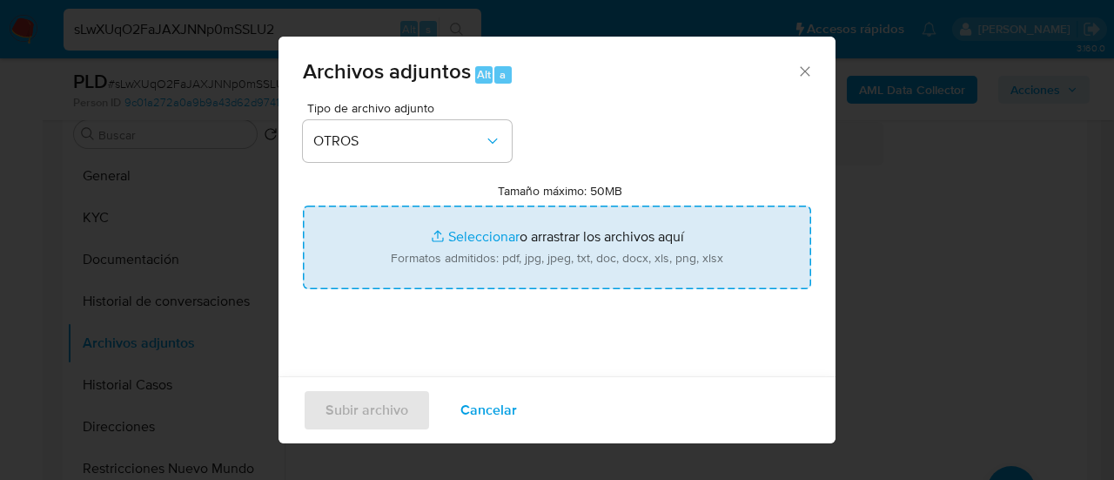
click at [540, 215] on input "Tamaño máximo: 50MB Seleccionar archivos" at bounding box center [557, 247] width 508 height 84
type input "C:\fakepath\Caselog sLwXUqO2FaJAXJNNp0mSSLU2_2025_07_17_22_42_38.docx"
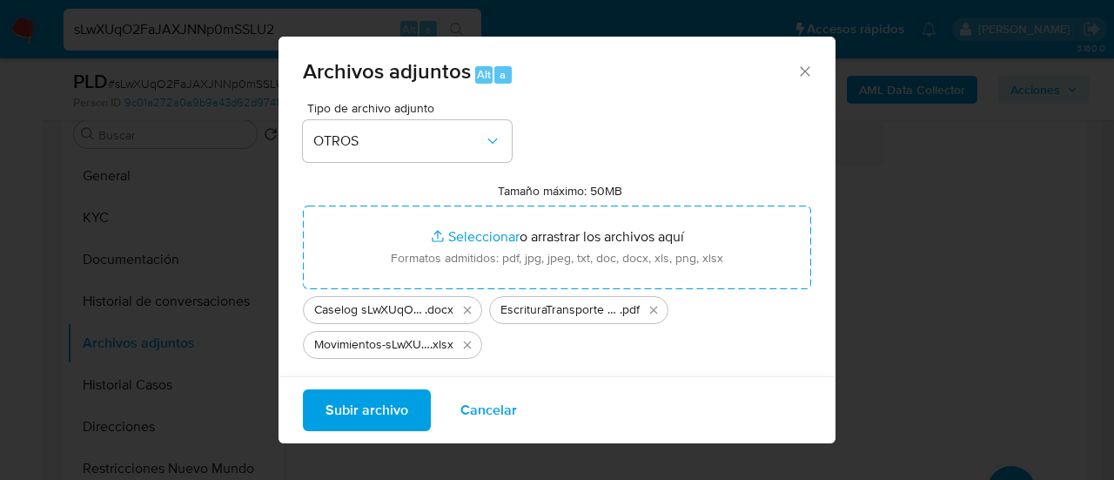
click at [364, 413] on span "Subir archivo" at bounding box center [366, 410] width 83 height 38
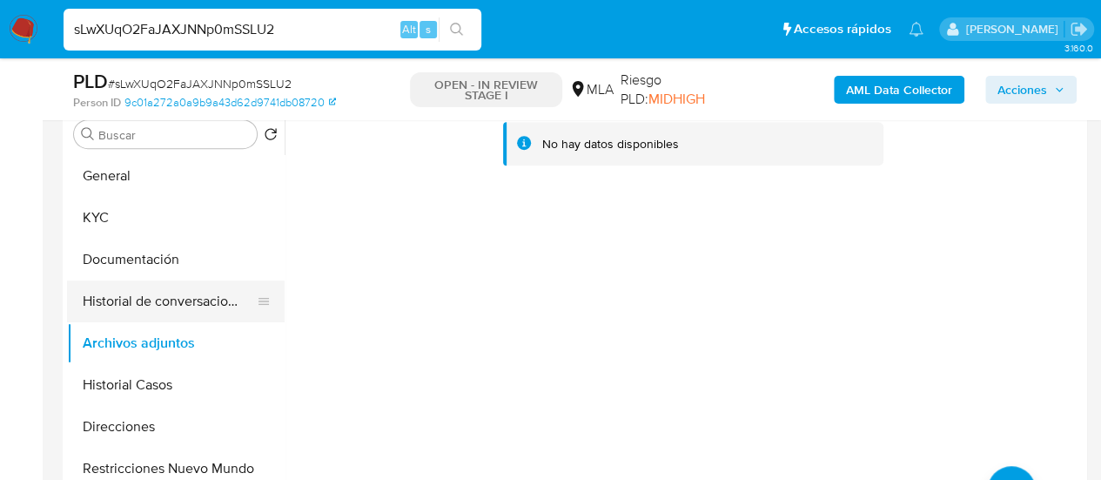
click at [178, 289] on button "Historial de conversaciones" at bounding box center [169, 301] width 204 height 42
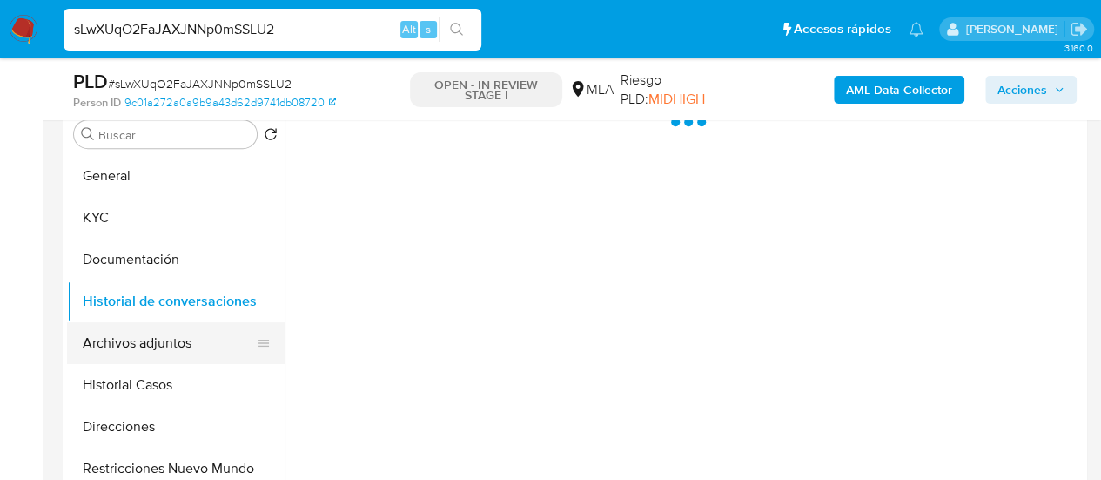
click at [165, 335] on button "Archivos adjuntos" at bounding box center [169, 343] width 204 height 42
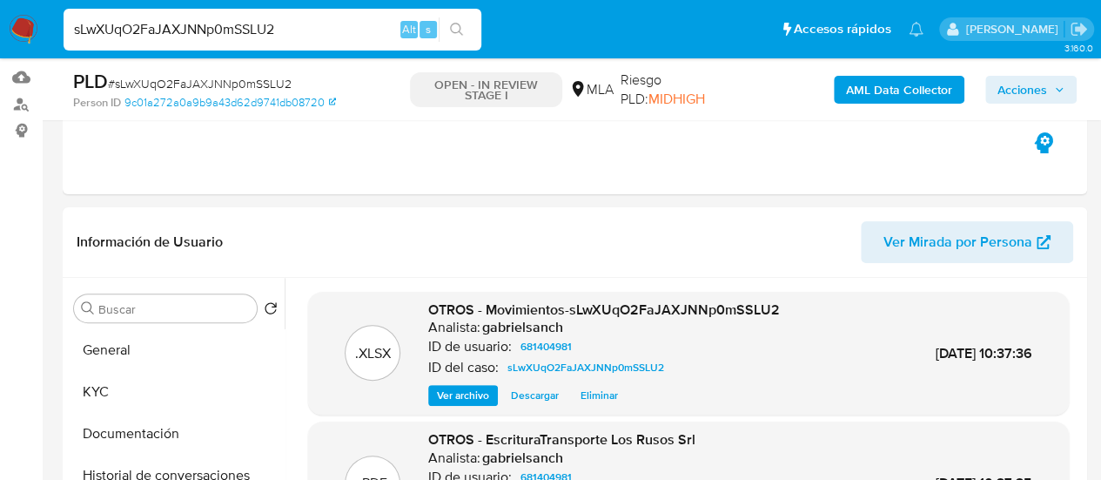
scroll to position [87, 0]
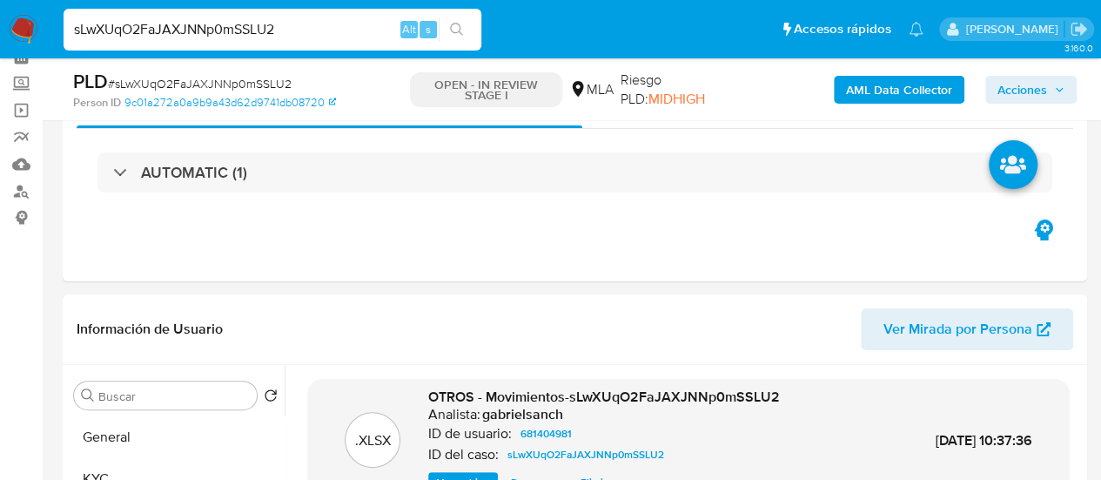
click at [1040, 81] on span "Acciones" at bounding box center [1022, 90] width 50 height 28
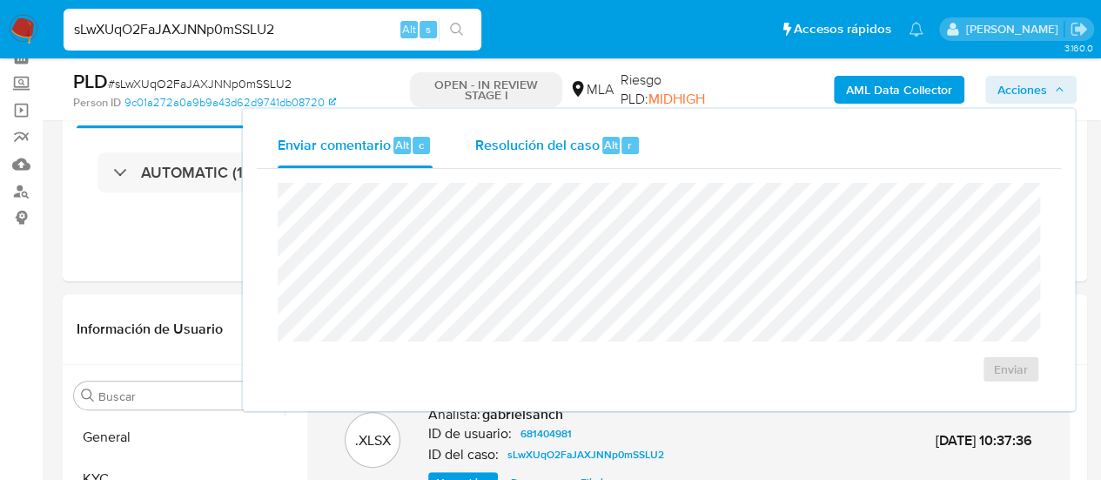
click at [510, 139] on span "Resolución del caso" at bounding box center [536, 144] width 124 height 20
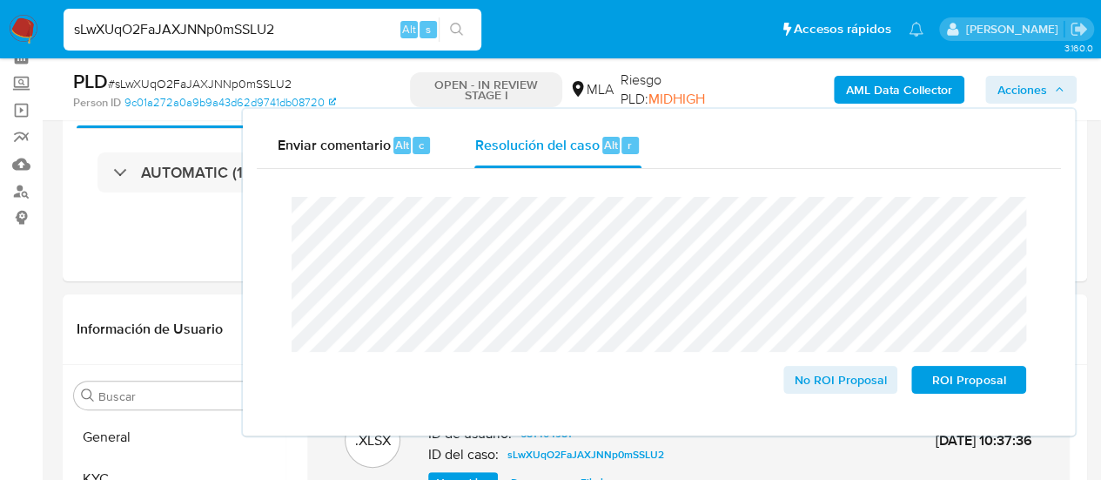
click at [1024, 96] on span "Acciones" at bounding box center [1022, 90] width 50 height 28
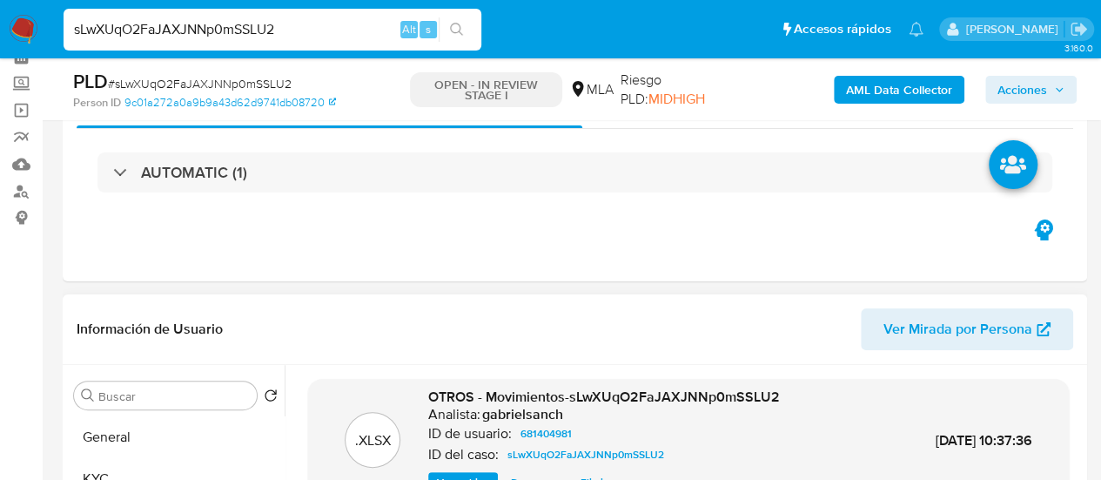
scroll to position [348, 0]
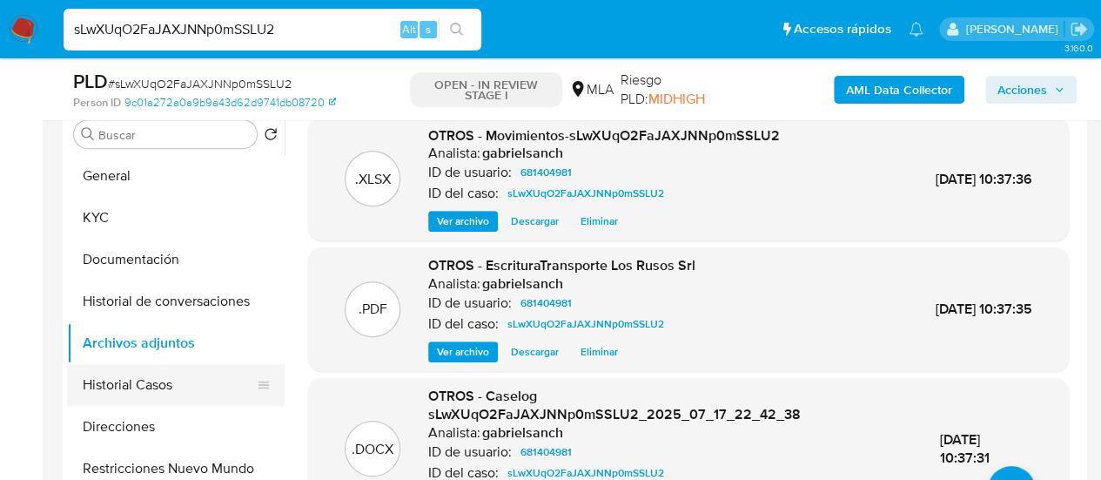
click at [125, 392] on button "Historial Casos" at bounding box center [169, 385] width 204 height 42
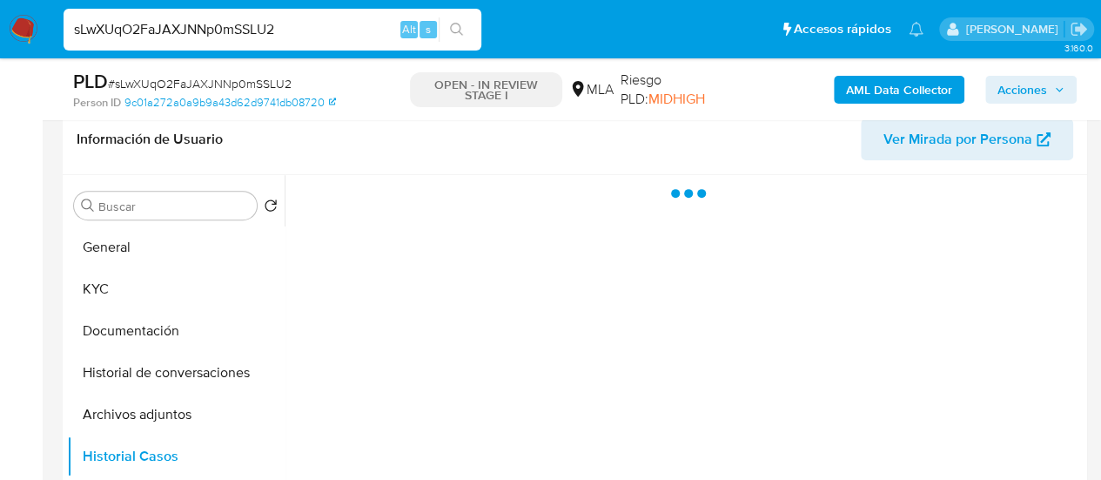
scroll to position [261, 0]
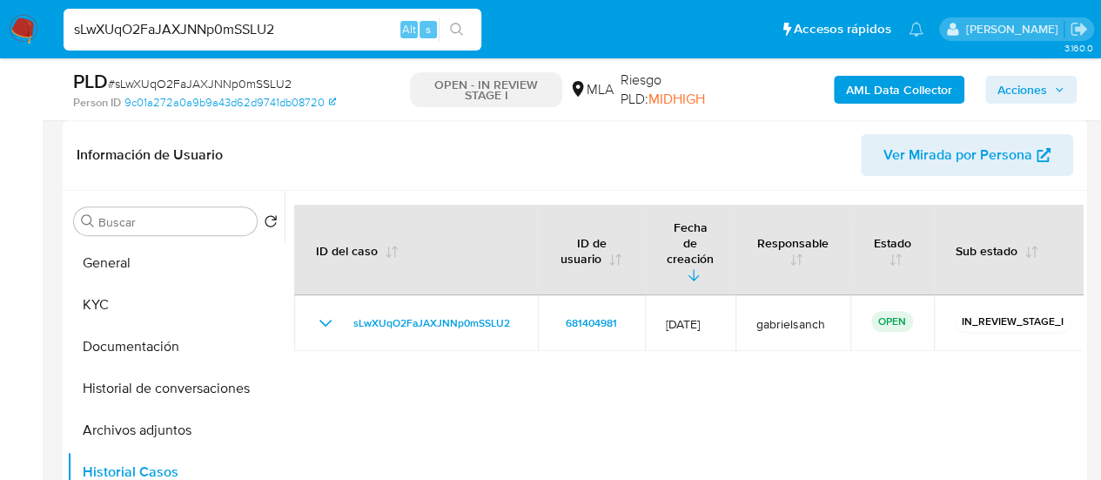
click at [1028, 82] on span "Acciones" at bounding box center [1022, 90] width 50 height 28
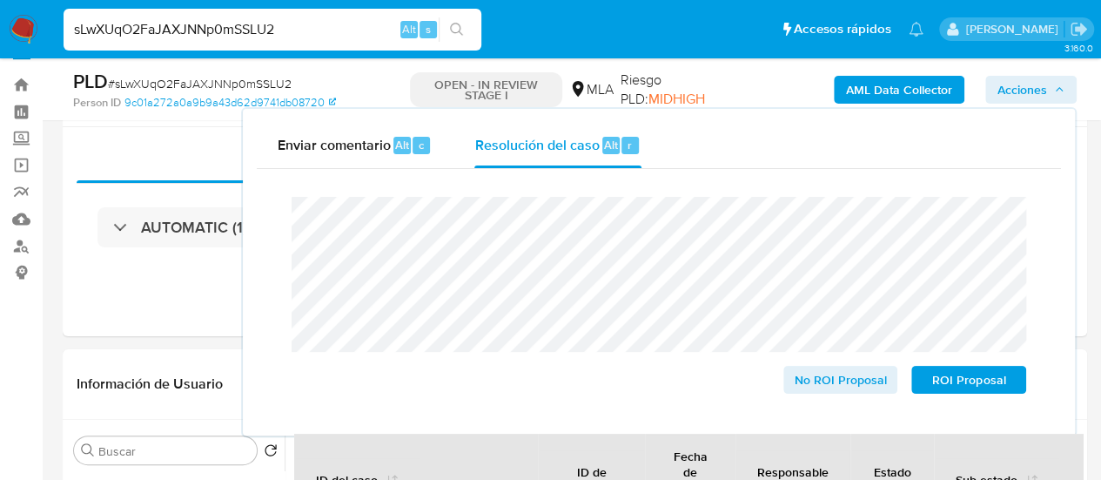
scroll to position [0, 0]
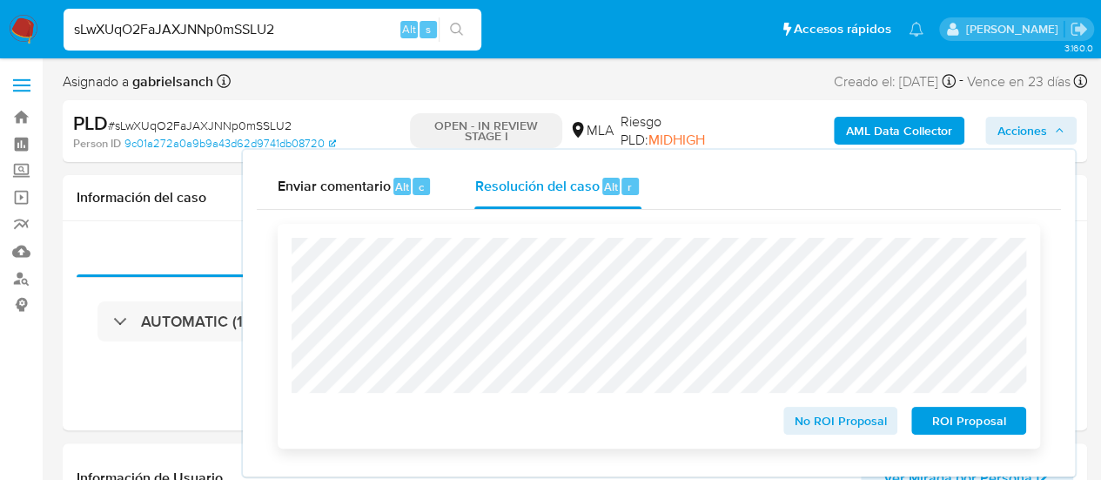
click at [839, 417] on span "No ROI Proposal" at bounding box center [840, 420] width 91 height 24
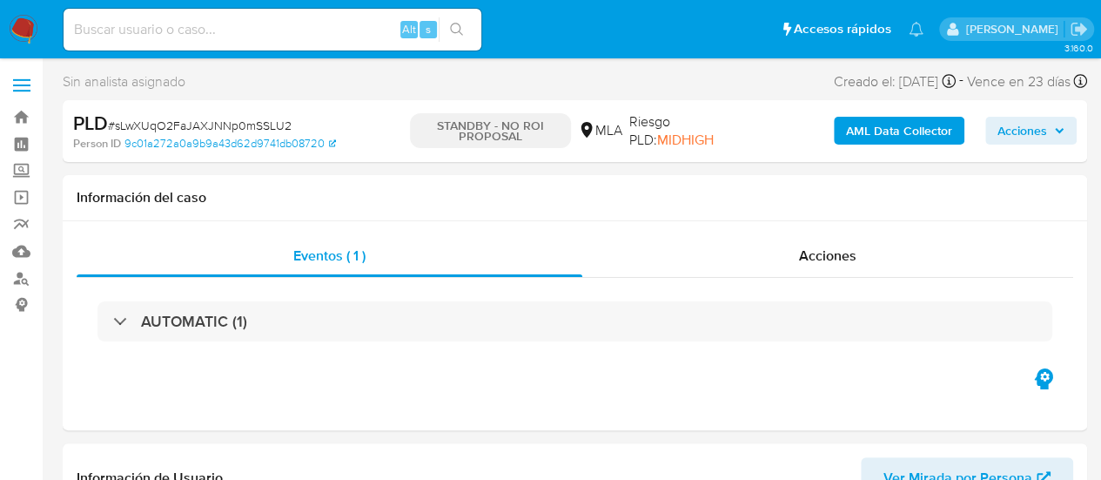
select select "10"
